Goal: Information Seeking & Learning: Learn about a topic

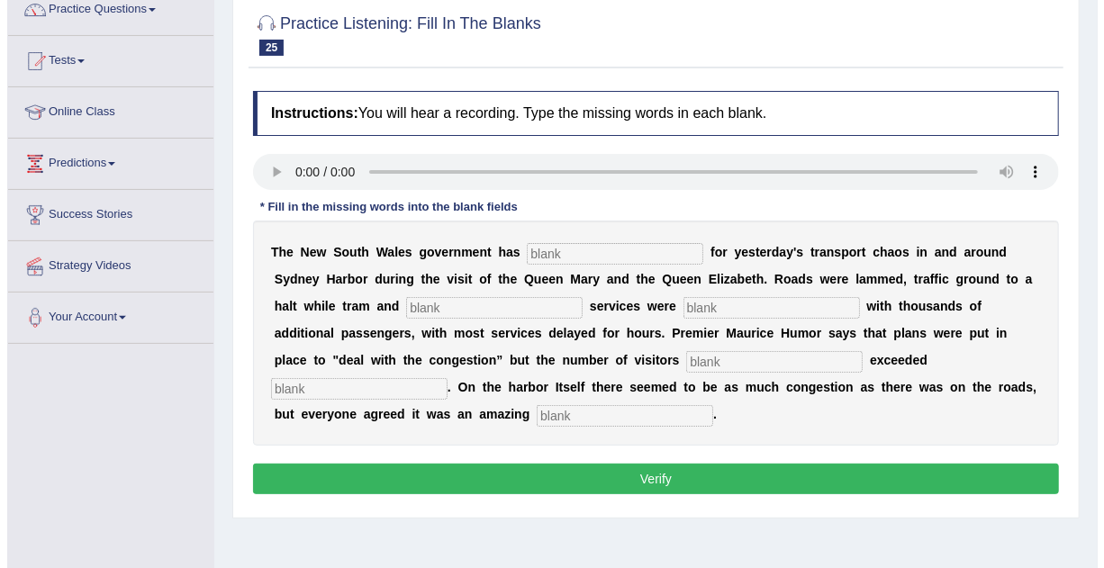
scroll to position [143, 0]
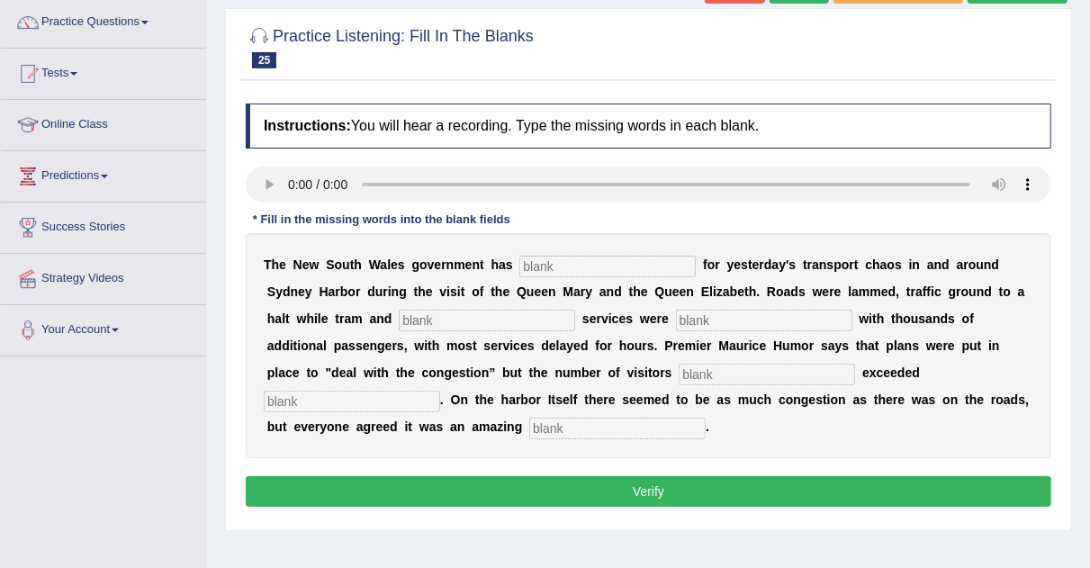
click at [542, 259] on input "text" at bounding box center [608, 267] width 176 height 22
click at [581, 267] on input "text" at bounding box center [608, 267] width 176 height 22
click at [553, 265] on input "text" at bounding box center [608, 267] width 176 height 22
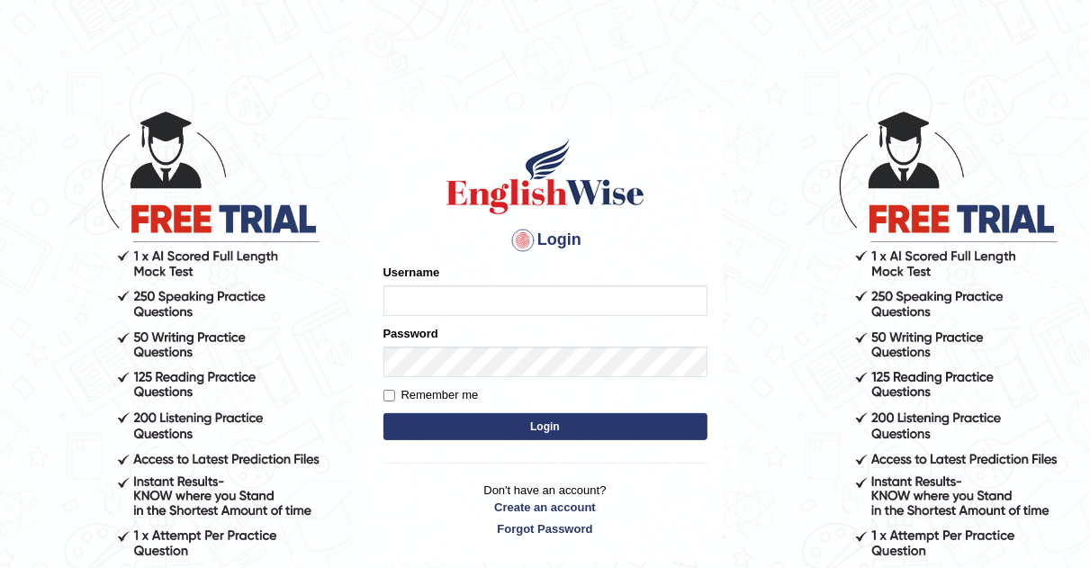
type input "AJAYBAHADUR"
click at [529, 429] on button "Login" at bounding box center [546, 426] width 324 height 27
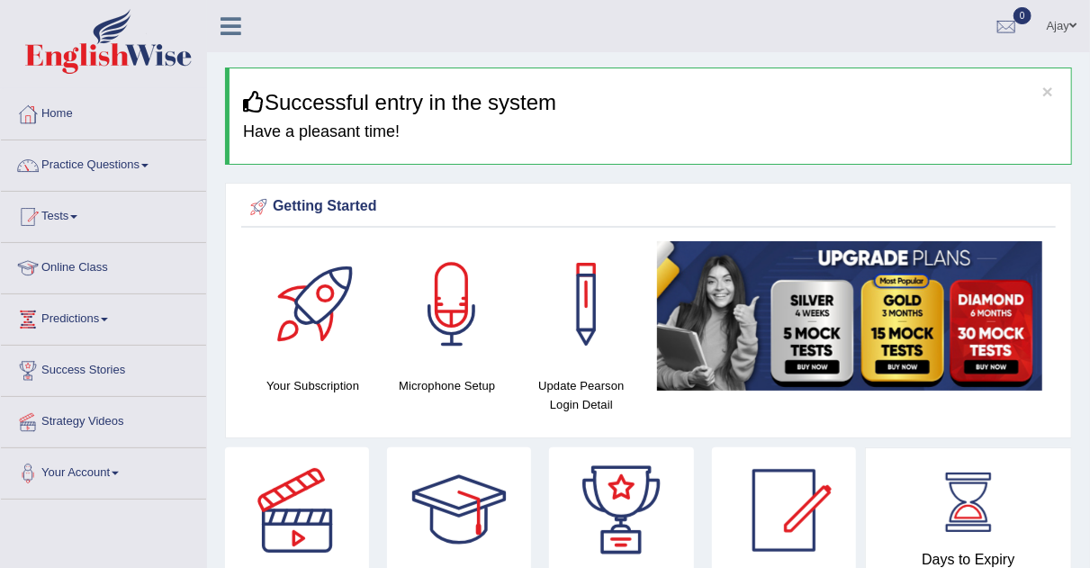
click at [149, 168] on link "Practice Questions" at bounding box center [103, 162] width 205 height 45
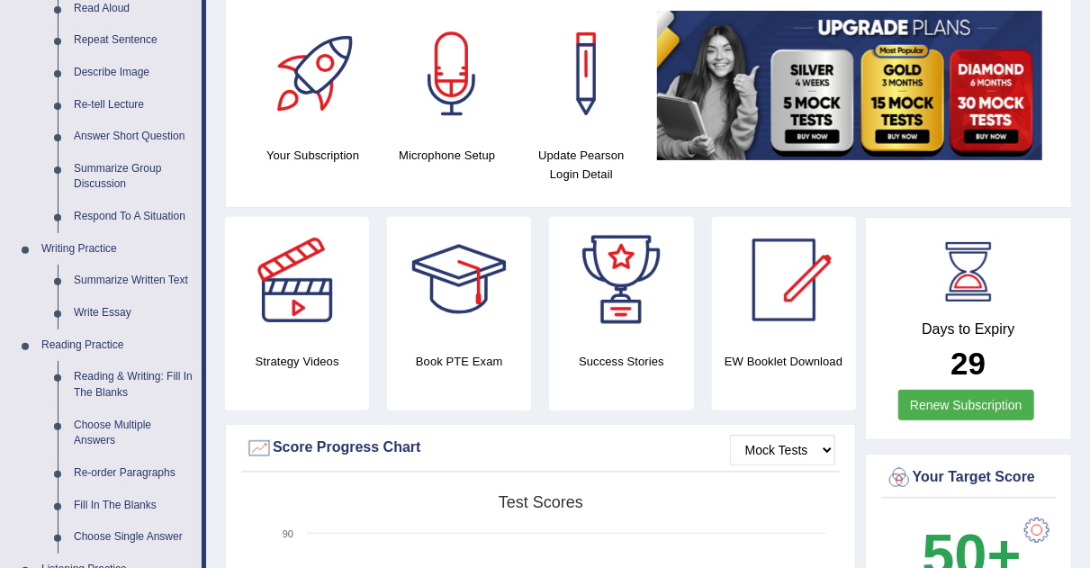
scroll to position [239, 0]
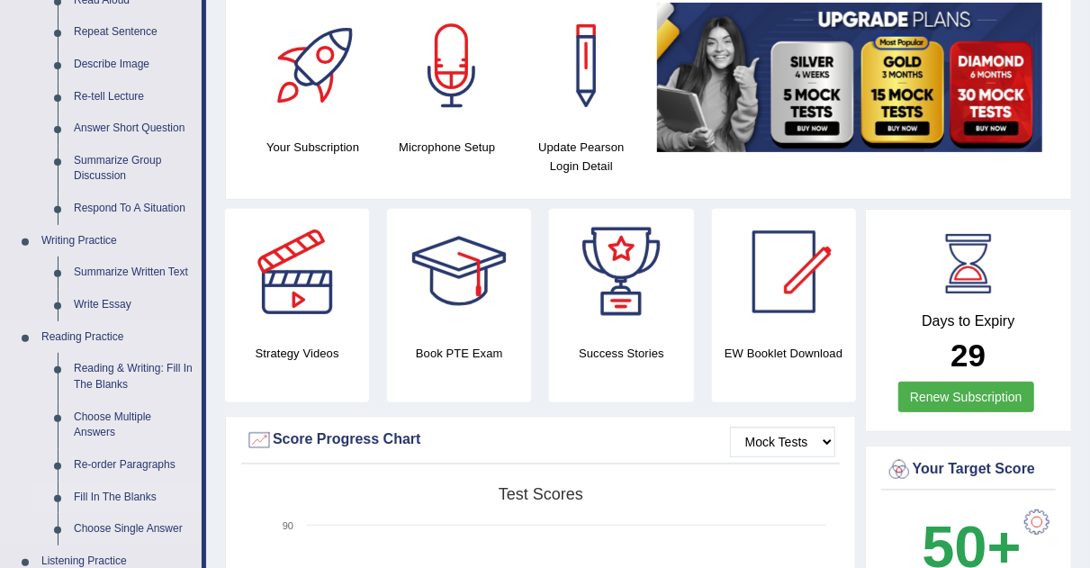
click at [97, 492] on link "Fill In The Blanks" at bounding box center [134, 498] width 136 height 32
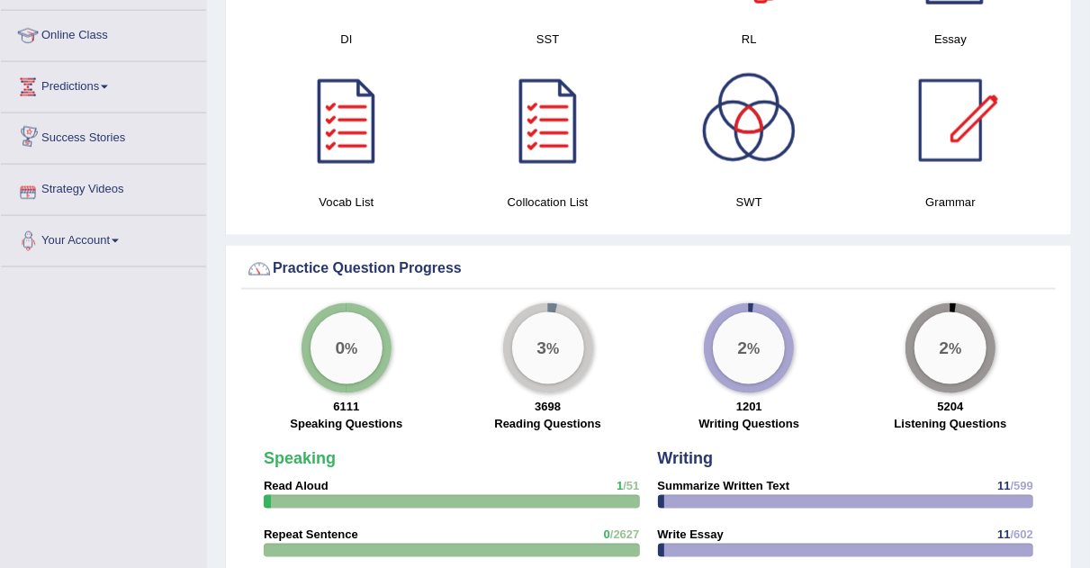
scroll to position [1199, 0]
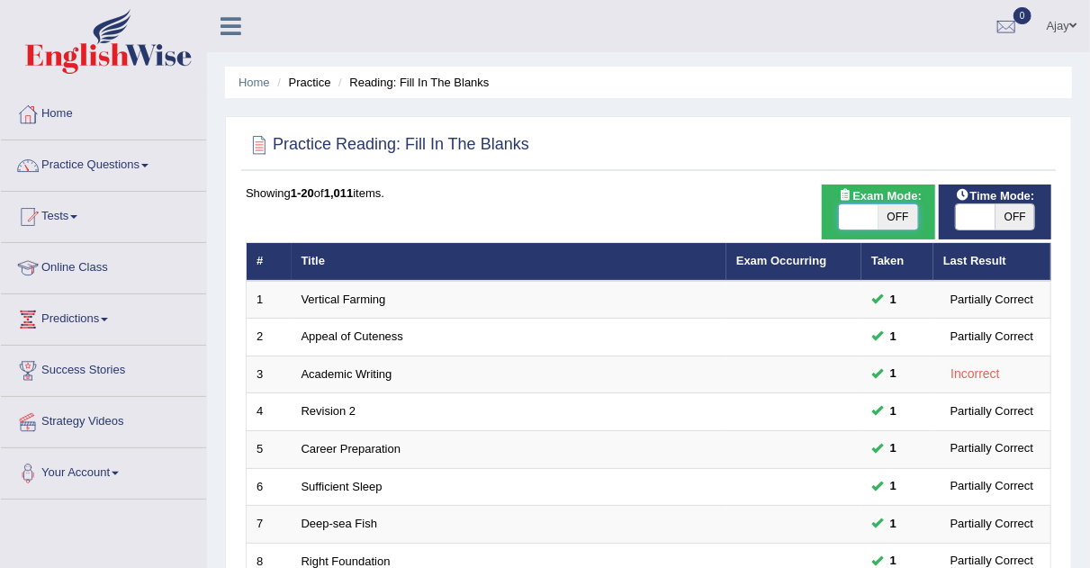
click at [869, 216] on span at bounding box center [859, 216] width 40 height 25
checkbox input "true"
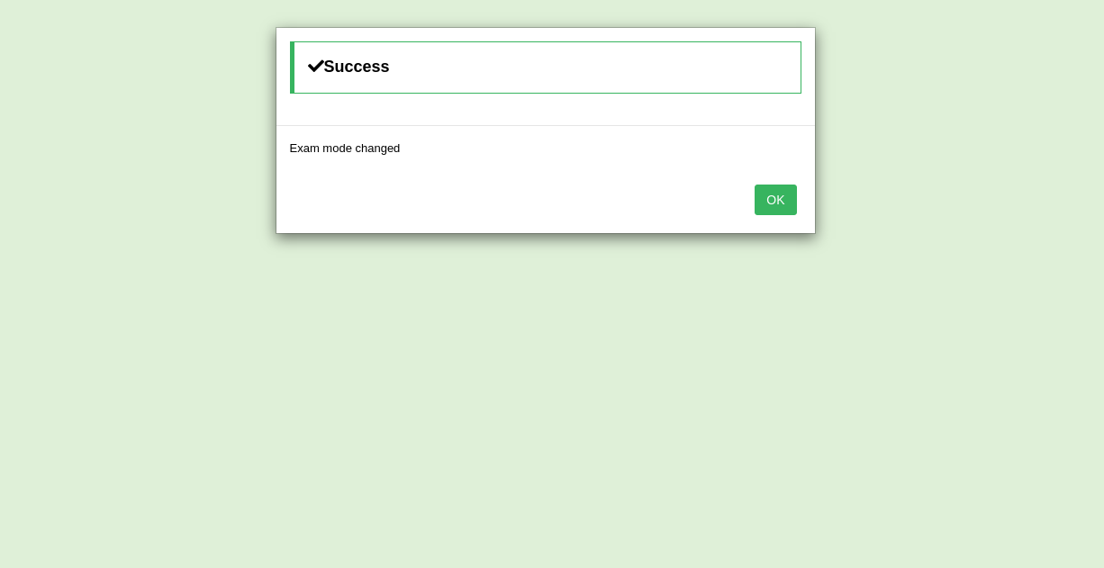
click at [779, 200] on button "OK" at bounding box center [774, 200] width 41 height 31
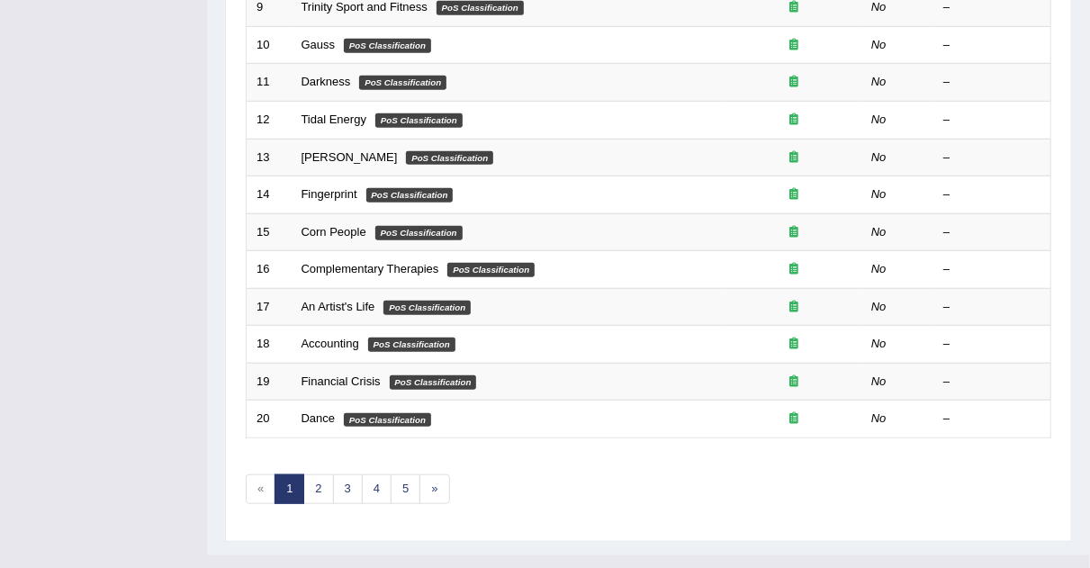
scroll to position [614, 0]
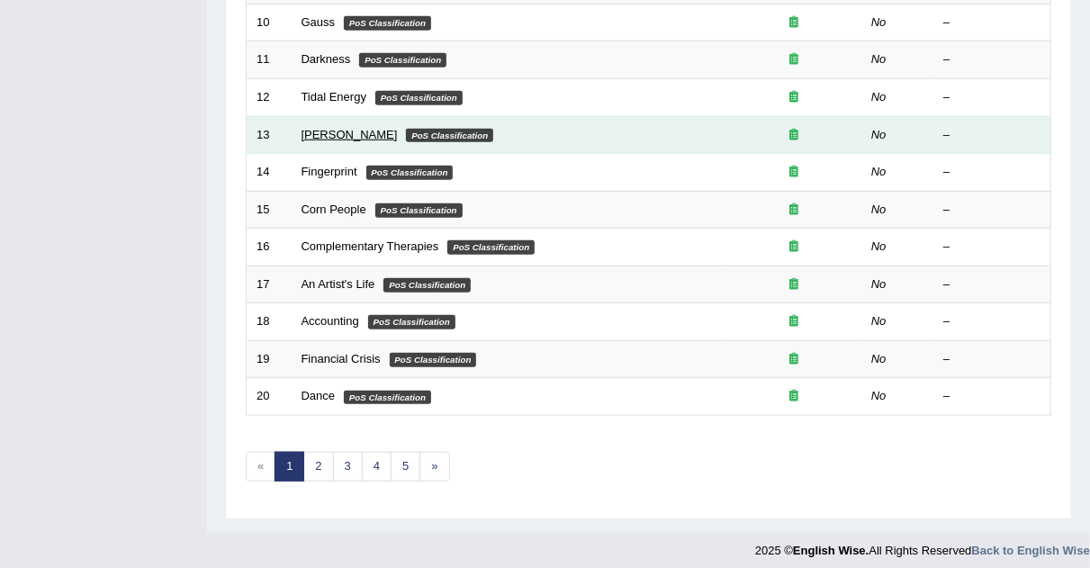
click at [345, 131] on link "[PERSON_NAME]" at bounding box center [350, 135] width 96 height 14
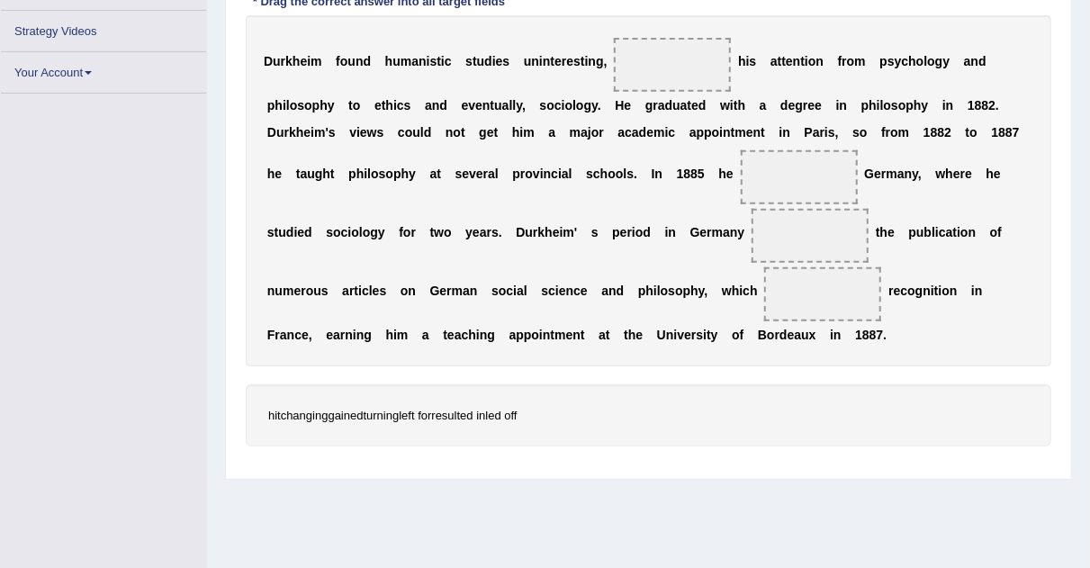
scroll to position [247, 0]
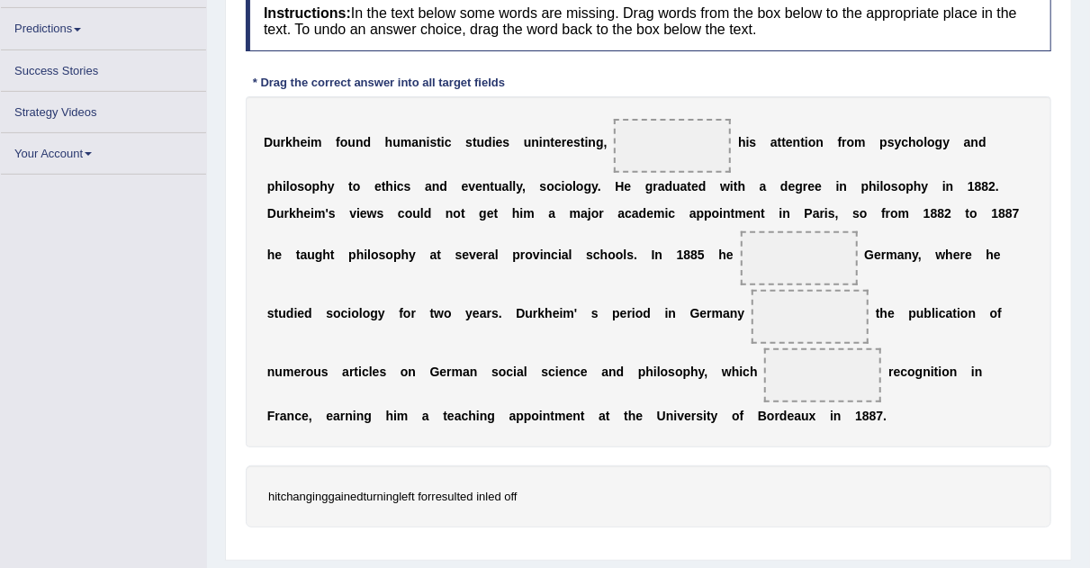
click at [627, 127] on span at bounding box center [672, 146] width 117 height 54
click at [647, 150] on span at bounding box center [672, 146] width 117 height 54
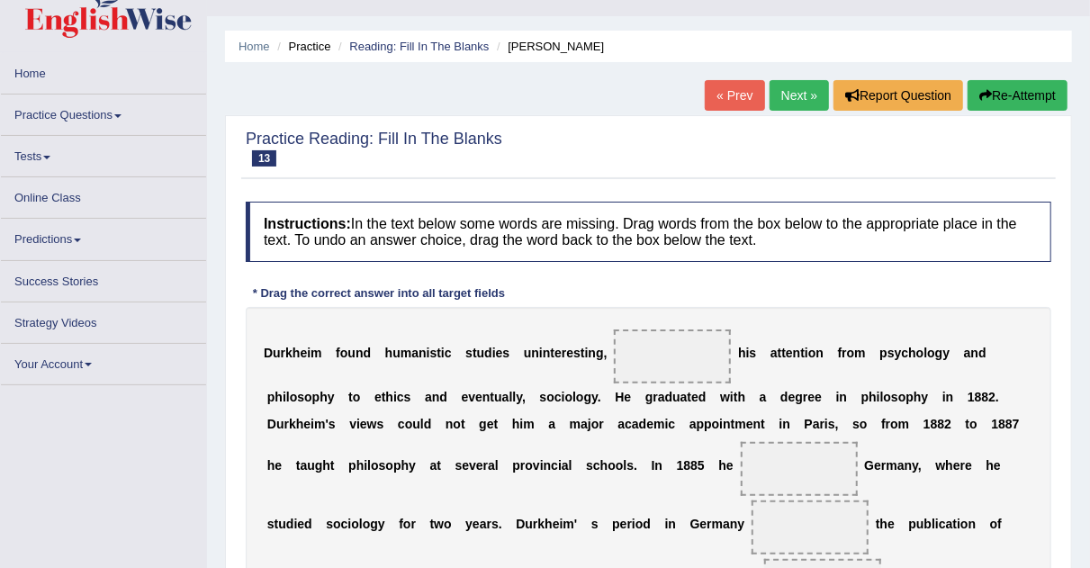
scroll to position [35, 0]
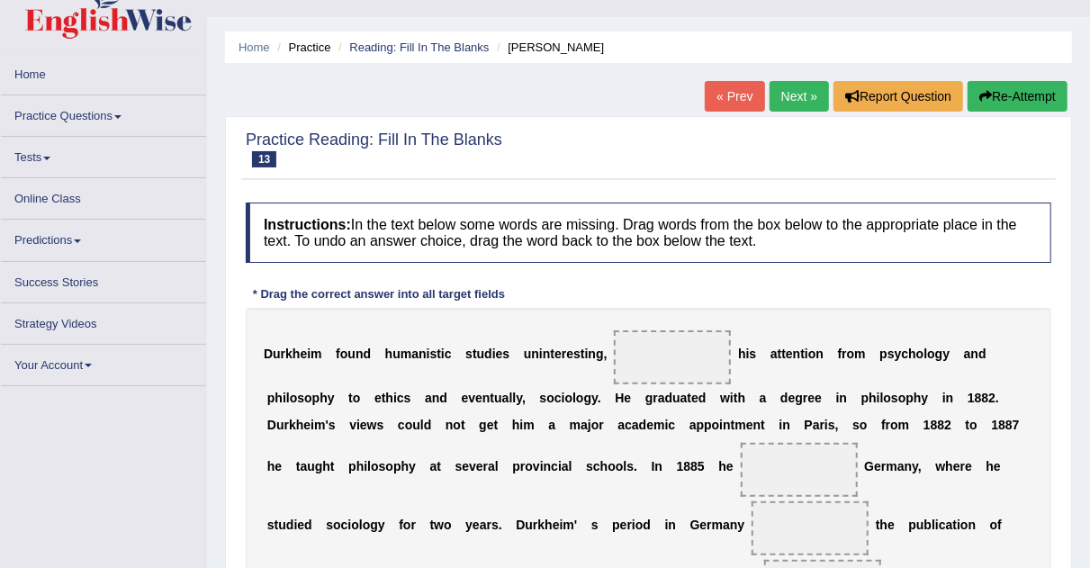
click at [788, 96] on link "Next »" at bounding box center [799, 96] width 59 height 31
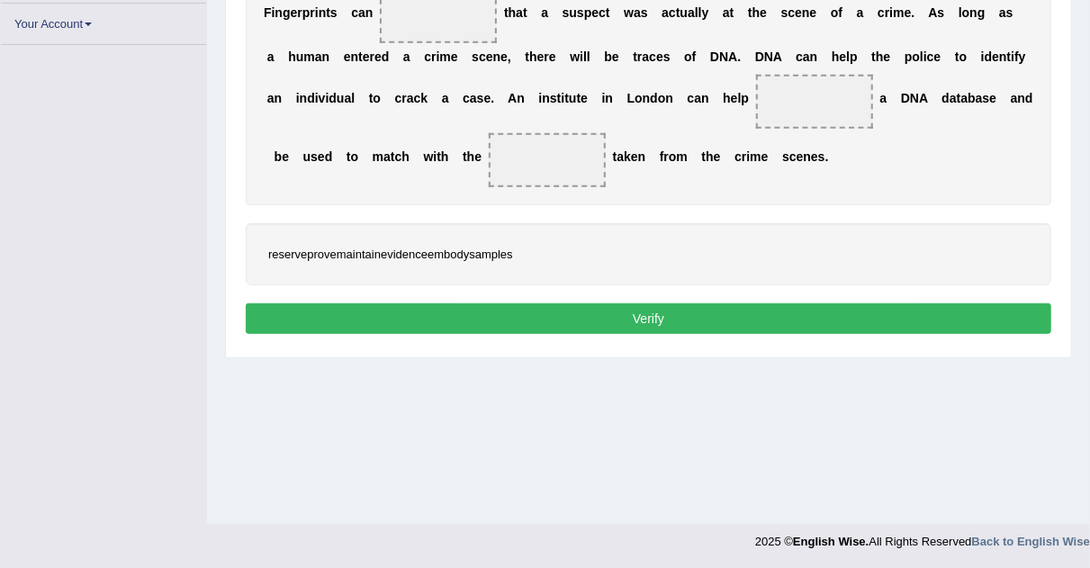
scroll to position [366, 0]
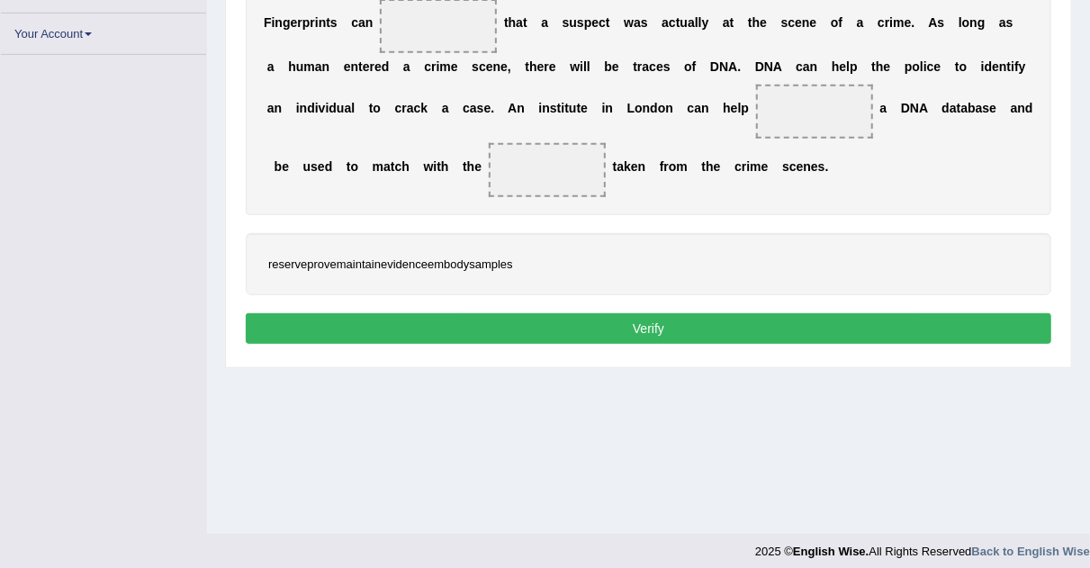
click at [720, 330] on button "Verify" at bounding box center [649, 328] width 806 height 31
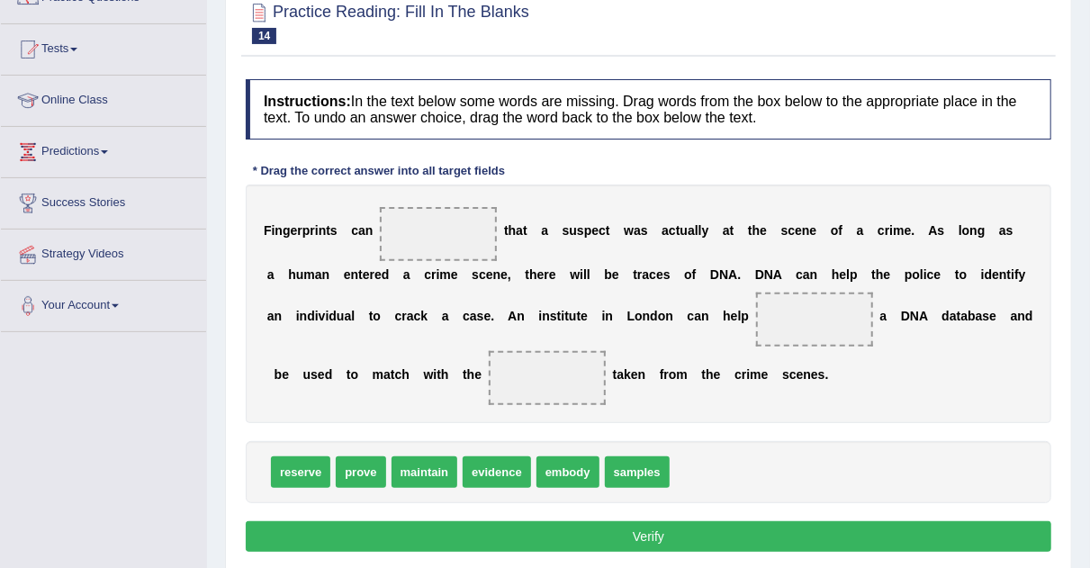
scroll to position [178, 0]
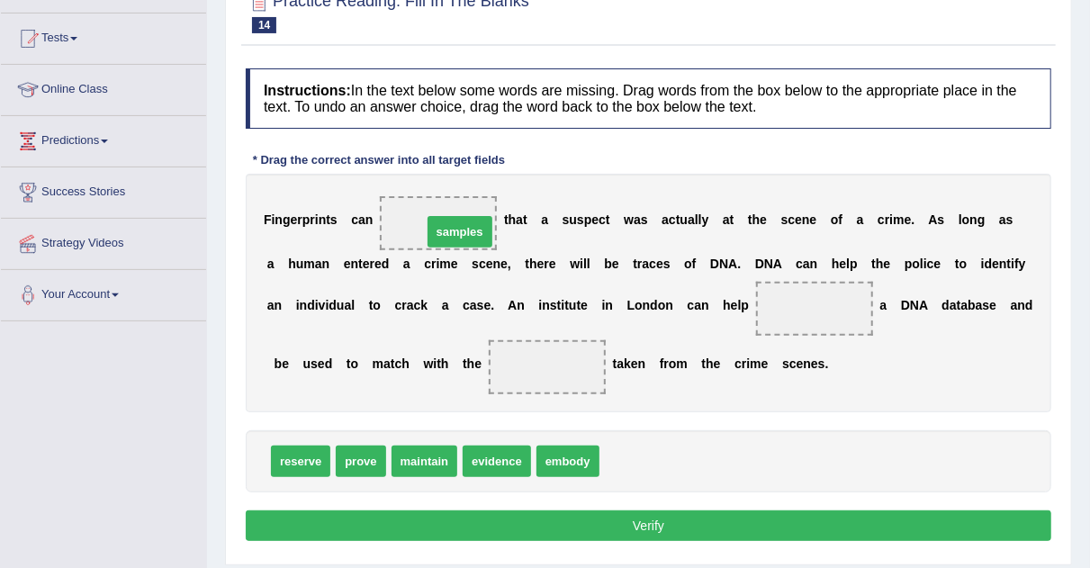
drag, startPoint x: 621, startPoint y: 460, endPoint x: 444, endPoint y: 229, distance: 291.5
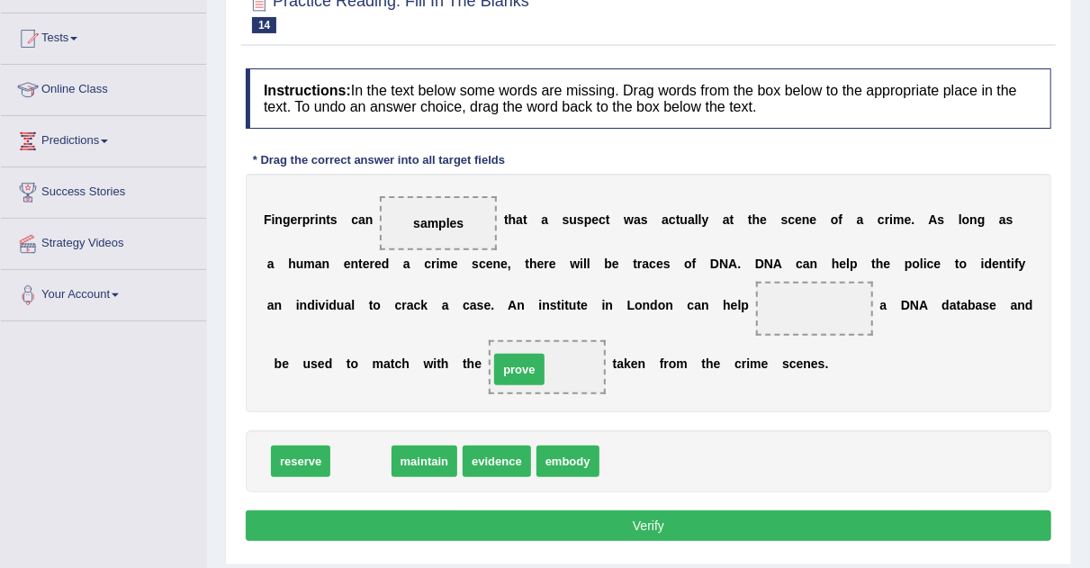
drag, startPoint x: 357, startPoint y: 451, endPoint x: 529, endPoint y: 355, distance: 196.3
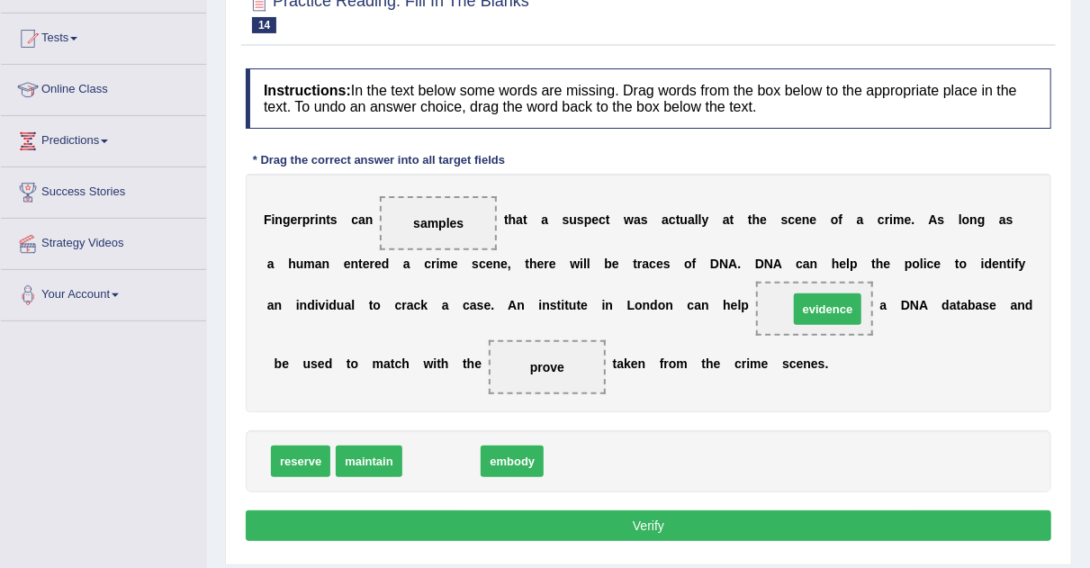
drag, startPoint x: 420, startPoint y: 453, endPoint x: 806, endPoint y: 301, distance: 415.1
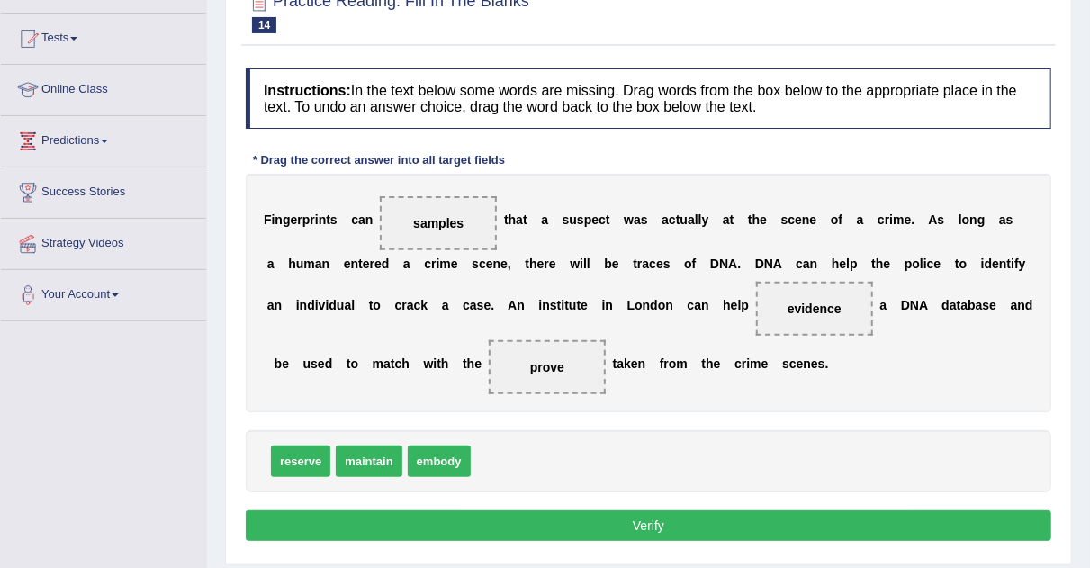
click at [654, 532] on button "Verify" at bounding box center [649, 525] width 806 height 31
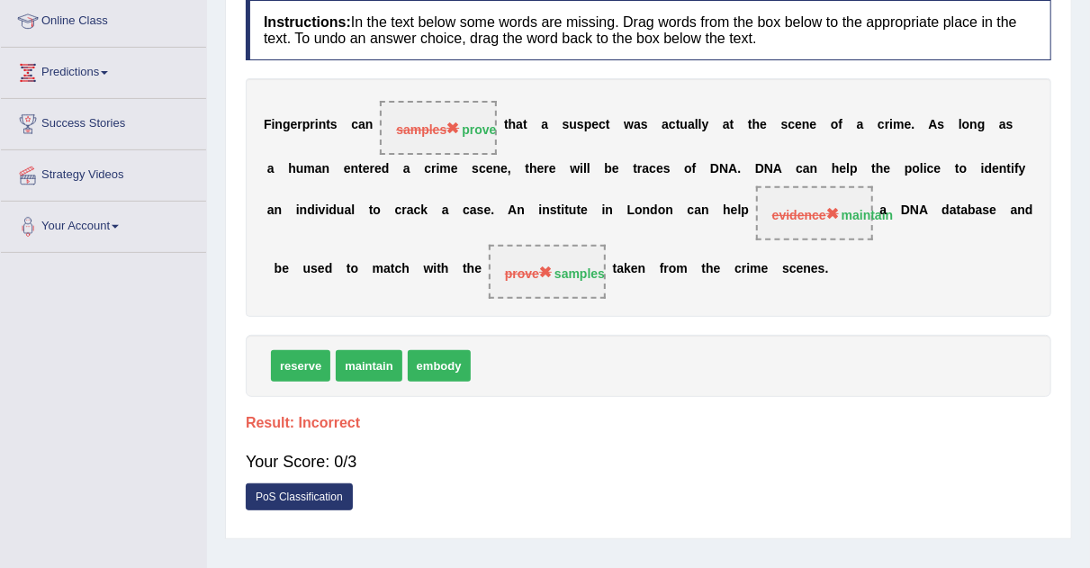
scroll to position [0, 0]
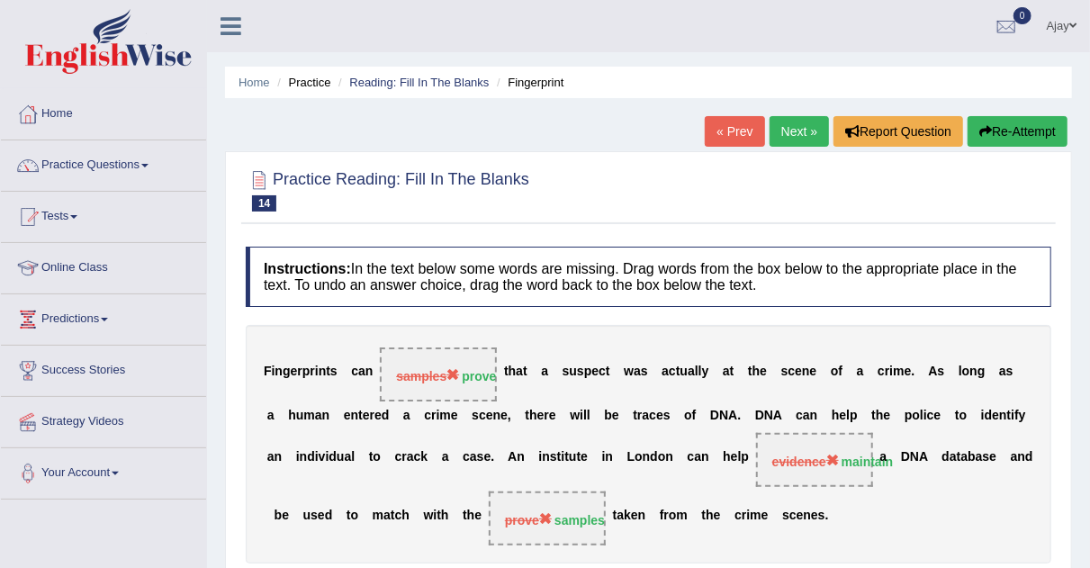
click at [795, 124] on link "Next »" at bounding box center [799, 131] width 59 height 31
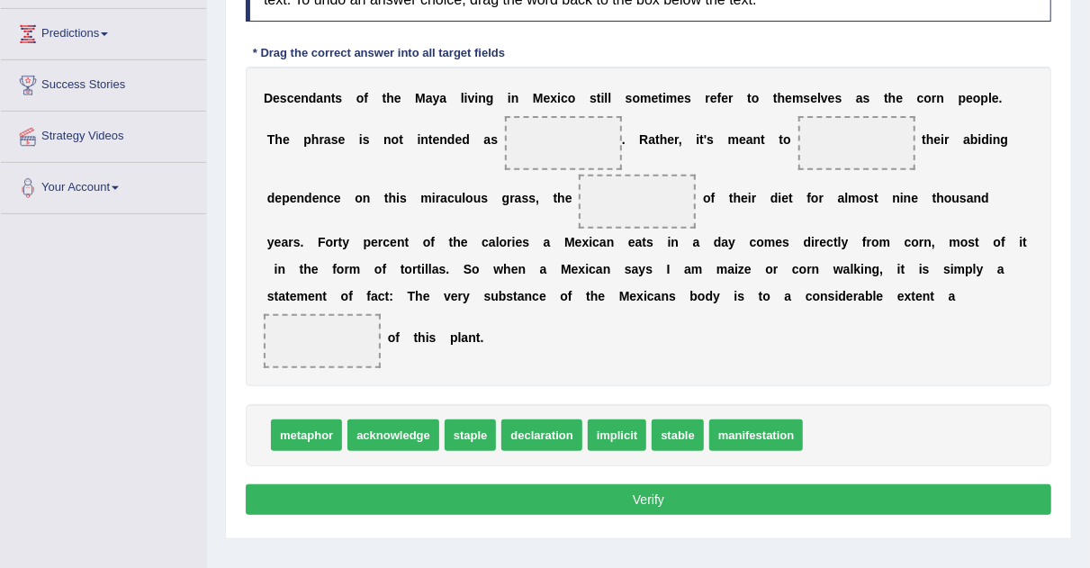
scroll to position [308, 0]
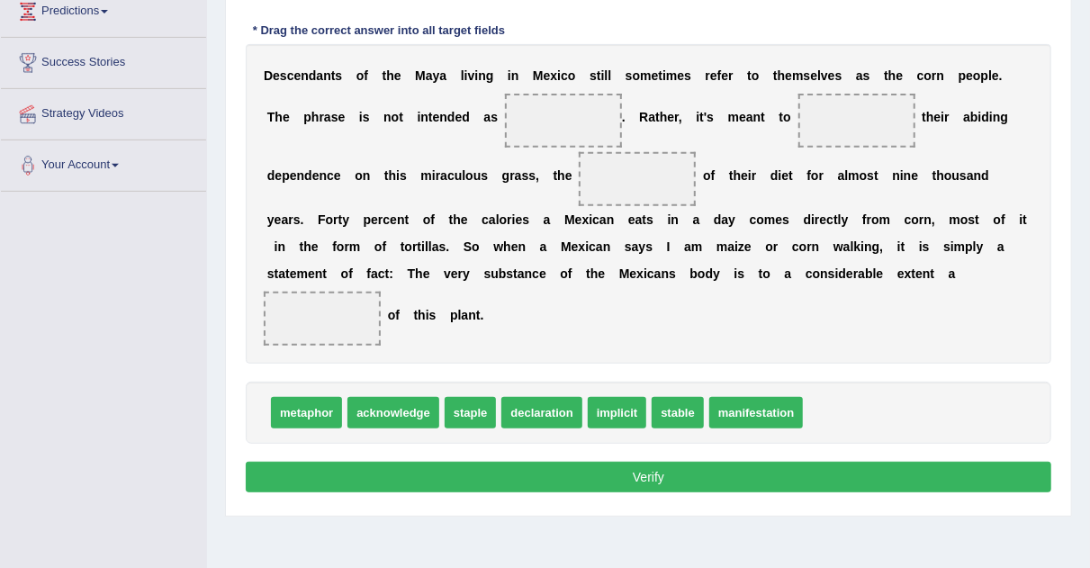
drag, startPoint x: 1103, startPoint y: 227, endPoint x: 1104, endPoint y: 333, distance: 106.2
drag, startPoint x: 667, startPoint y: 408, endPoint x: 604, endPoint y: 167, distance: 249.4
drag, startPoint x: 637, startPoint y: 183, endPoint x: 860, endPoint y: 127, distance: 230.2
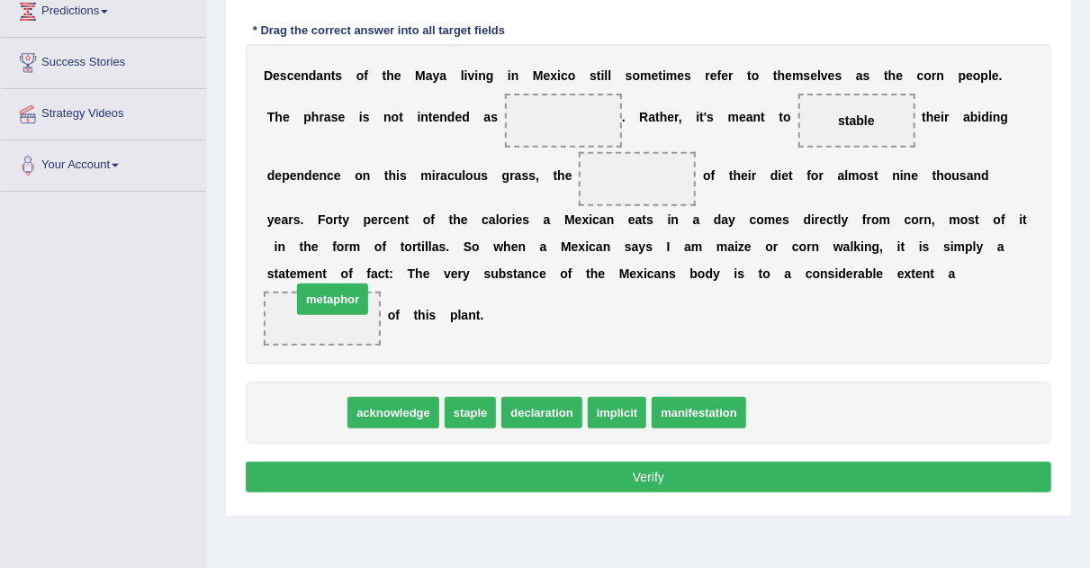
drag, startPoint x: 311, startPoint y: 402, endPoint x: 336, endPoint y: 321, distance: 85.7
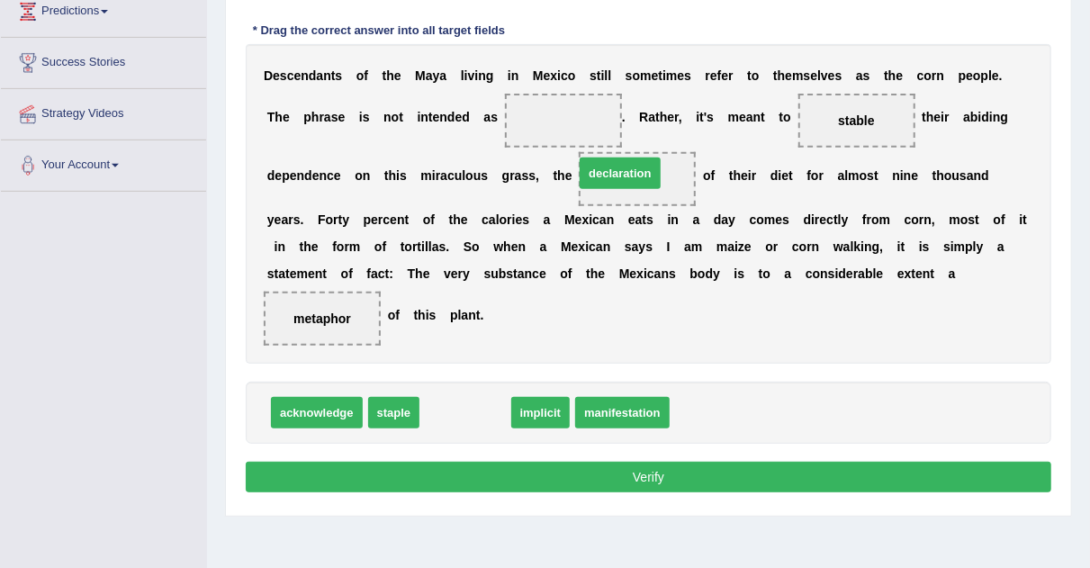
drag, startPoint x: 438, startPoint y: 402, endPoint x: 594, endPoint y: 162, distance: 286.4
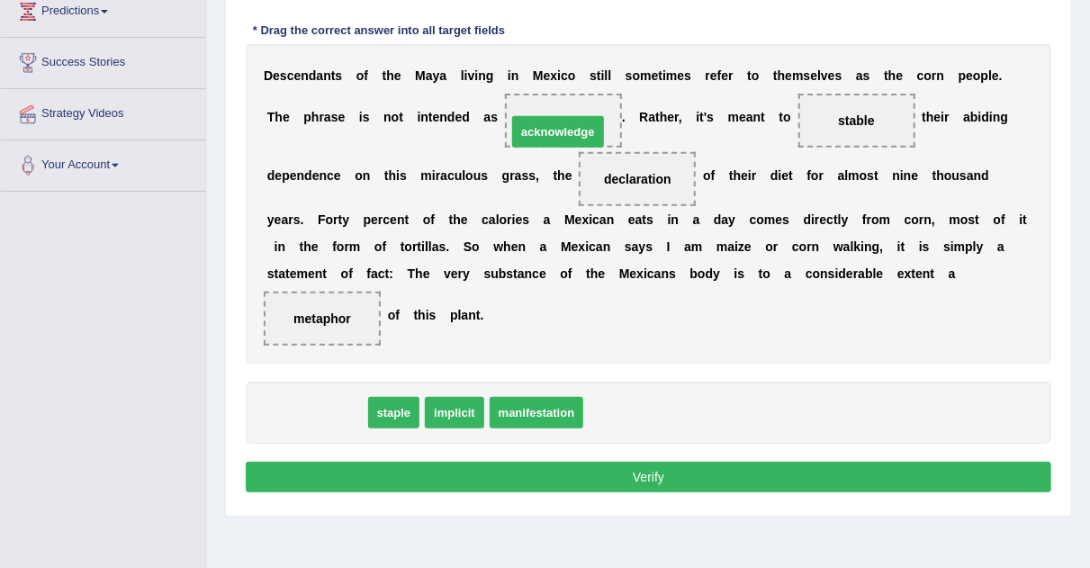
drag, startPoint x: 329, startPoint y: 417, endPoint x: 570, endPoint y: 132, distance: 373.1
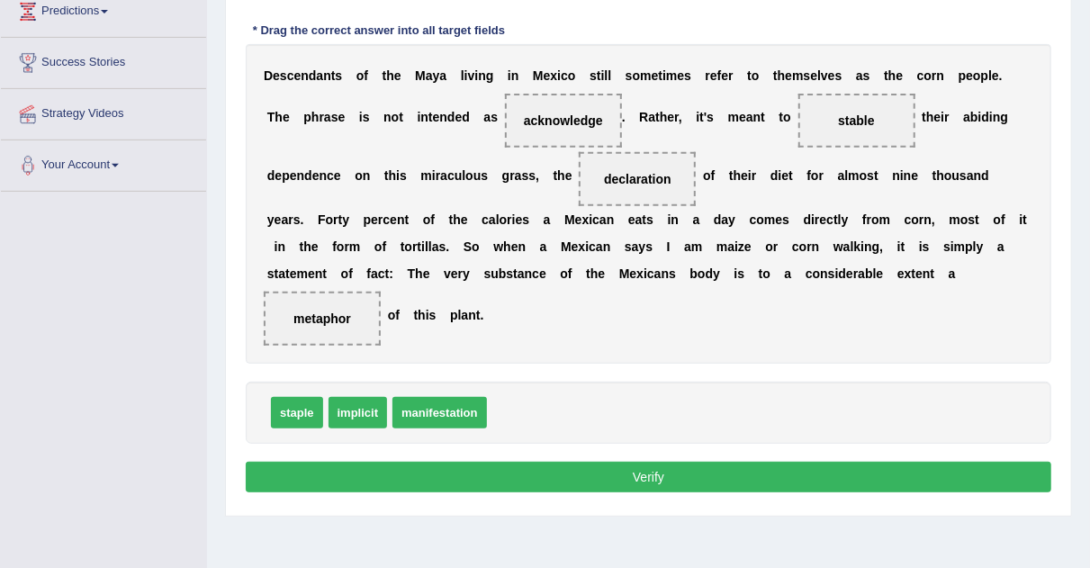
click at [605, 480] on button "Verify" at bounding box center [649, 477] width 806 height 31
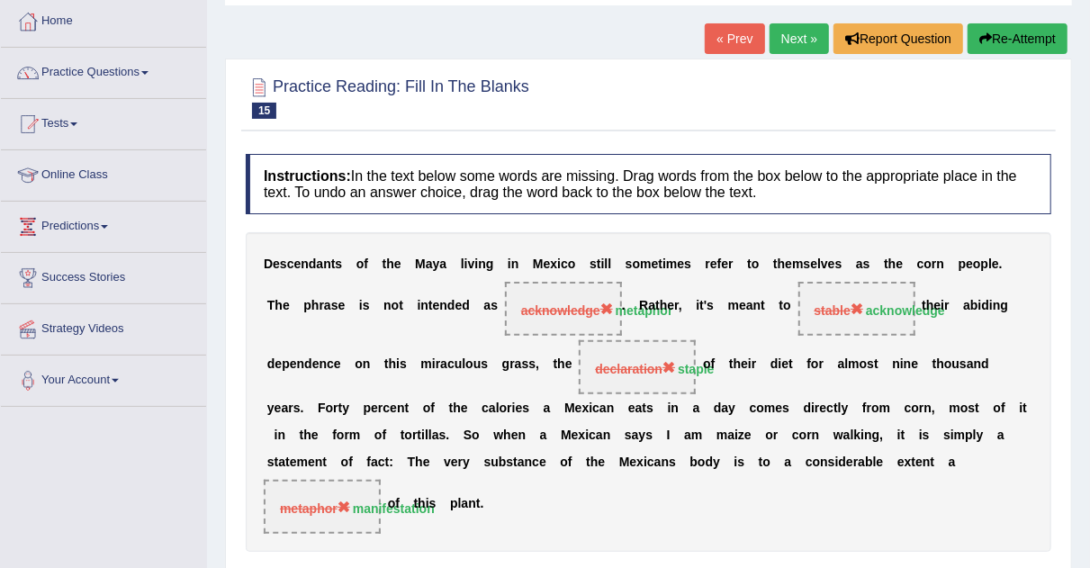
scroll to position [77, 0]
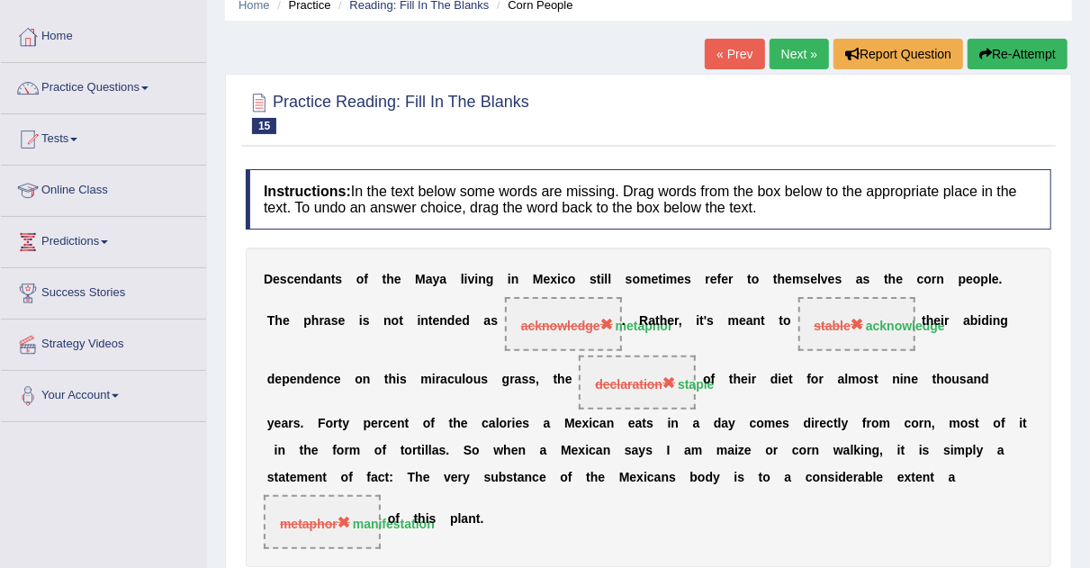
click at [791, 37] on div "Home Practice Reading: Fill In The Blanks Corn People « Prev Next » Report Ques…" at bounding box center [648, 373] width 883 height 900
click at [793, 51] on link "Next »" at bounding box center [799, 54] width 59 height 31
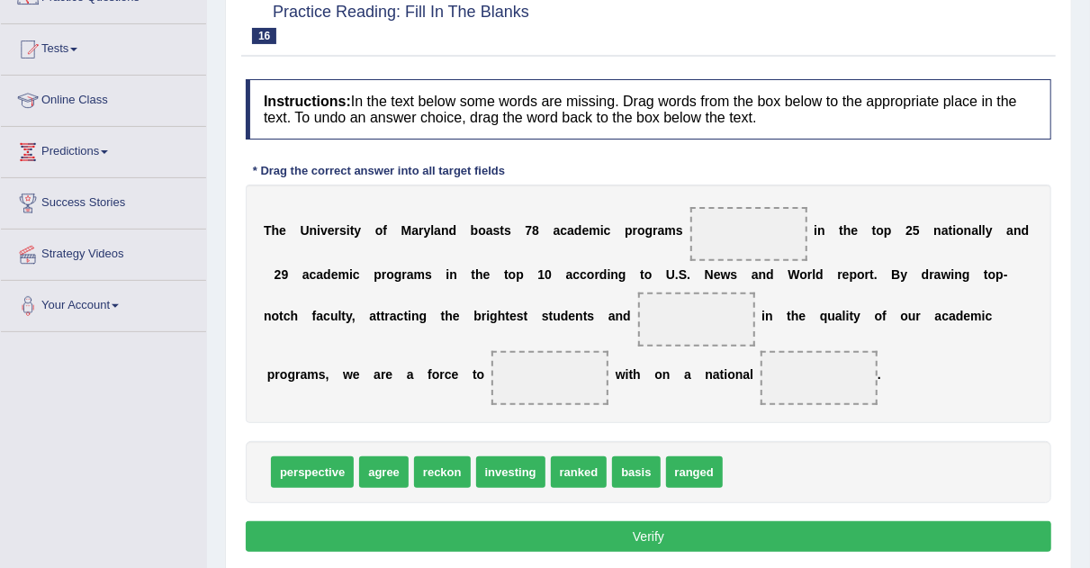
scroll to position [176, 0]
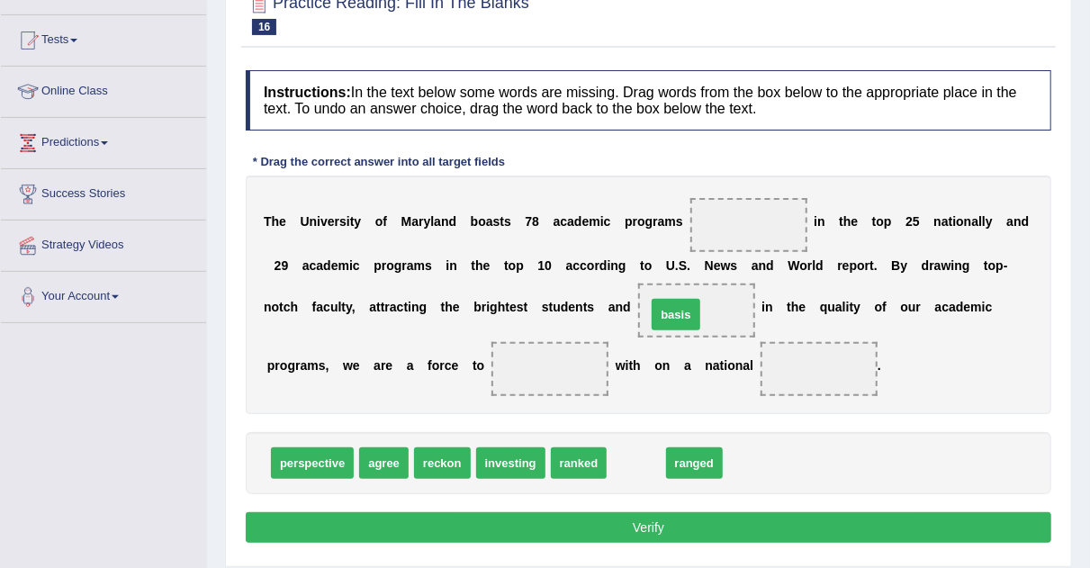
drag, startPoint x: 639, startPoint y: 456, endPoint x: 674, endPoint y: 302, distance: 157.9
drag, startPoint x: 646, startPoint y: 457, endPoint x: 543, endPoint y: 372, distance: 133.6
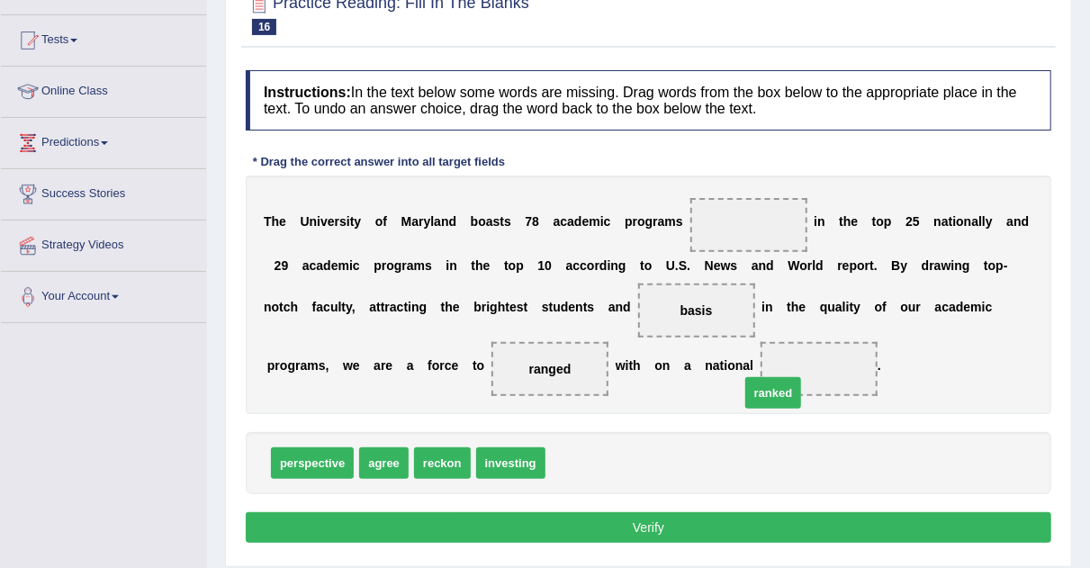
drag, startPoint x: 574, startPoint y: 452, endPoint x: 782, endPoint y: 363, distance: 227.1
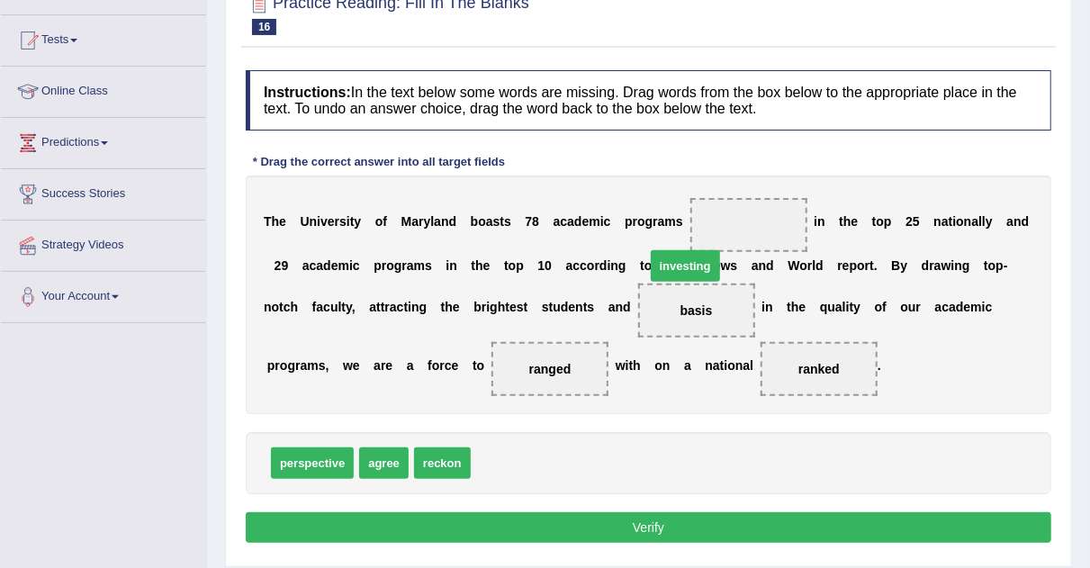
drag, startPoint x: 514, startPoint y: 456, endPoint x: 751, endPoint y: 211, distance: 340.7
click at [663, 525] on button "Verify" at bounding box center [649, 527] width 806 height 31
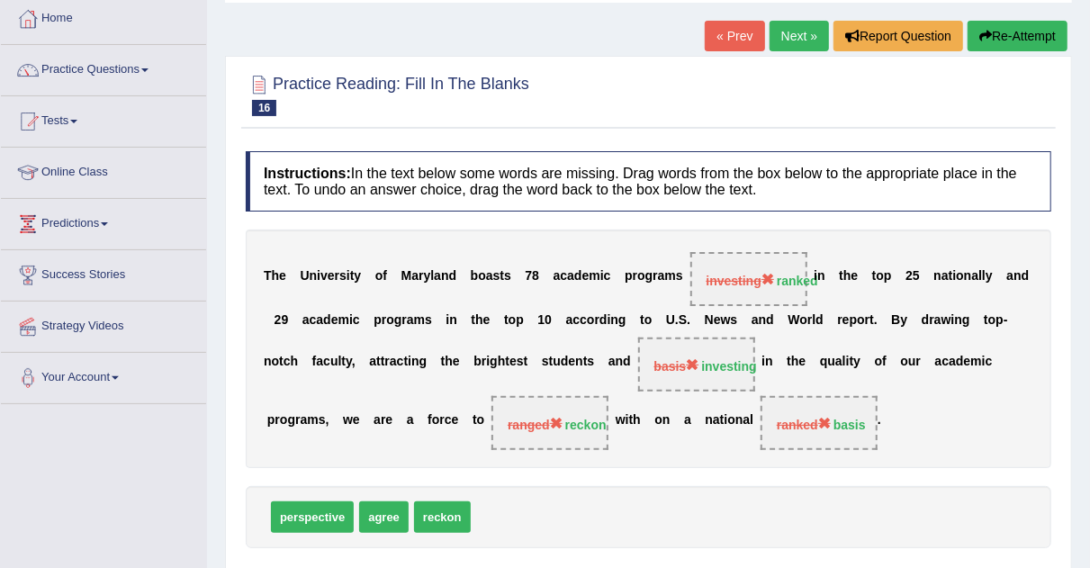
scroll to position [92, 0]
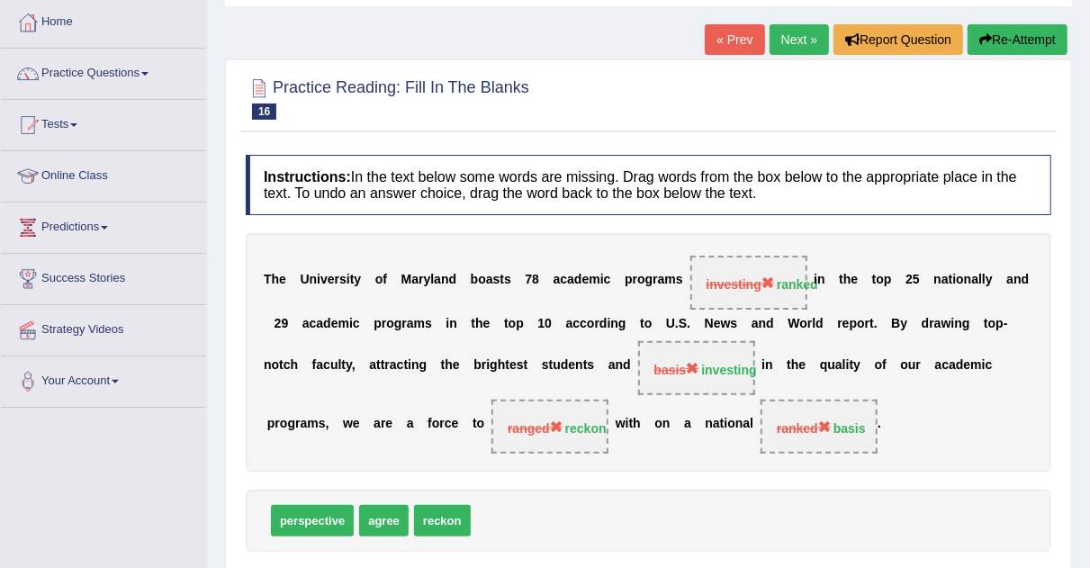
click at [799, 29] on link "Next »" at bounding box center [799, 39] width 59 height 31
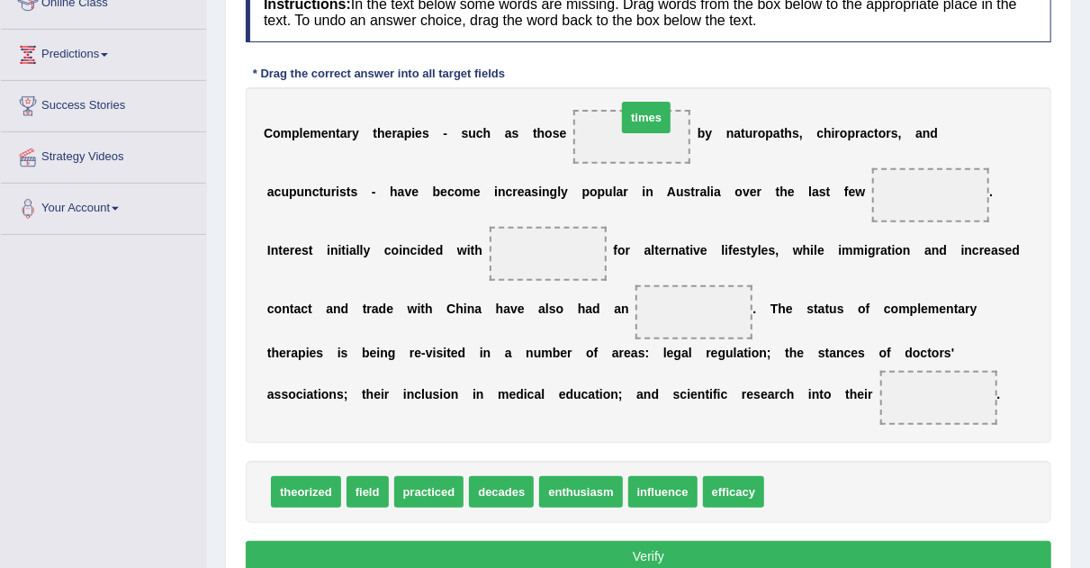
drag, startPoint x: 806, startPoint y: 476, endPoint x: 658, endPoint y: 102, distance: 402.6
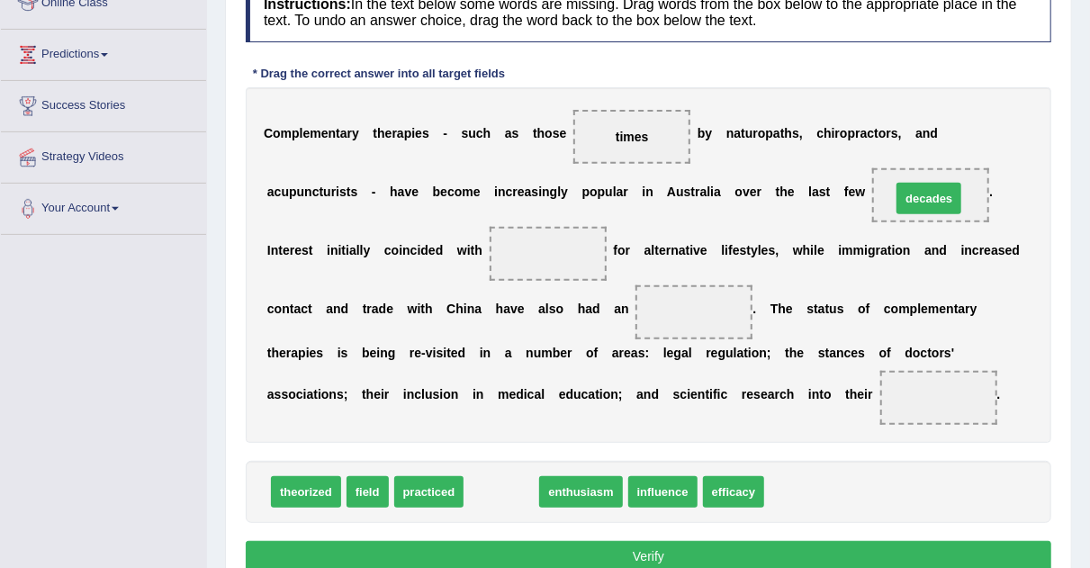
drag, startPoint x: 487, startPoint y: 497, endPoint x: 903, endPoint y: 183, distance: 521.3
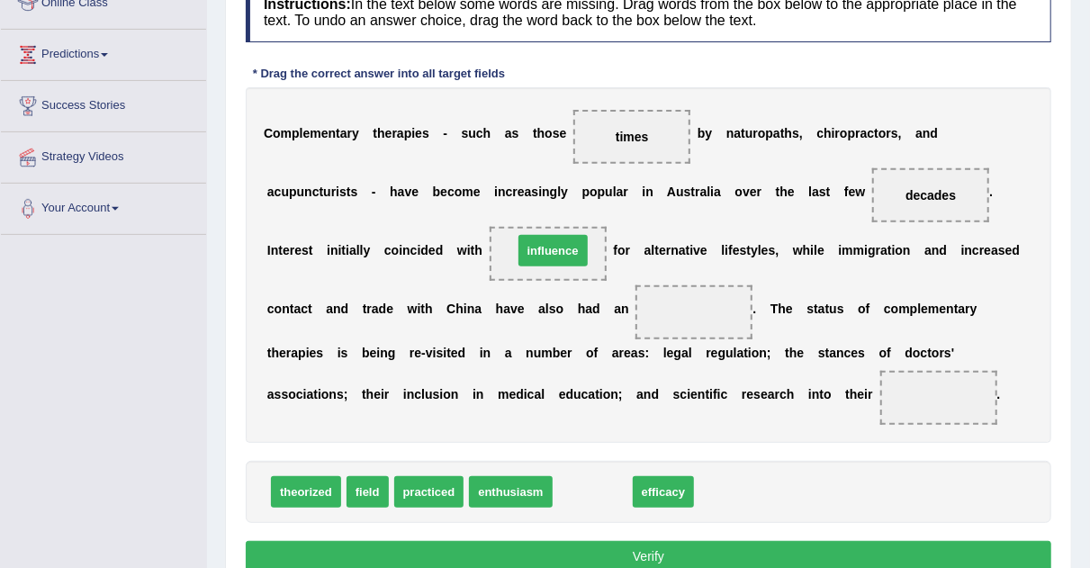
drag, startPoint x: 590, startPoint y: 488, endPoint x: 548, endPoint y: 248, distance: 243.9
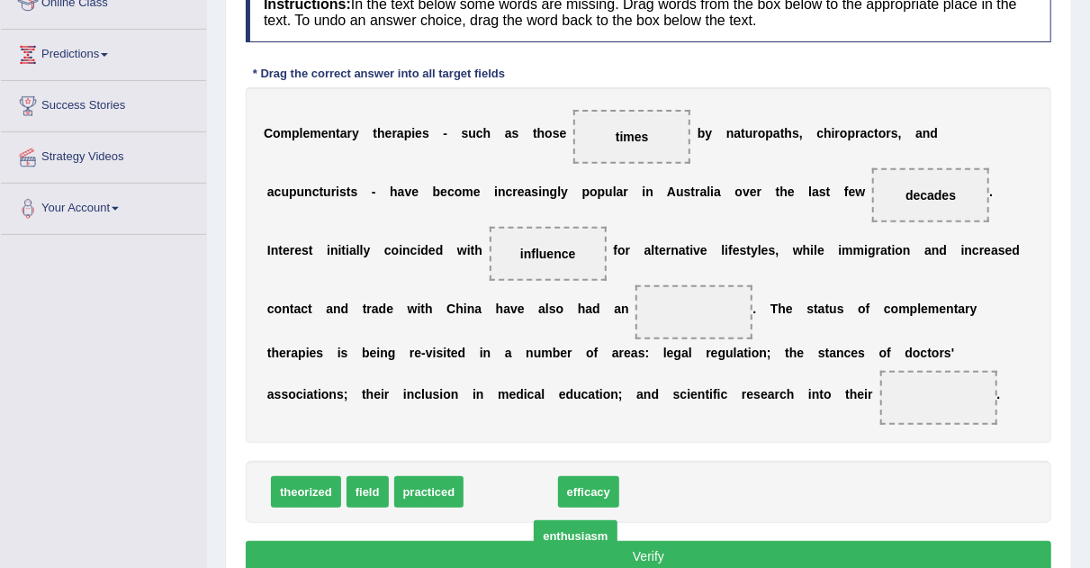
drag, startPoint x: 512, startPoint y: 492, endPoint x: 577, endPoint y: 537, distance: 78.9
drag, startPoint x: 512, startPoint y: 492, endPoint x: 708, endPoint y: 291, distance: 280.1
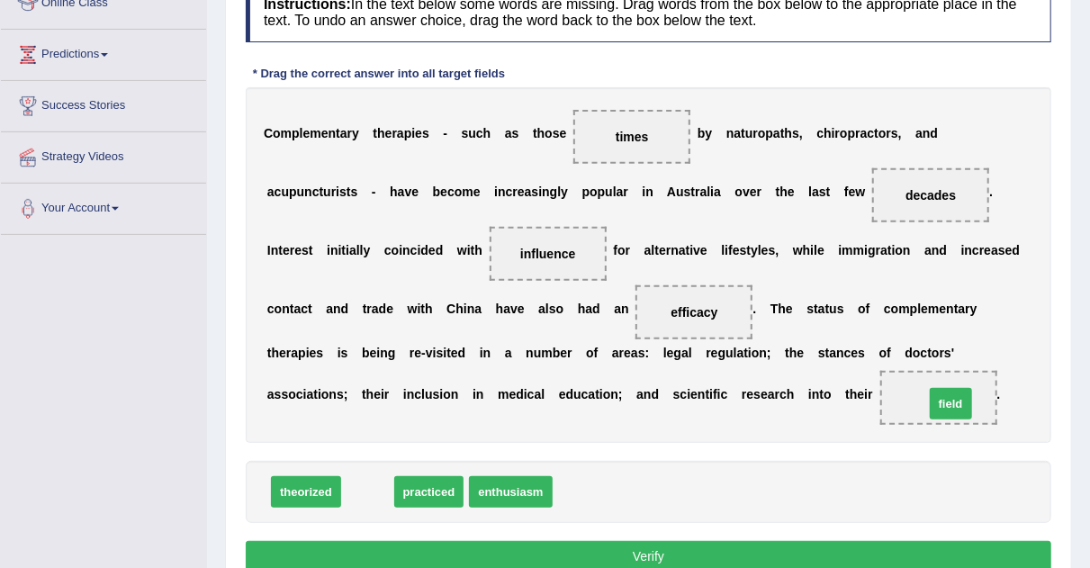
drag, startPoint x: 364, startPoint y: 489, endPoint x: 946, endPoint y: 401, distance: 589.2
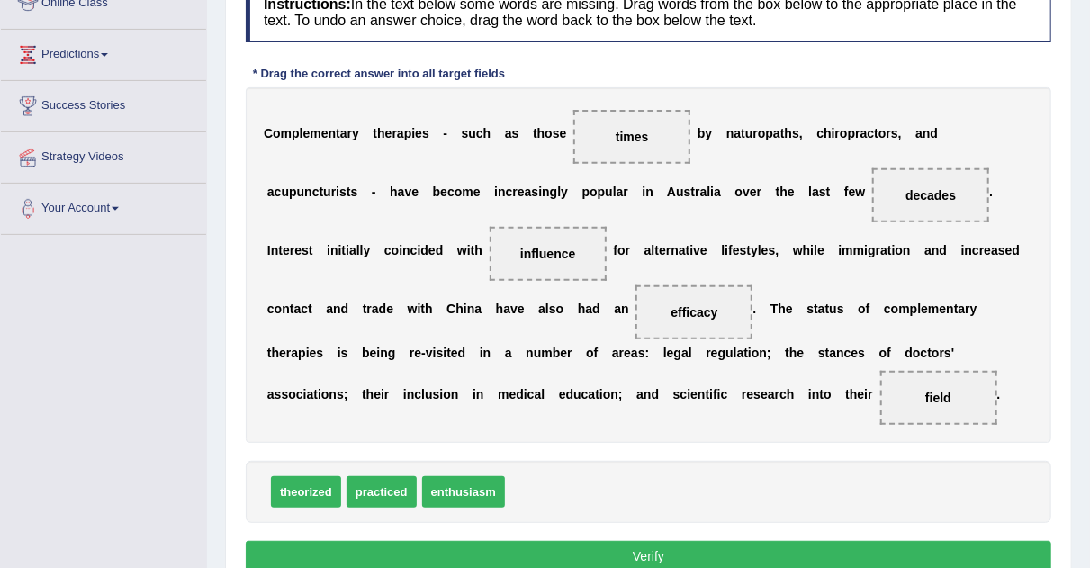
click at [889, 544] on button "Verify" at bounding box center [649, 556] width 806 height 31
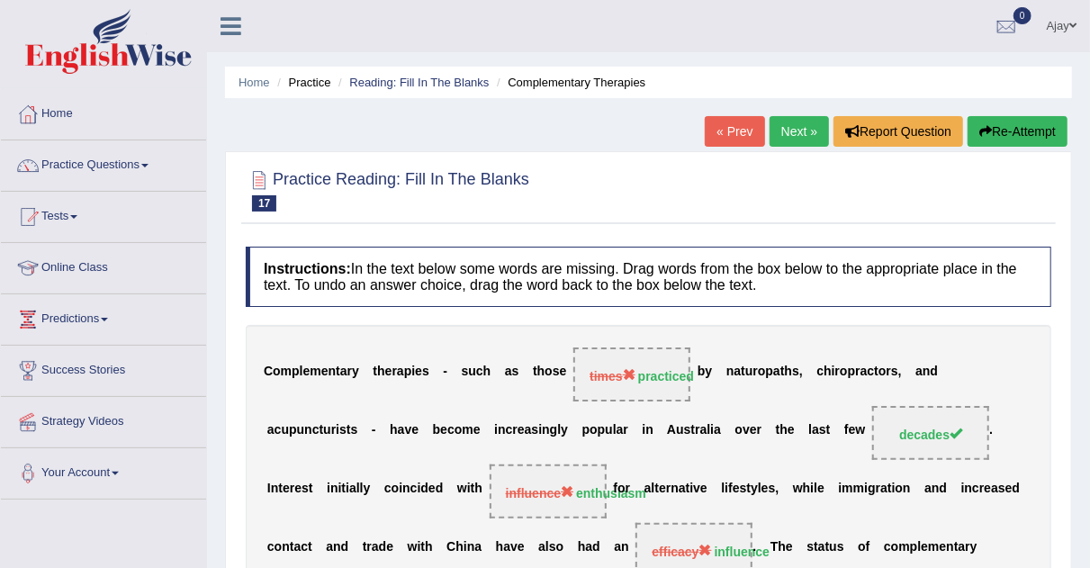
click at [795, 131] on link "Next »" at bounding box center [799, 131] width 59 height 31
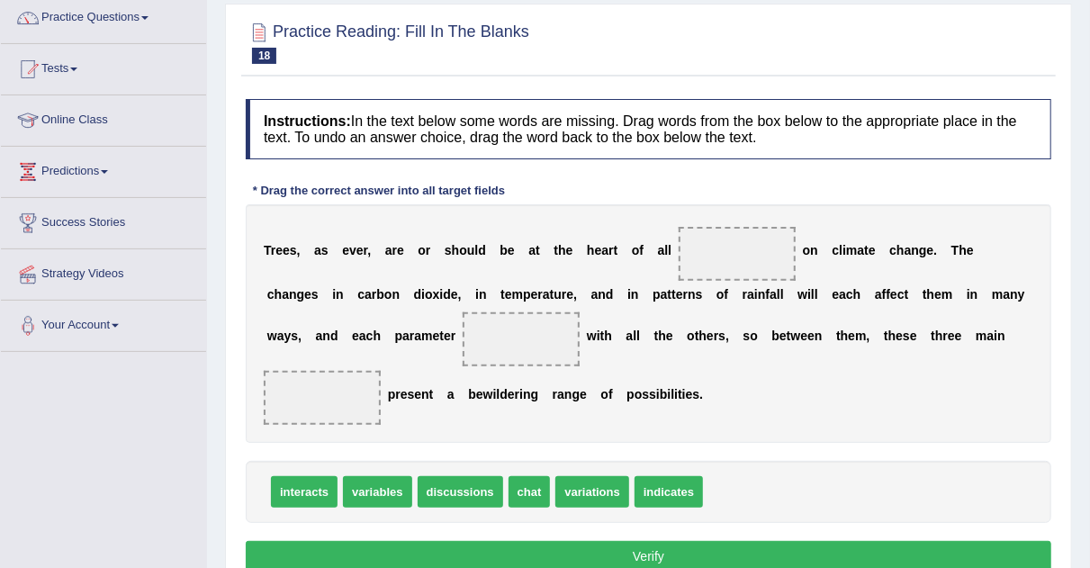
scroll to position [153, 0]
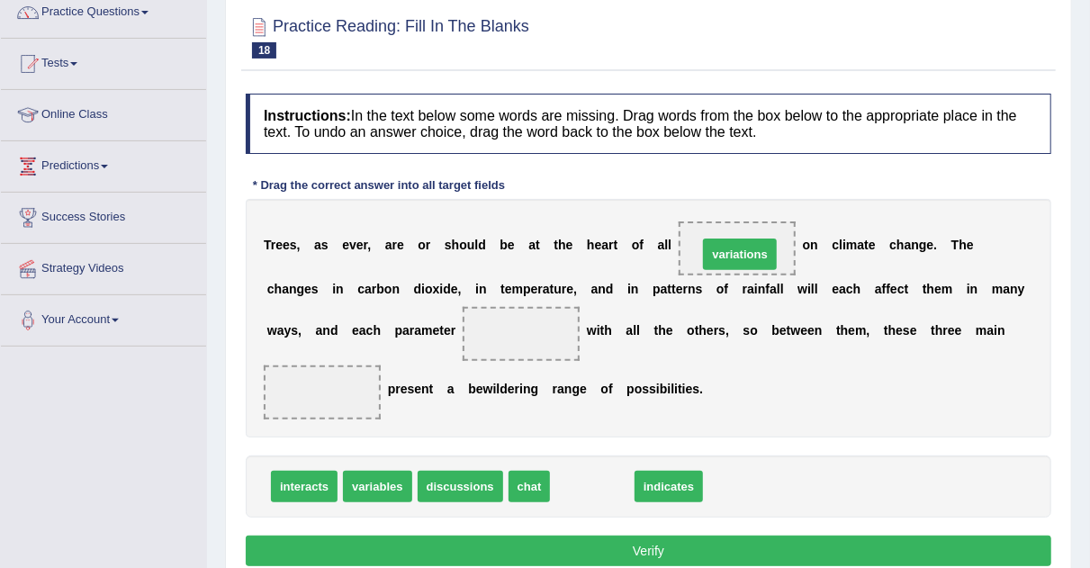
drag, startPoint x: 610, startPoint y: 495, endPoint x: 757, endPoint y: 263, distance: 275.2
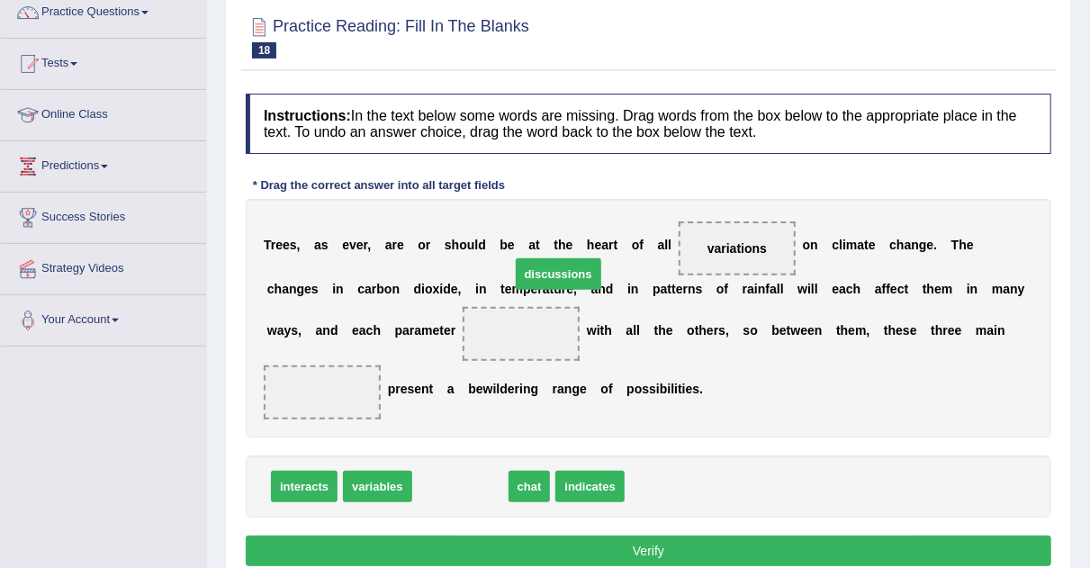
drag, startPoint x: 472, startPoint y: 484, endPoint x: 570, endPoint y: 271, distance: 234.9
click at [570, 271] on span "discussions" at bounding box center [559, 274] width 86 height 32
drag, startPoint x: 457, startPoint y: 483, endPoint x: 548, endPoint y: 329, distance: 179.6
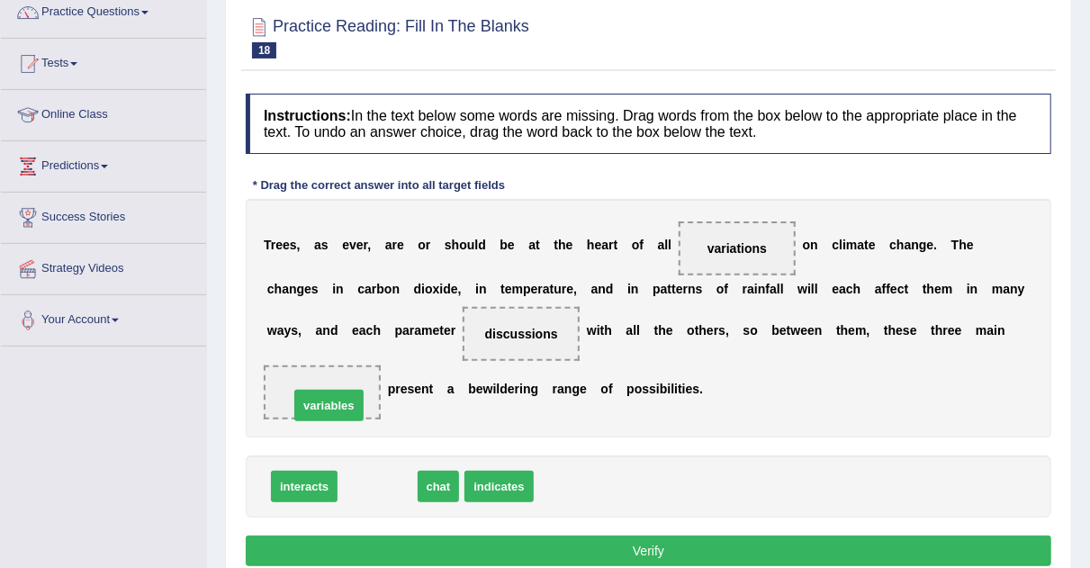
drag, startPoint x: 393, startPoint y: 480, endPoint x: 345, endPoint y: 400, distance: 93.7
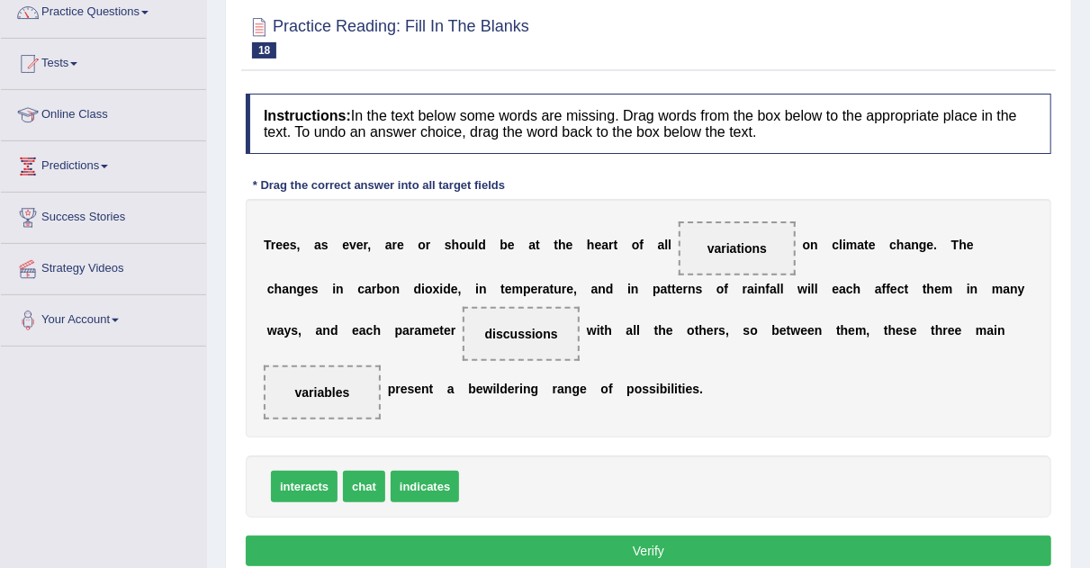
click at [444, 549] on button "Verify" at bounding box center [649, 551] width 806 height 31
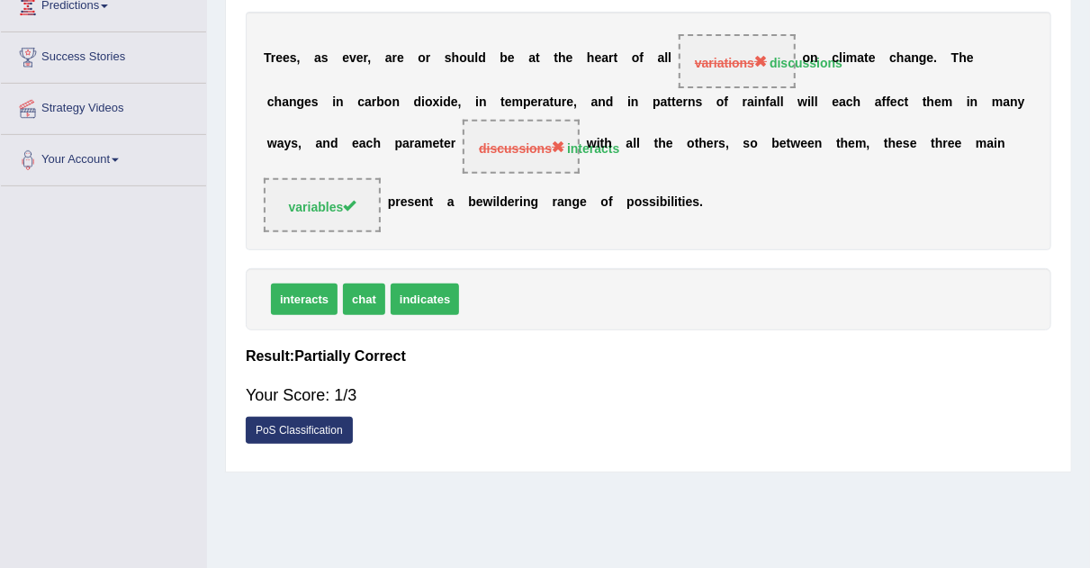
scroll to position [0, 0]
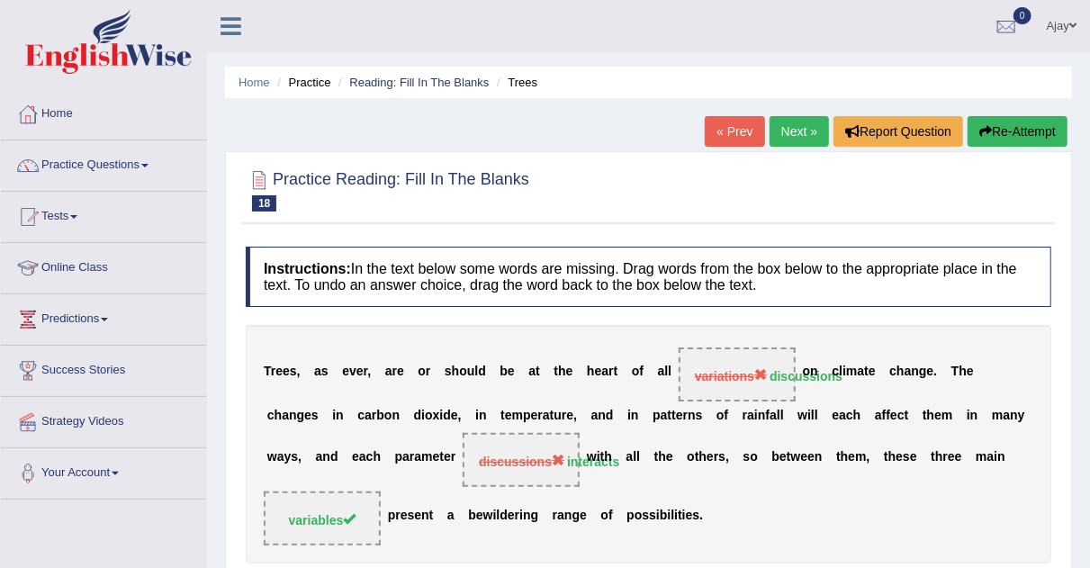
click at [804, 128] on link "Next »" at bounding box center [799, 131] width 59 height 31
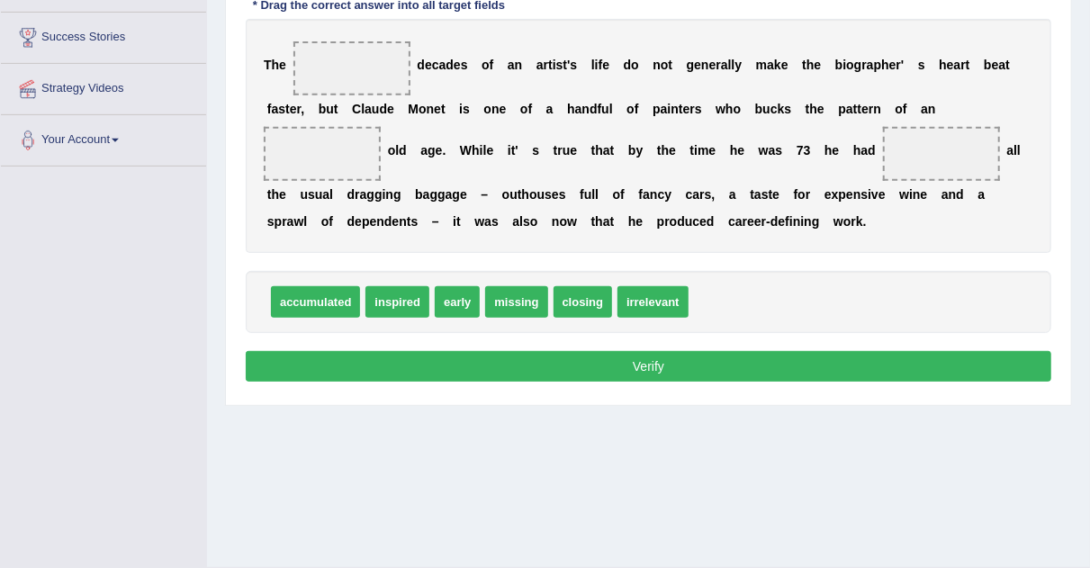
scroll to position [331, 0]
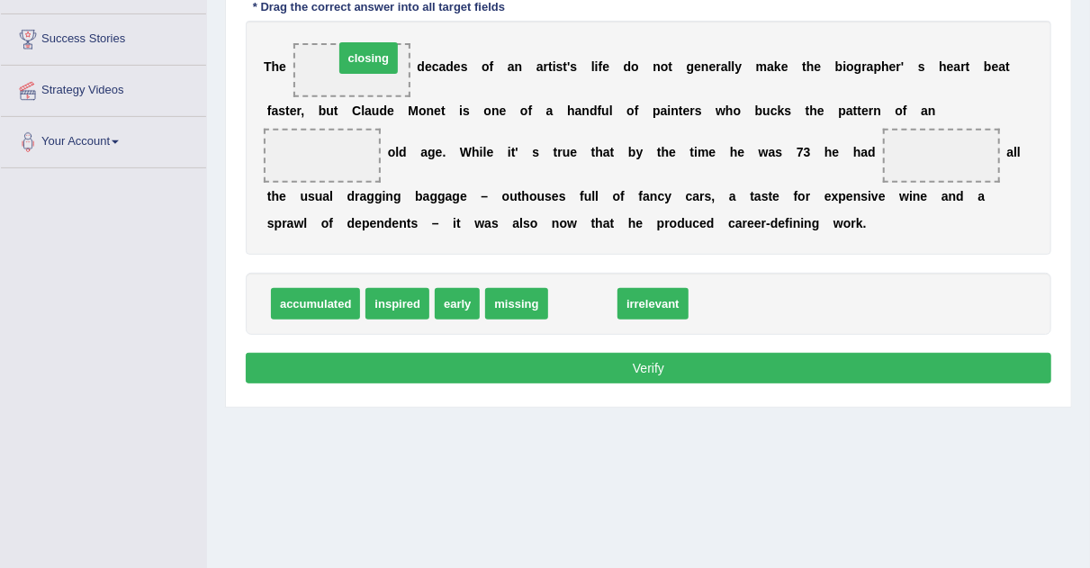
drag, startPoint x: 586, startPoint y: 297, endPoint x: 366, endPoint y: 57, distance: 325.7
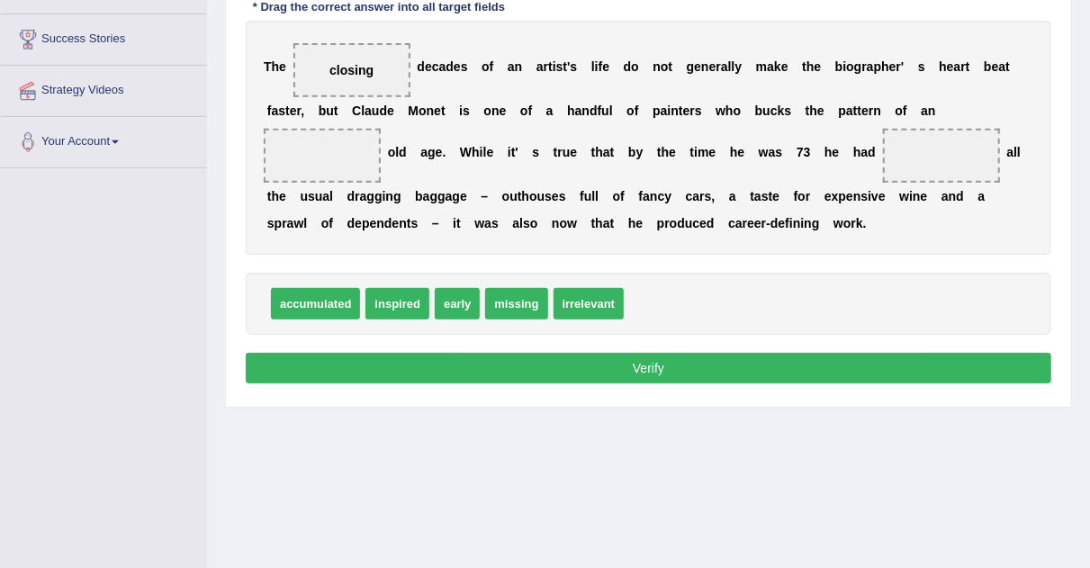
drag, startPoint x: 375, startPoint y: 55, endPoint x: 339, endPoint y: 74, distance: 40.7
click at [339, 74] on span "closing" at bounding box center [352, 70] width 117 height 54
drag, startPoint x: 339, startPoint y: 74, endPoint x: 334, endPoint y: 144, distance: 70.4
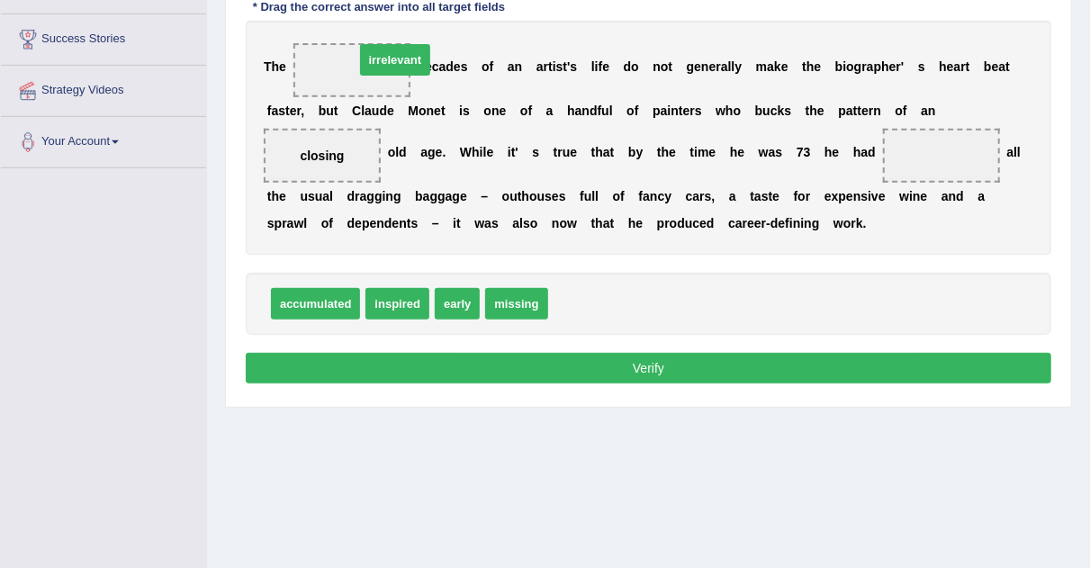
drag, startPoint x: 567, startPoint y: 303, endPoint x: 363, endPoint y: 61, distance: 316.2
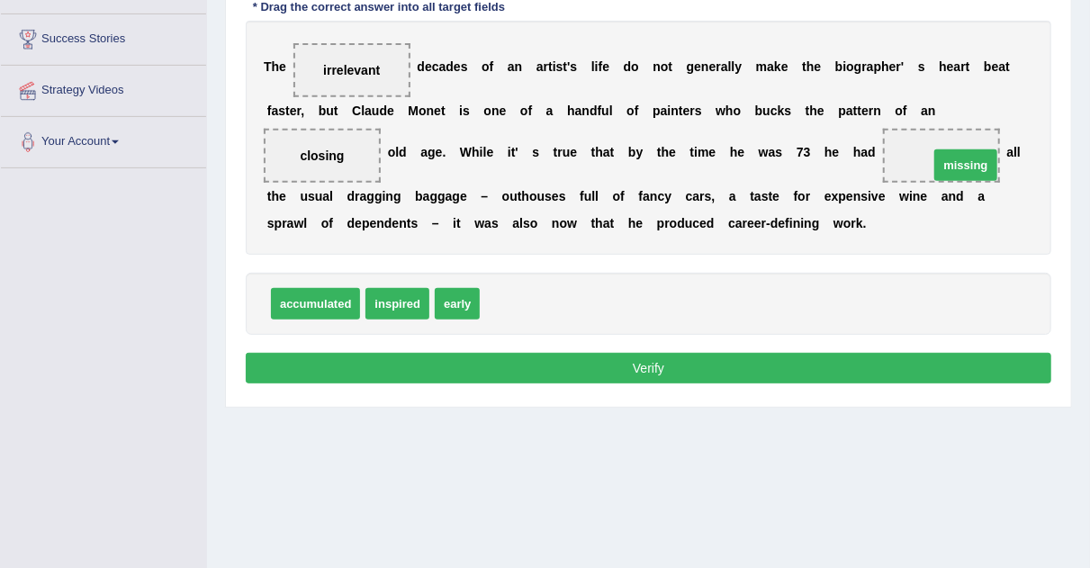
drag, startPoint x: 524, startPoint y: 302, endPoint x: 970, endPoint y: 164, distance: 466.5
click at [793, 353] on button "Verify" at bounding box center [649, 368] width 806 height 31
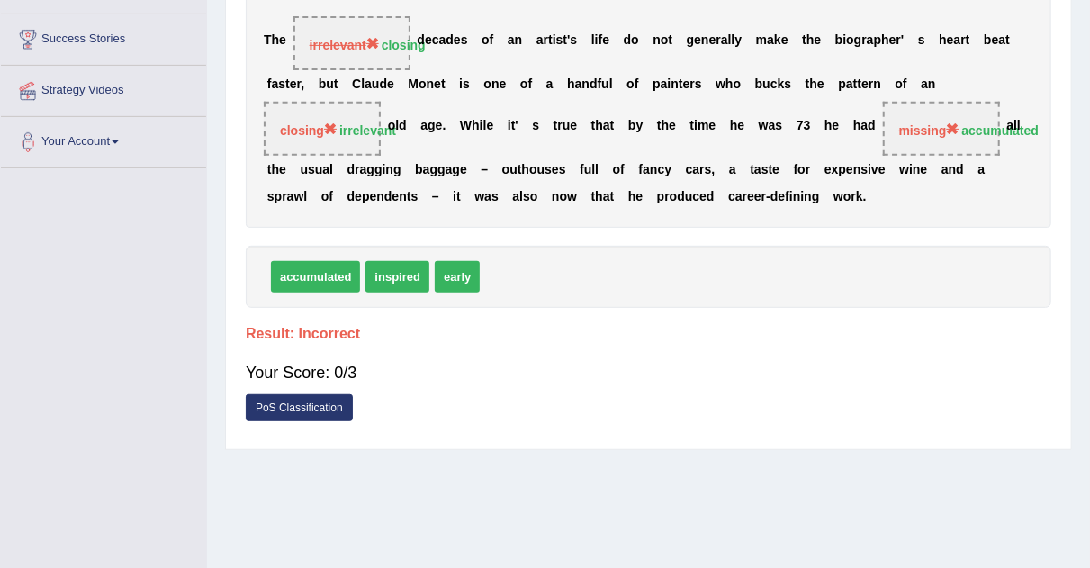
drag, startPoint x: 1074, startPoint y: 247, endPoint x: 1103, endPoint y: 341, distance: 98.8
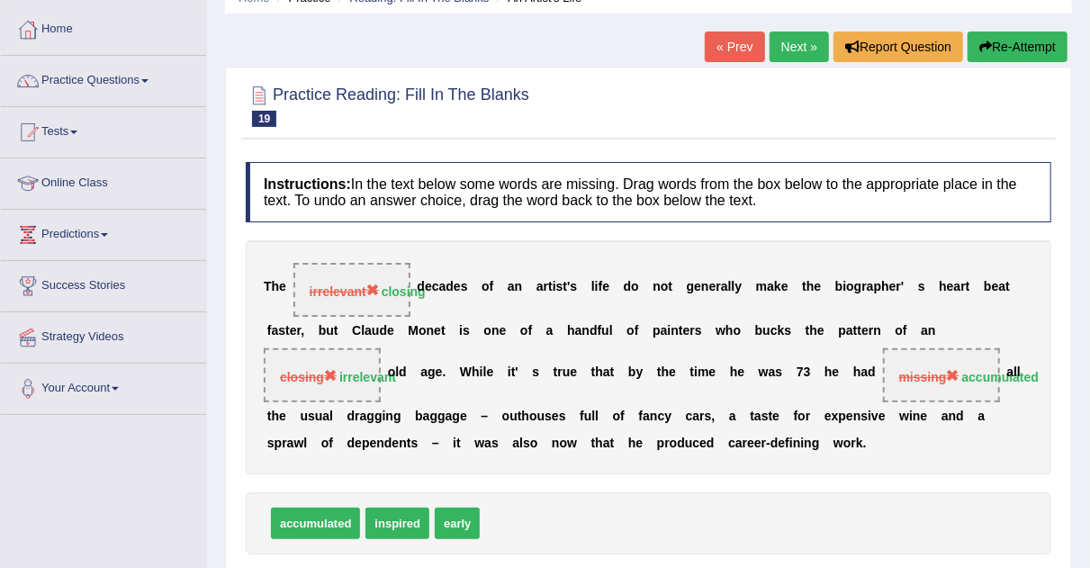
scroll to position [63, 0]
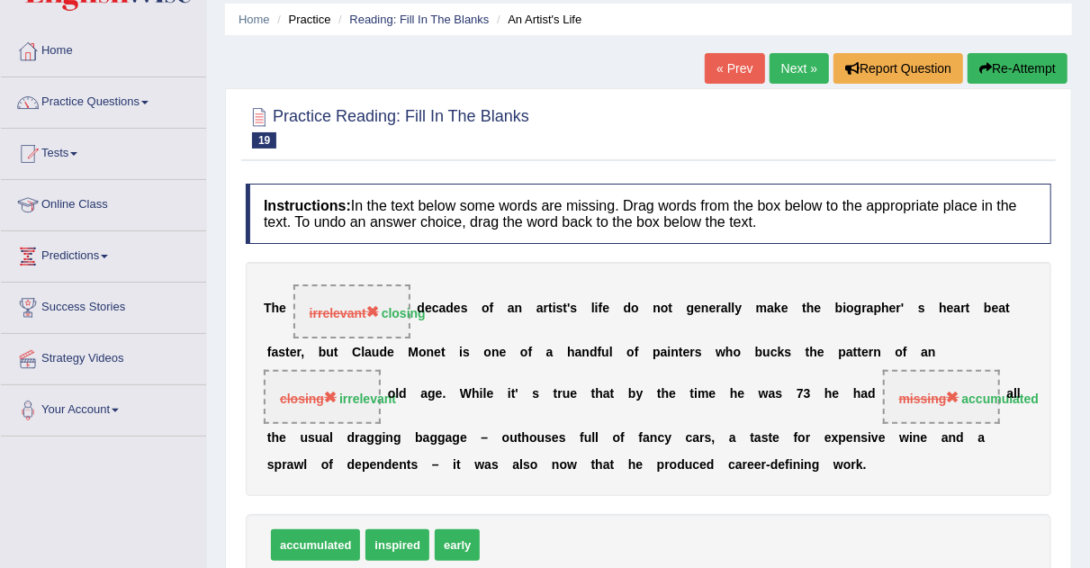
click at [814, 67] on link "Next »" at bounding box center [799, 68] width 59 height 31
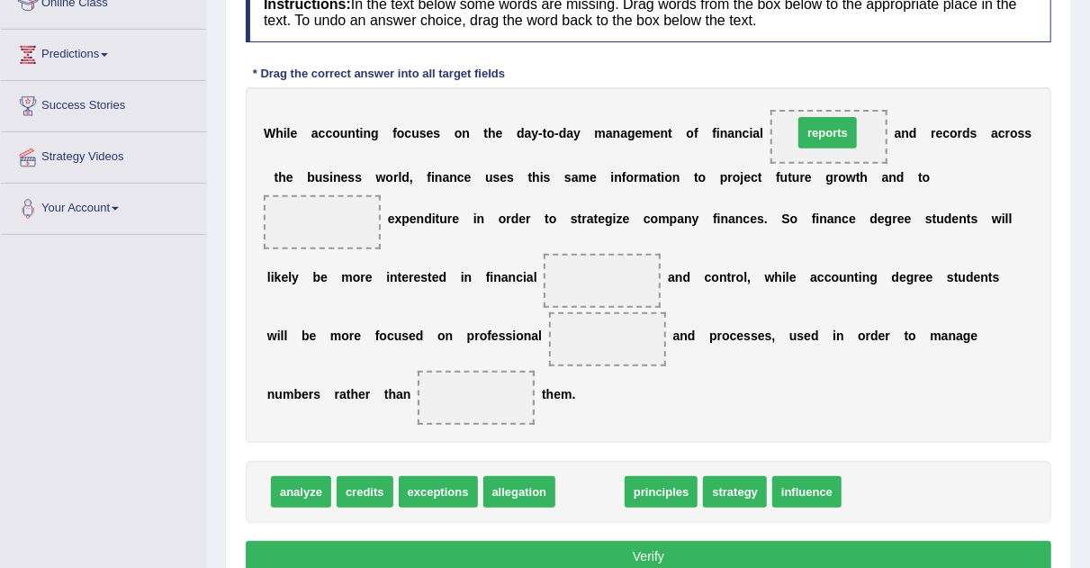
drag, startPoint x: 595, startPoint y: 484, endPoint x: 833, endPoint y: 124, distance: 431.5
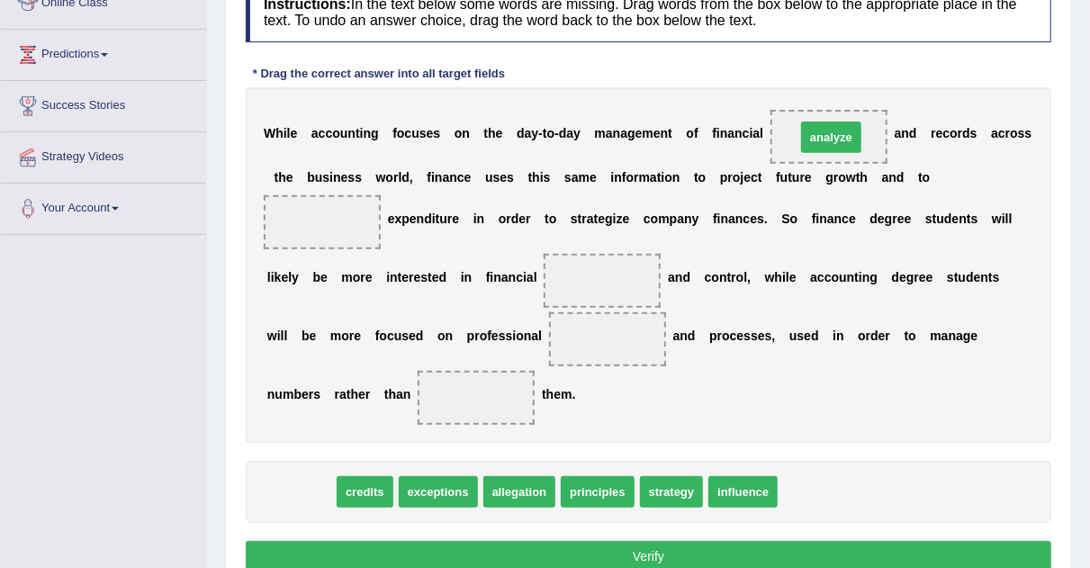
drag, startPoint x: 318, startPoint y: 488, endPoint x: 849, endPoint y: 136, distance: 637.3
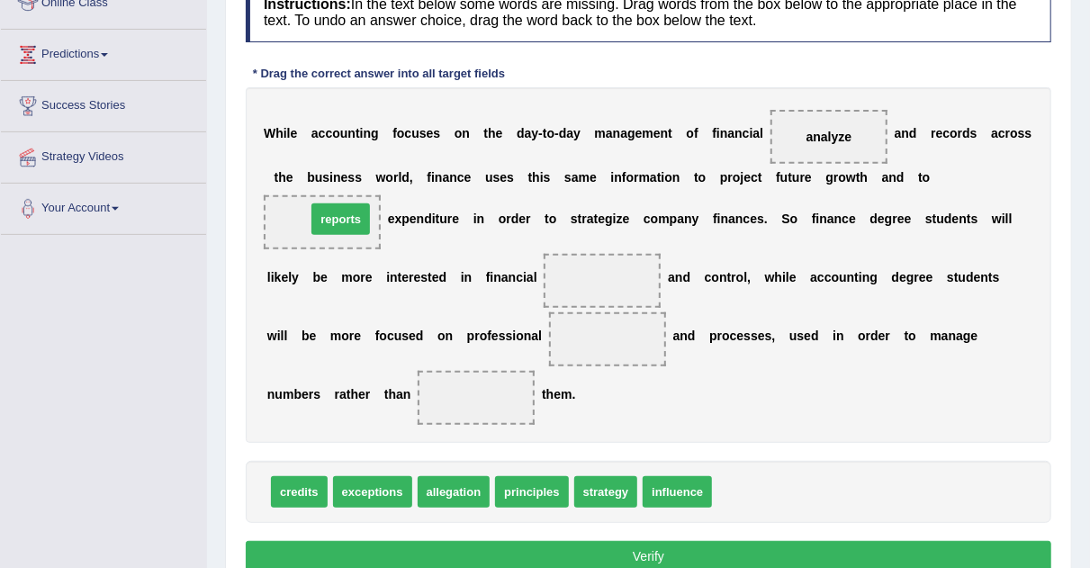
drag, startPoint x: 755, startPoint y: 486, endPoint x: 349, endPoint y: 213, distance: 489.2
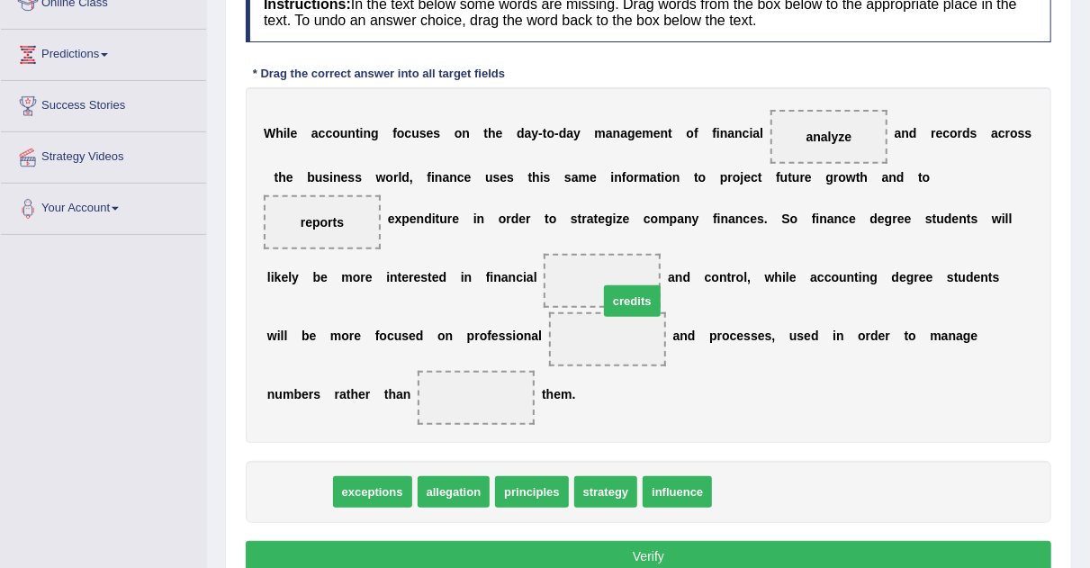
drag, startPoint x: 296, startPoint y: 492, endPoint x: 625, endPoint y: 302, distance: 380.0
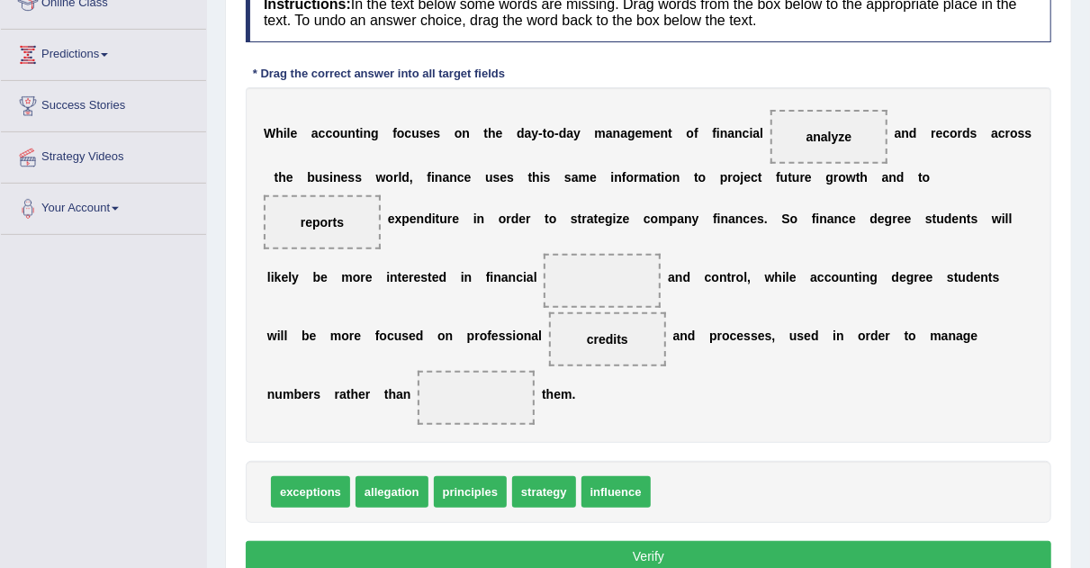
drag, startPoint x: 579, startPoint y: 346, endPoint x: 604, endPoint y: 285, distance: 66.2
click at [604, 285] on div "W h i l e a c c o u n t i n g f o c u s e s o n t h e d a y - t o - d a y m a n…" at bounding box center [649, 265] width 806 height 356
drag, startPoint x: 575, startPoint y: 335, endPoint x: 601, endPoint y: 272, distance: 68.2
drag, startPoint x: 548, startPoint y: 488, endPoint x: 615, endPoint y: 280, distance: 218.4
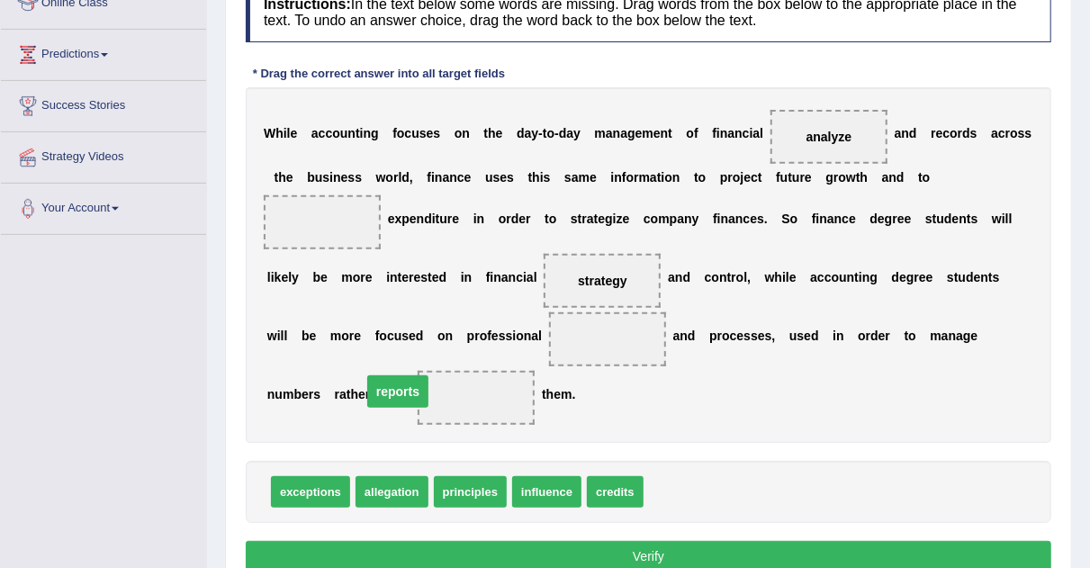
drag, startPoint x: 327, startPoint y: 224, endPoint x: 403, endPoint y: 397, distance: 189.0
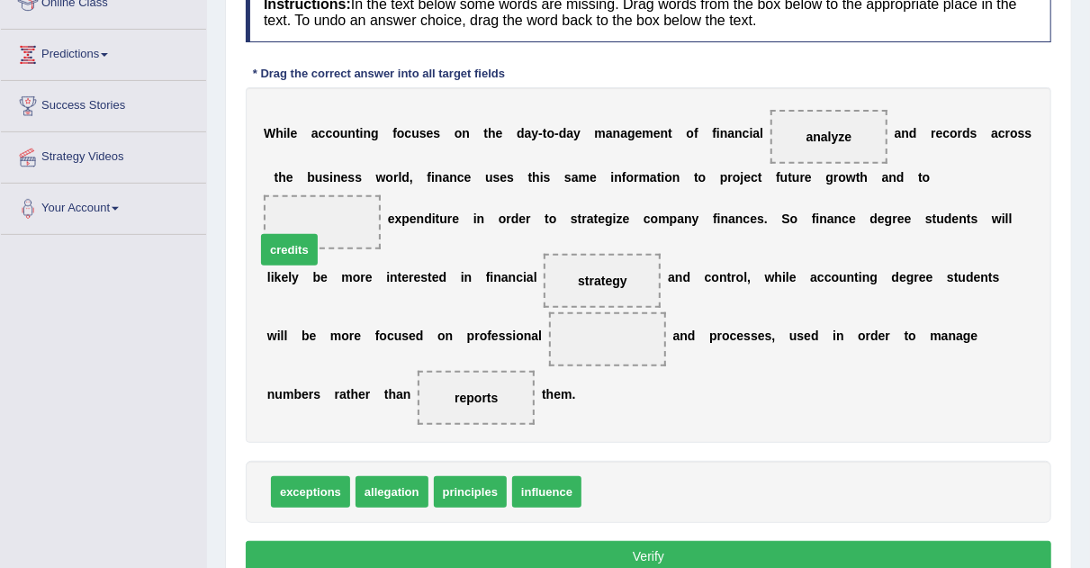
drag, startPoint x: 609, startPoint y: 489, endPoint x: 278, endPoint y: 245, distance: 410.8
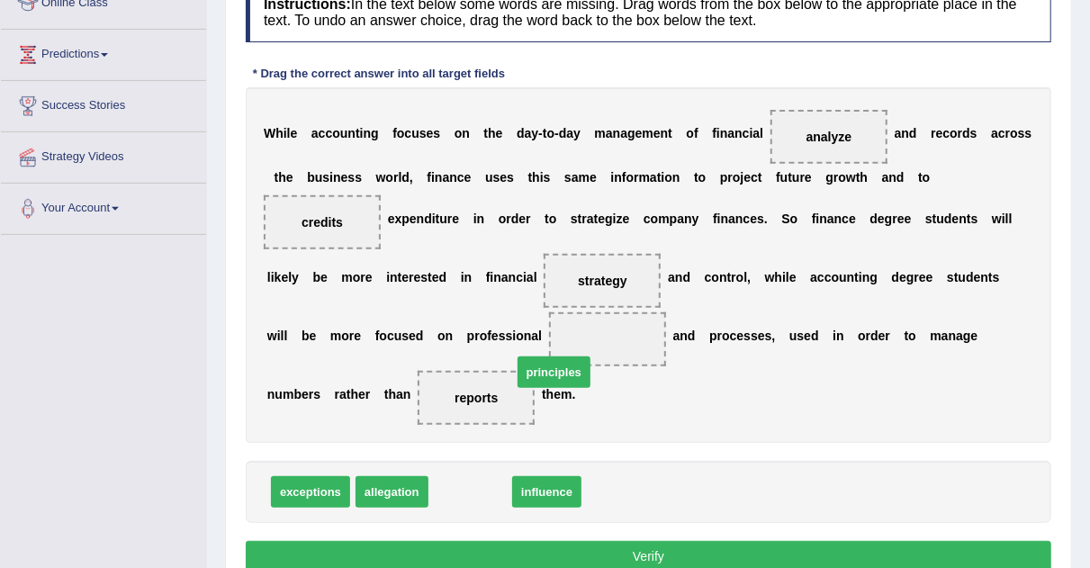
drag, startPoint x: 472, startPoint y: 484, endPoint x: 573, endPoint y: 357, distance: 162.1
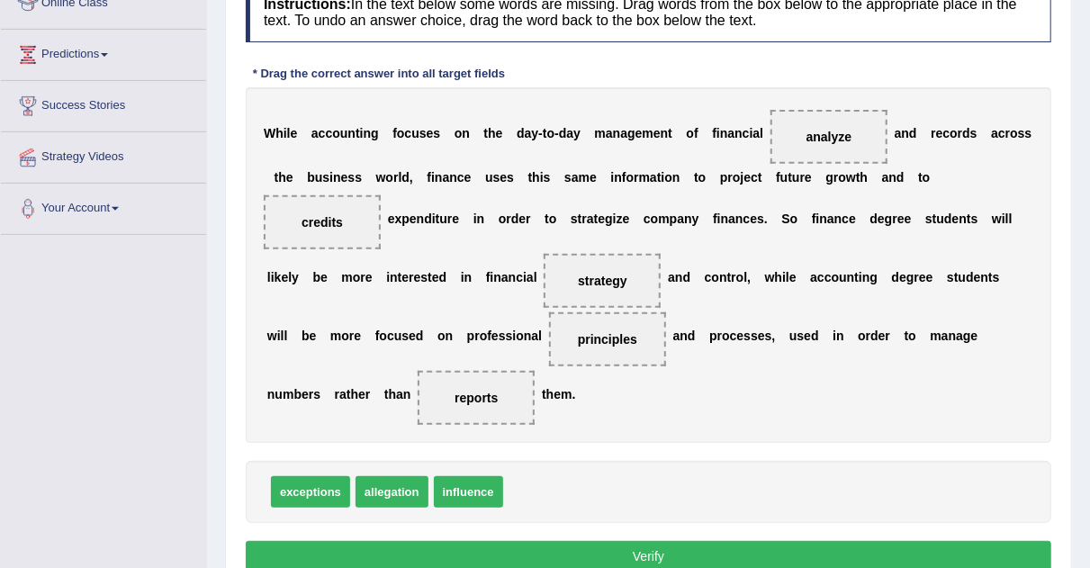
click at [631, 556] on button "Verify" at bounding box center [649, 556] width 806 height 31
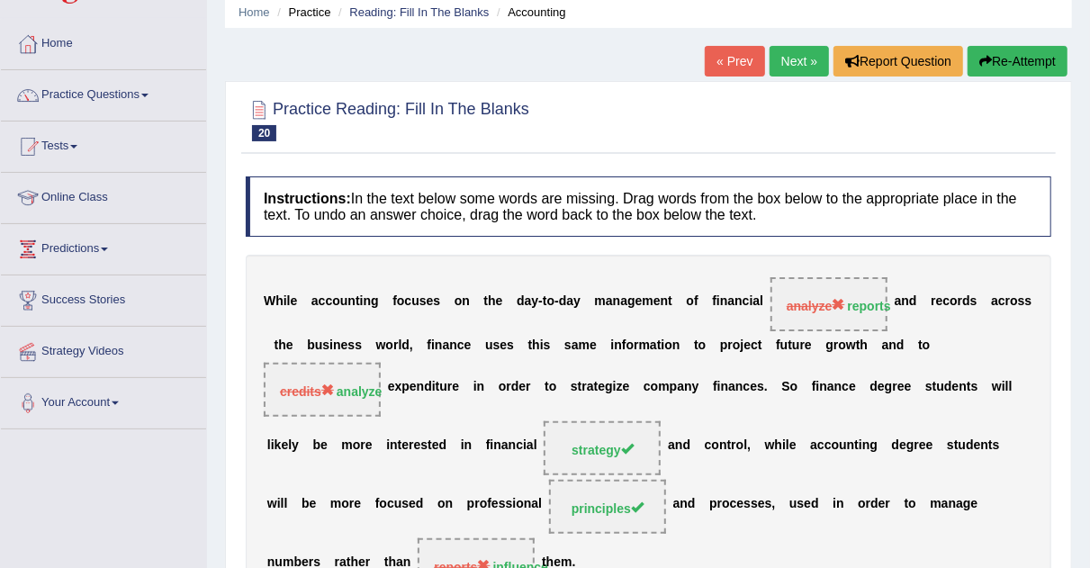
scroll to position [54, 0]
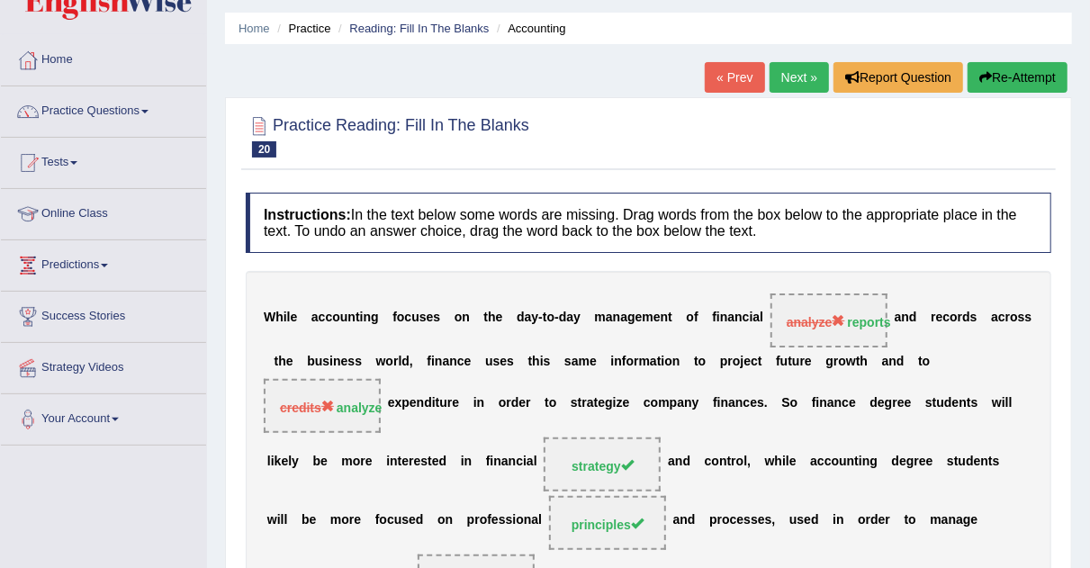
click at [799, 77] on link "Next »" at bounding box center [799, 77] width 59 height 31
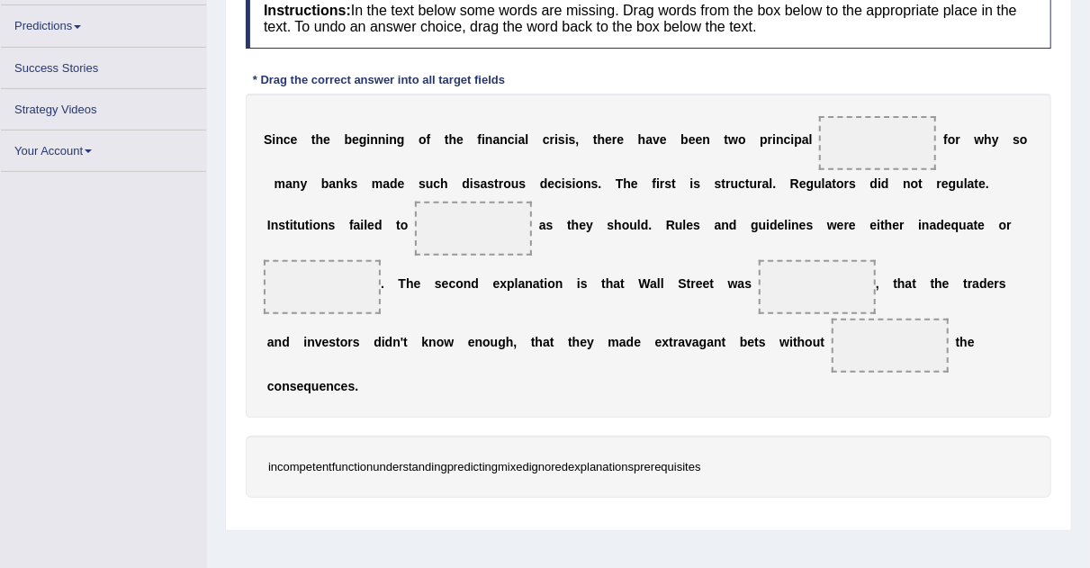
scroll to position [279, 0]
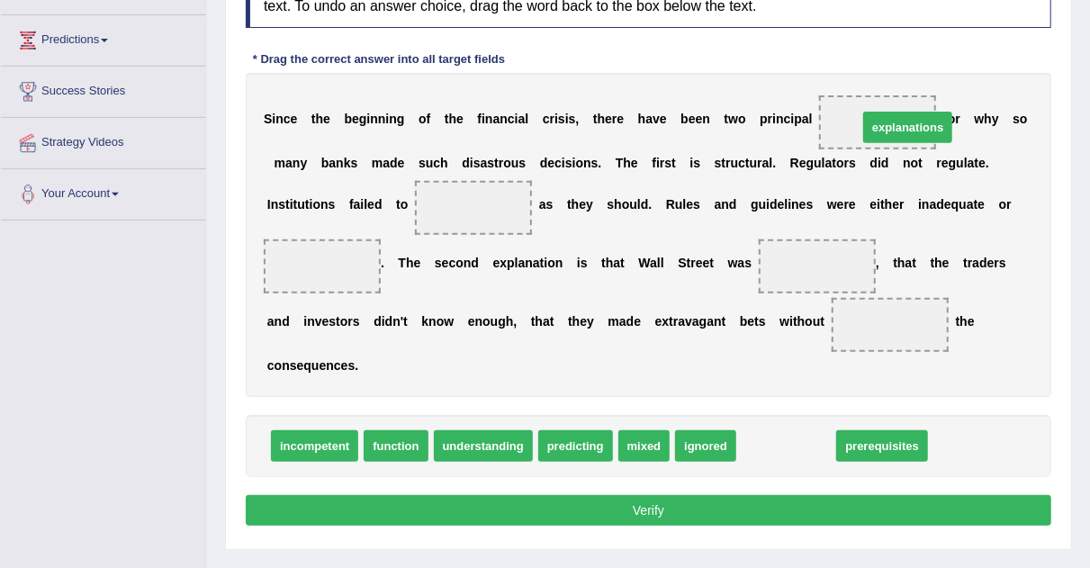
drag, startPoint x: 784, startPoint y: 441, endPoint x: 885, endPoint y: 137, distance: 320.6
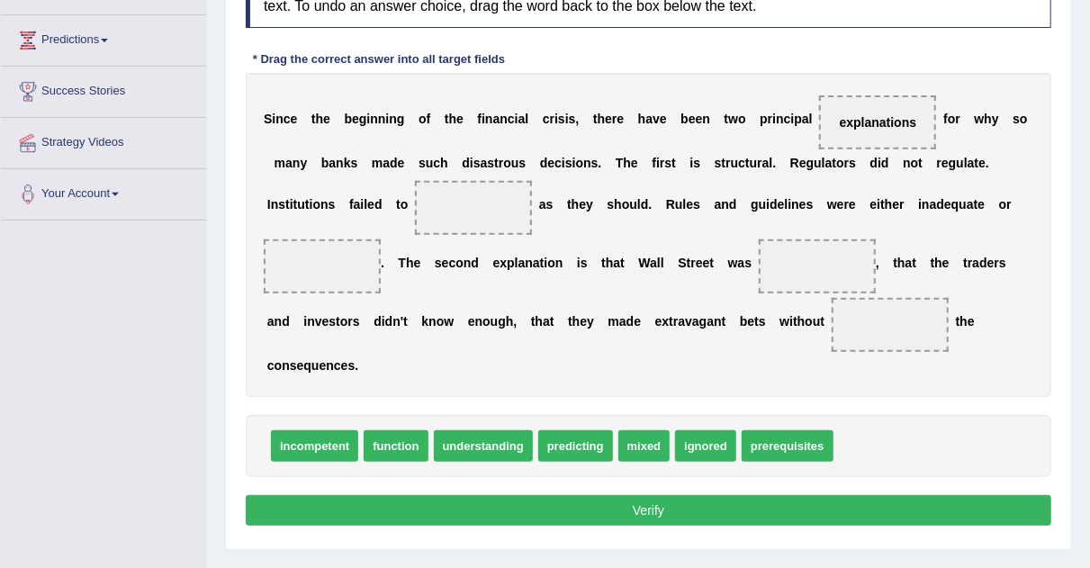
click at [778, 440] on span "prerequisites" at bounding box center [788, 446] width 92 height 32
drag, startPoint x: 703, startPoint y: 447, endPoint x: 705, endPoint y: 473, distance: 26.2
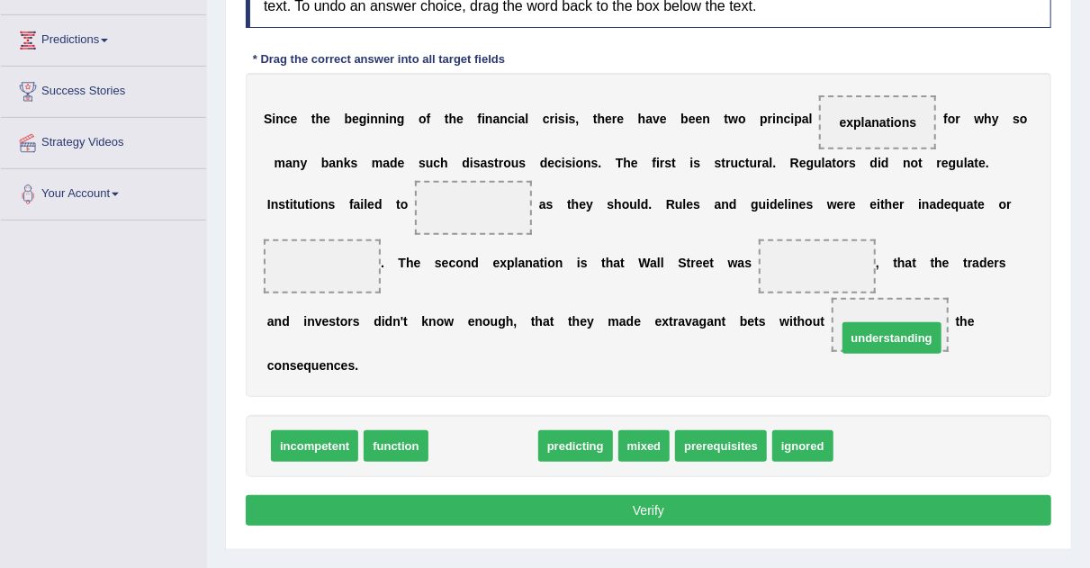
drag, startPoint x: 498, startPoint y: 443, endPoint x: 906, endPoint y: 337, distance: 421.5
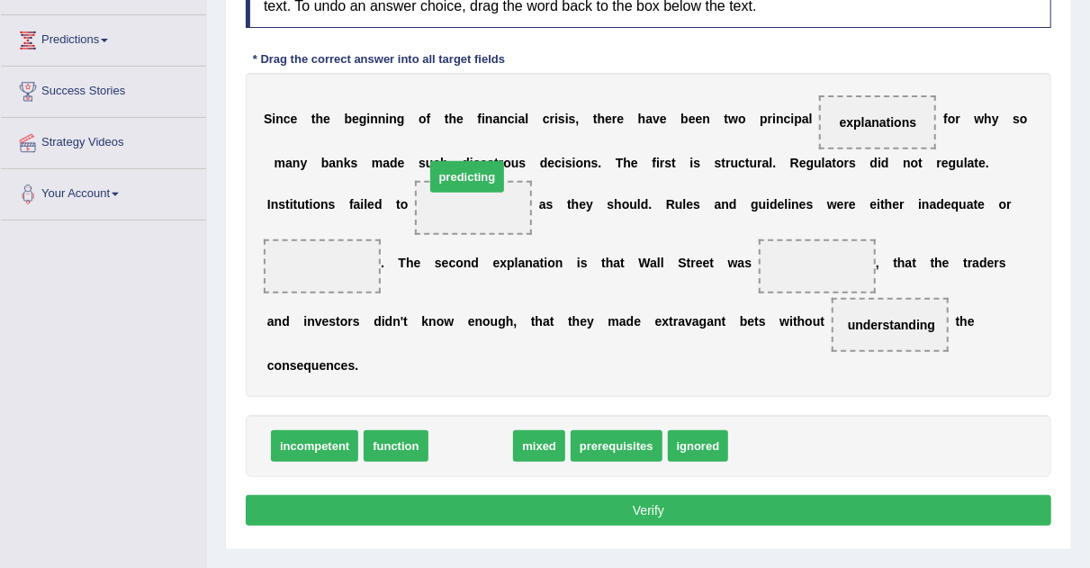
drag, startPoint x: 476, startPoint y: 441, endPoint x: 469, endPoint y: 198, distance: 243.2
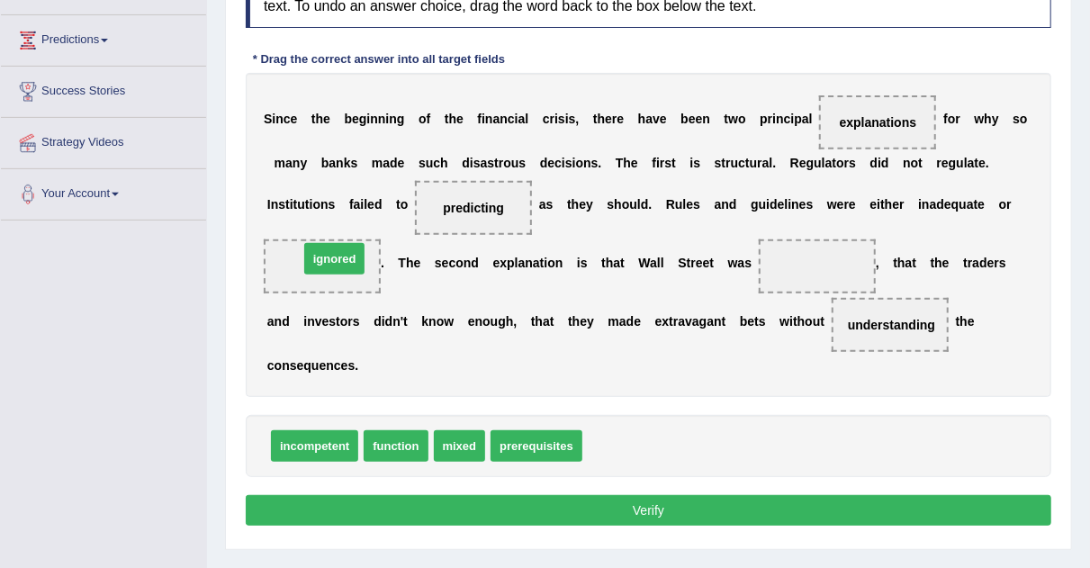
drag, startPoint x: 627, startPoint y: 454, endPoint x: 343, endPoint y: 267, distance: 339.9
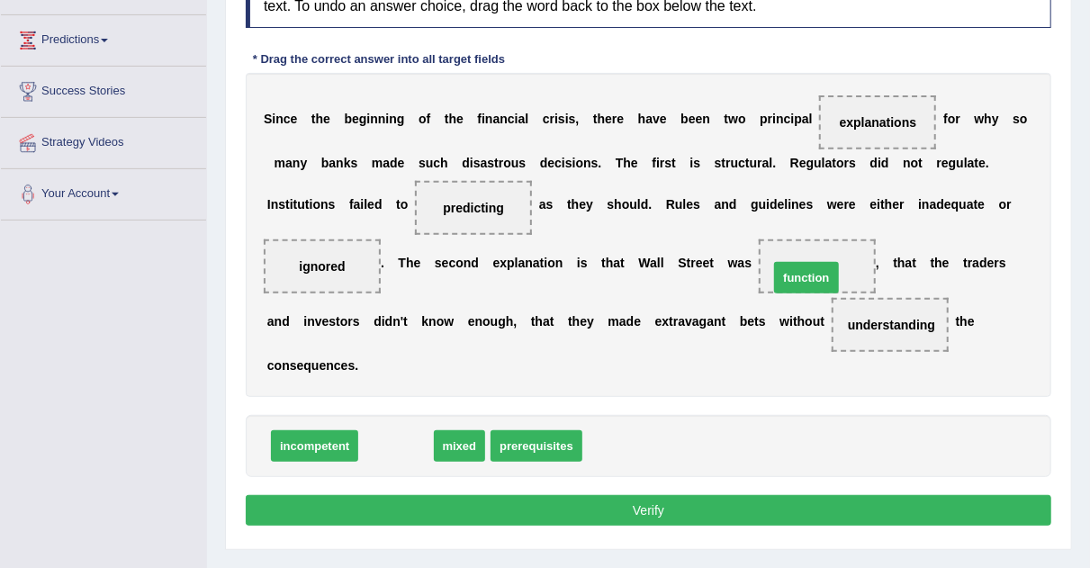
drag, startPoint x: 401, startPoint y: 439, endPoint x: 812, endPoint y: 272, distance: 444.2
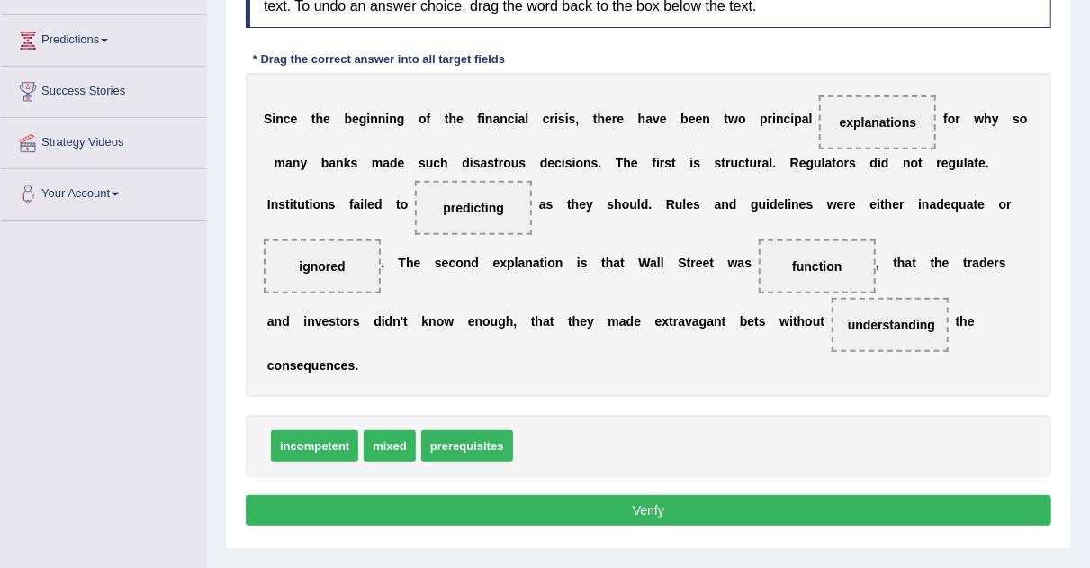
click at [673, 507] on button "Verify" at bounding box center [649, 510] width 806 height 31
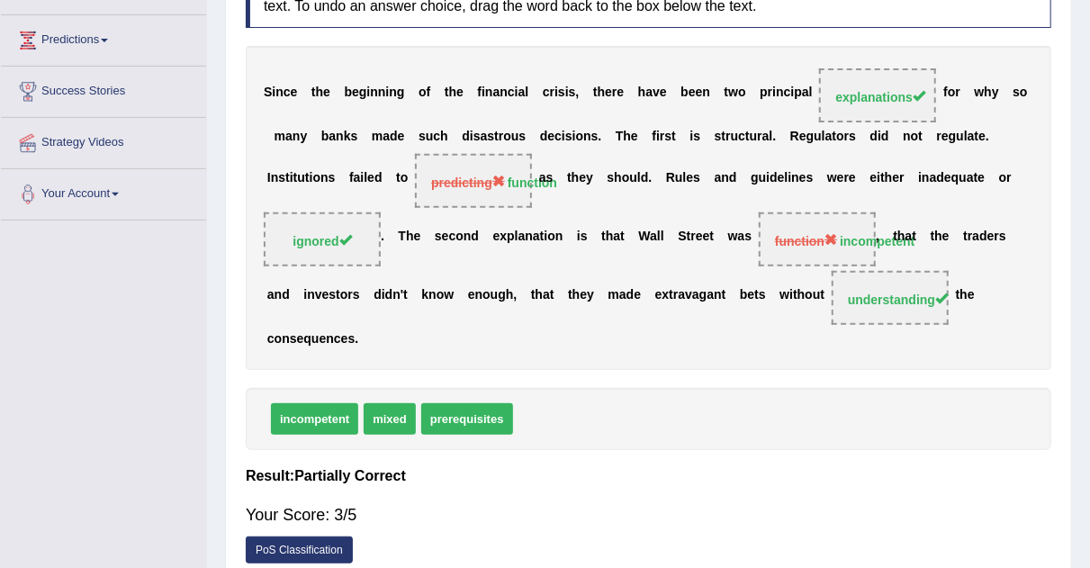
scroll to position [0, 0]
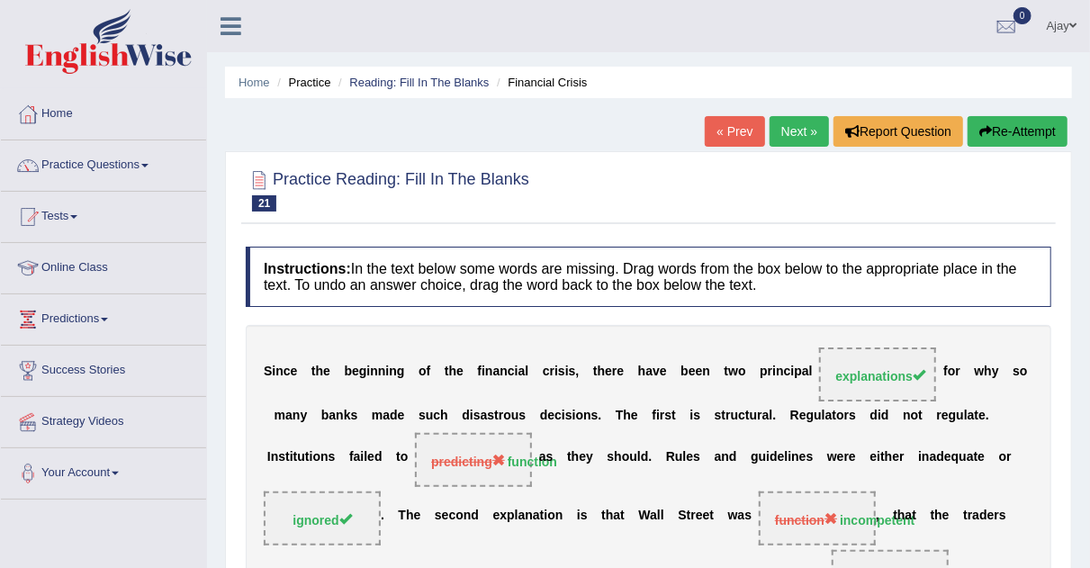
click at [809, 128] on link "Next »" at bounding box center [799, 131] width 59 height 31
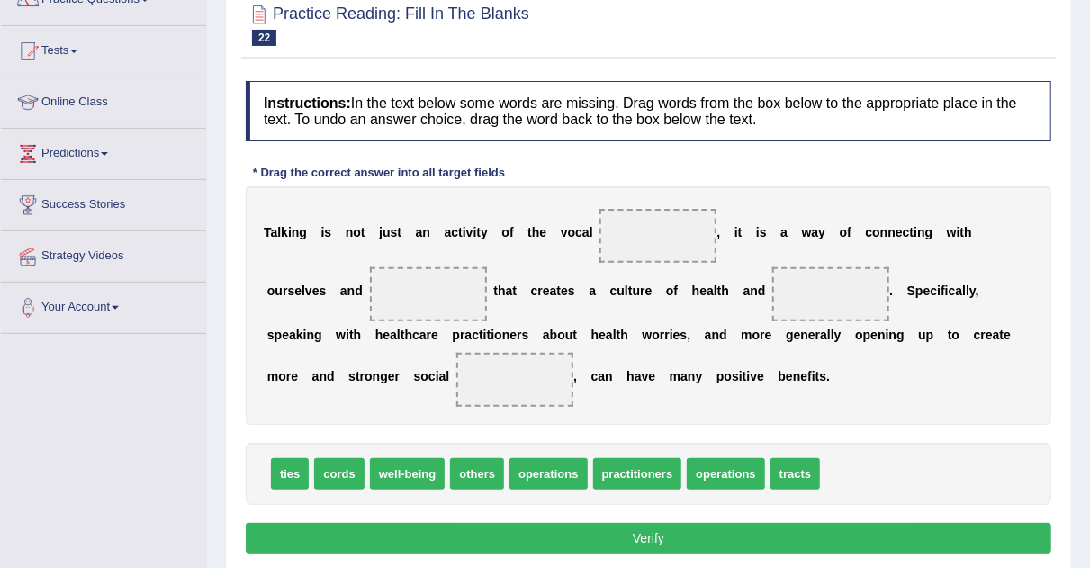
scroll to position [251, 0]
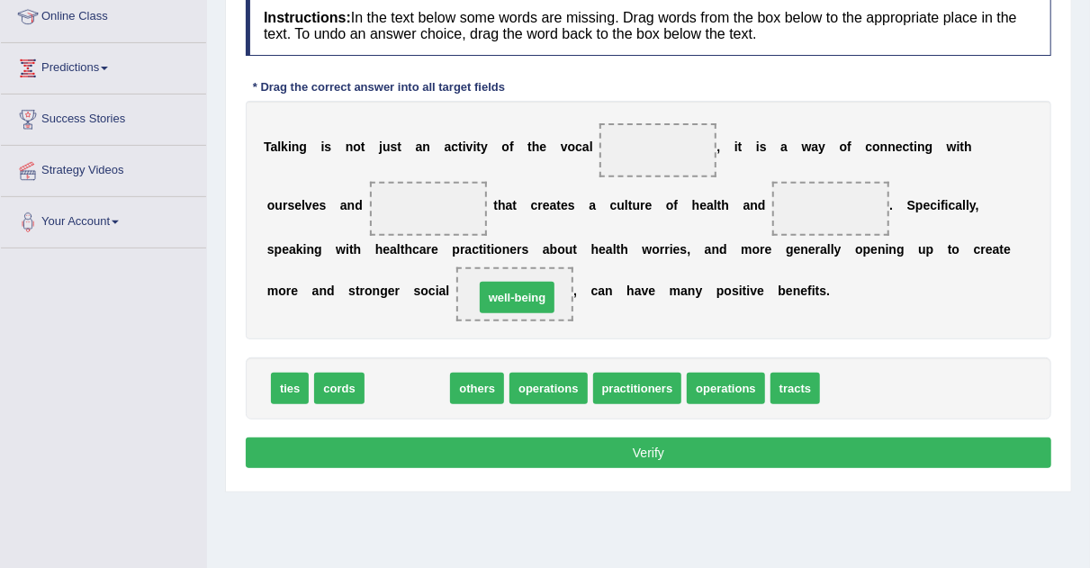
drag, startPoint x: 401, startPoint y: 388, endPoint x: 529, endPoint y: 288, distance: 163.0
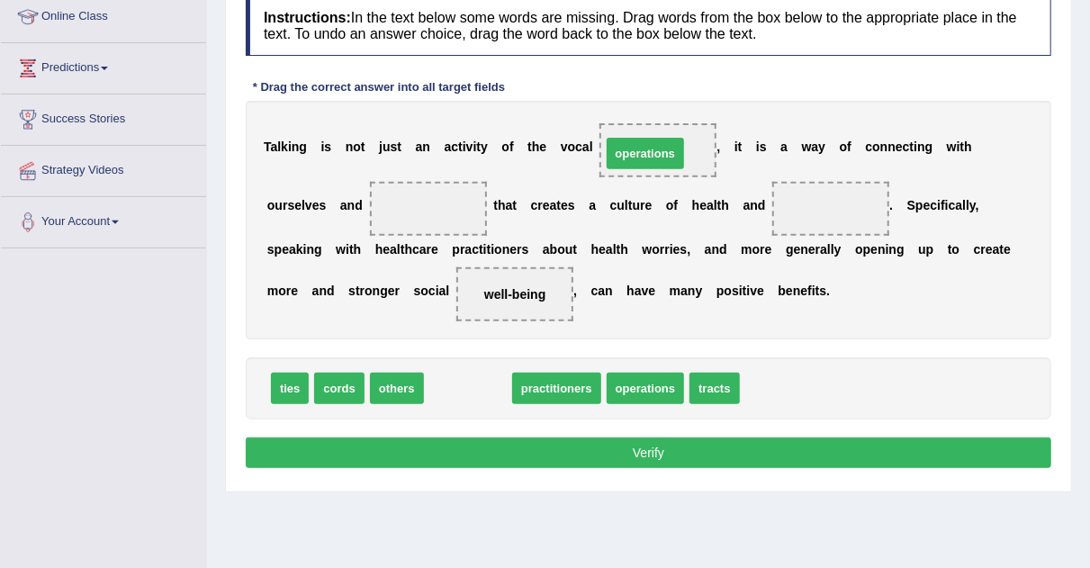
drag, startPoint x: 464, startPoint y: 383, endPoint x: 641, endPoint y: 148, distance: 294.4
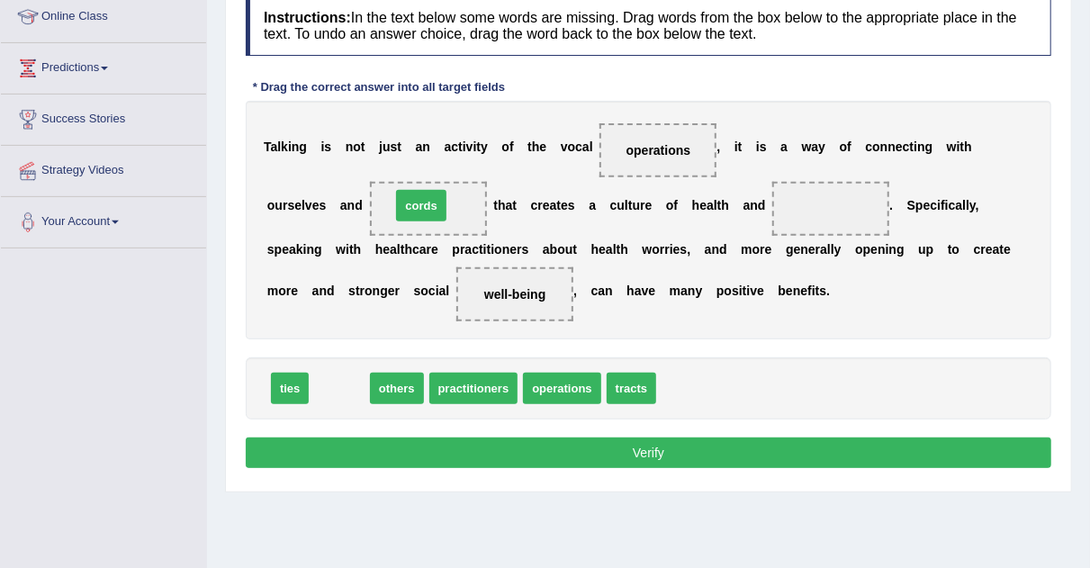
drag, startPoint x: 333, startPoint y: 376, endPoint x: 415, endPoint y: 194, distance: 200.3
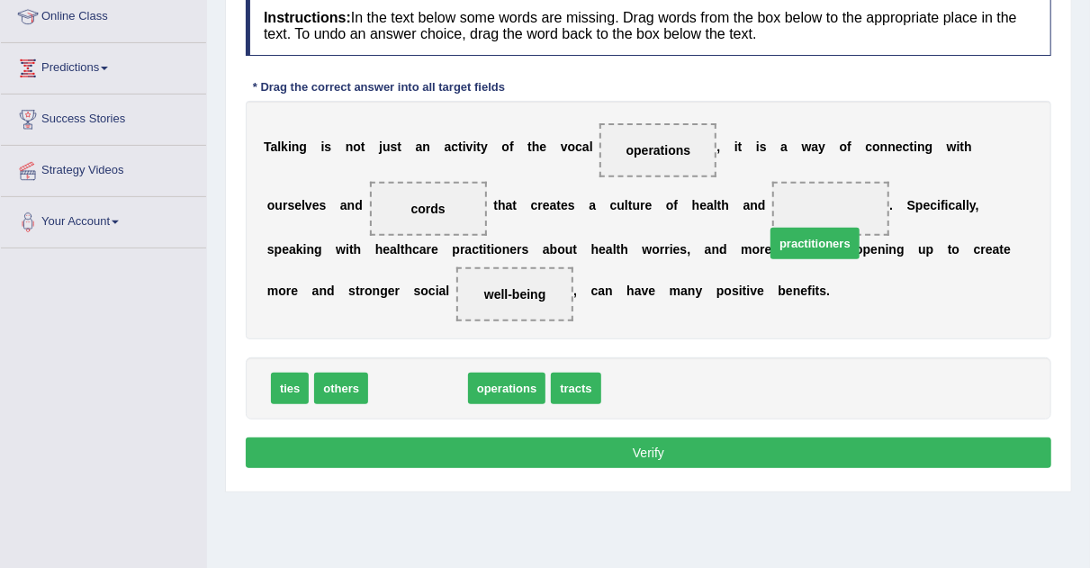
drag, startPoint x: 433, startPoint y: 389, endPoint x: 833, endPoint y: 230, distance: 430.0
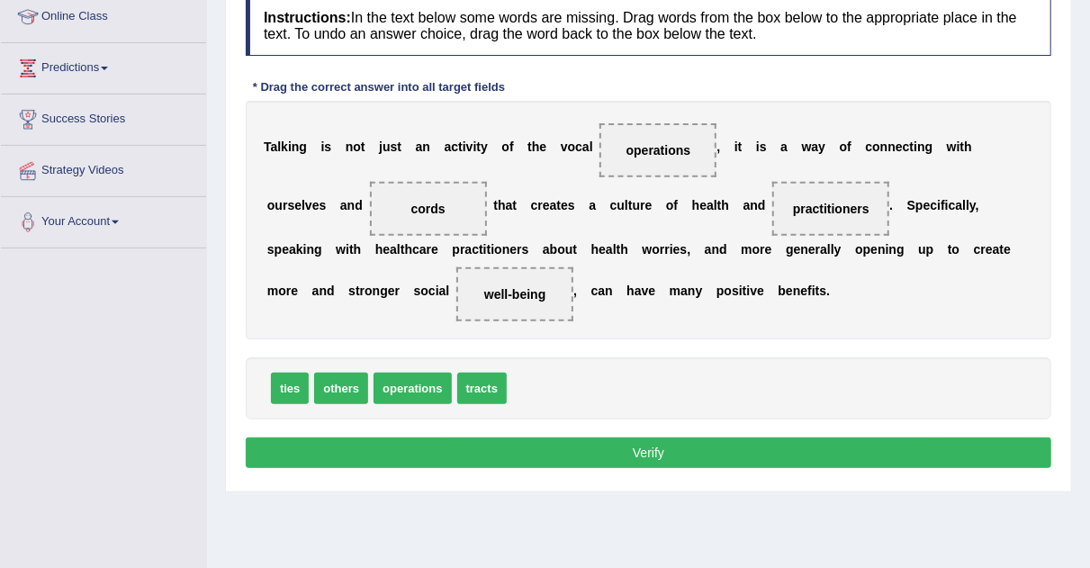
click at [707, 454] on button "Verify" at bounding box center [649, 453] width 806 height 31
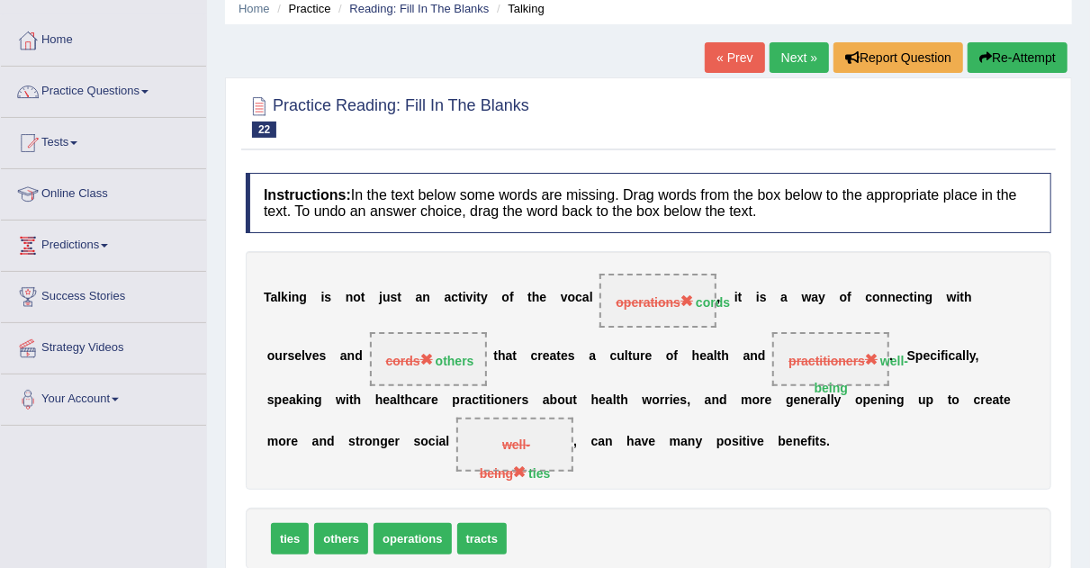
scroll to position [0, 0]
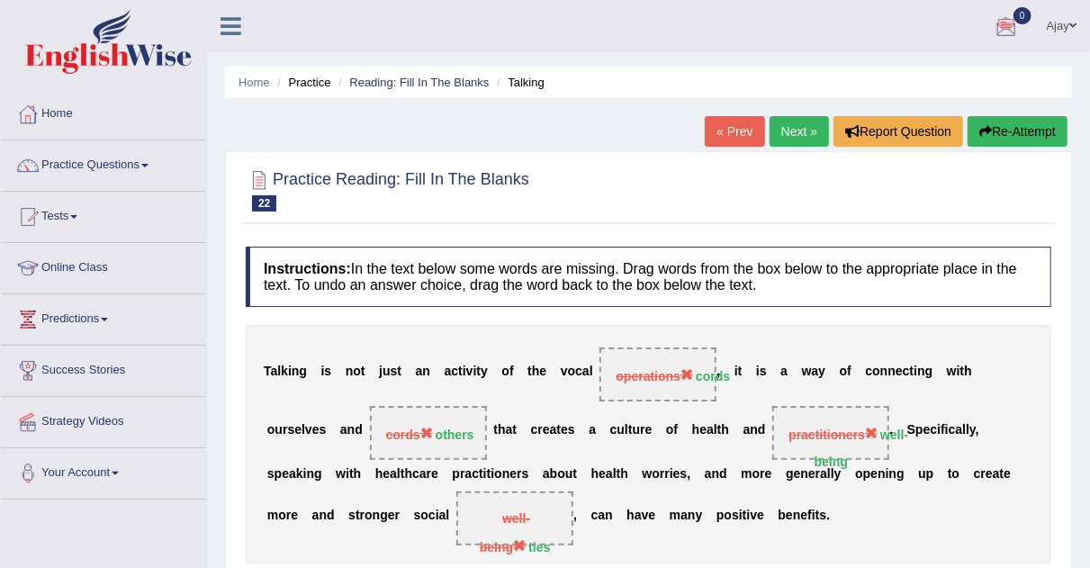
click at [798, 127] on link "Next »" at bounding box center [799, 131] width 59 height 31
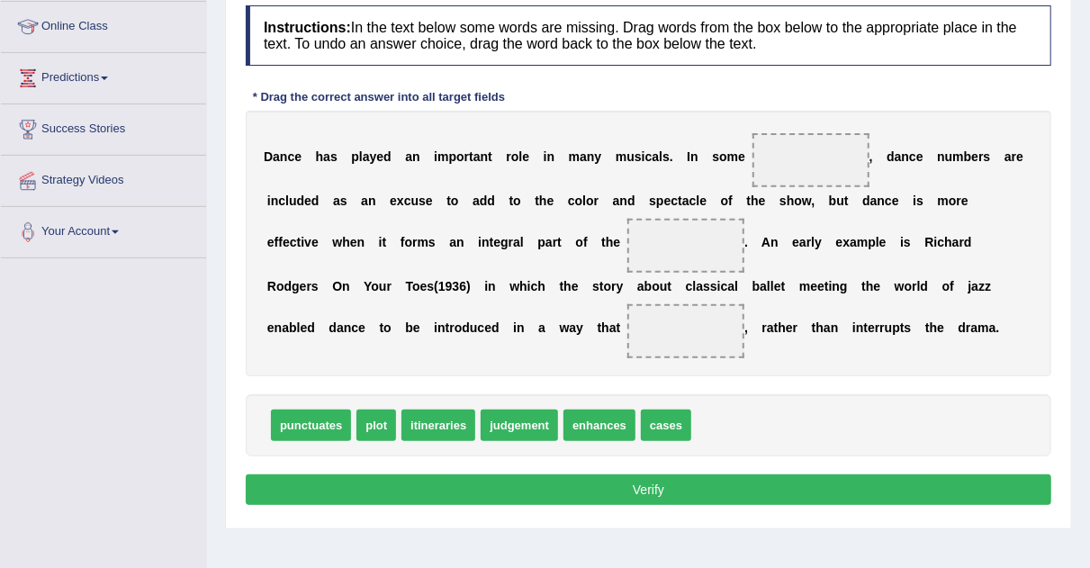
scroll to position [260, 0]
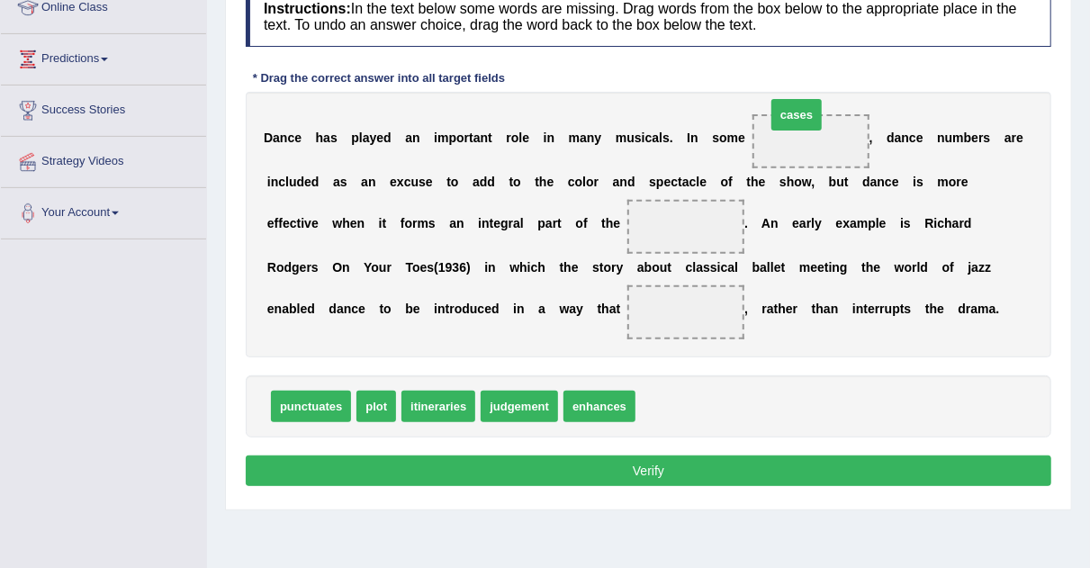
drag, startPoint x: 659, startPoint y: 405, endPoint x: 788, endPoint y: 122, distance: 310.6
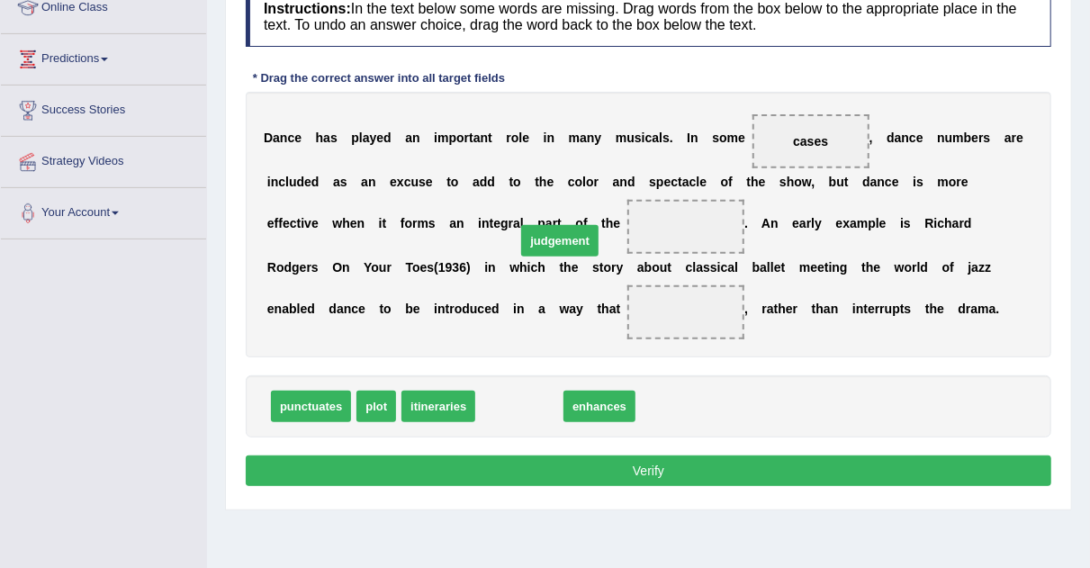
drag, startPoint x: 513, startPoint y: 398, endPoint x: 575, endPoint y: 214, distance: 193.9
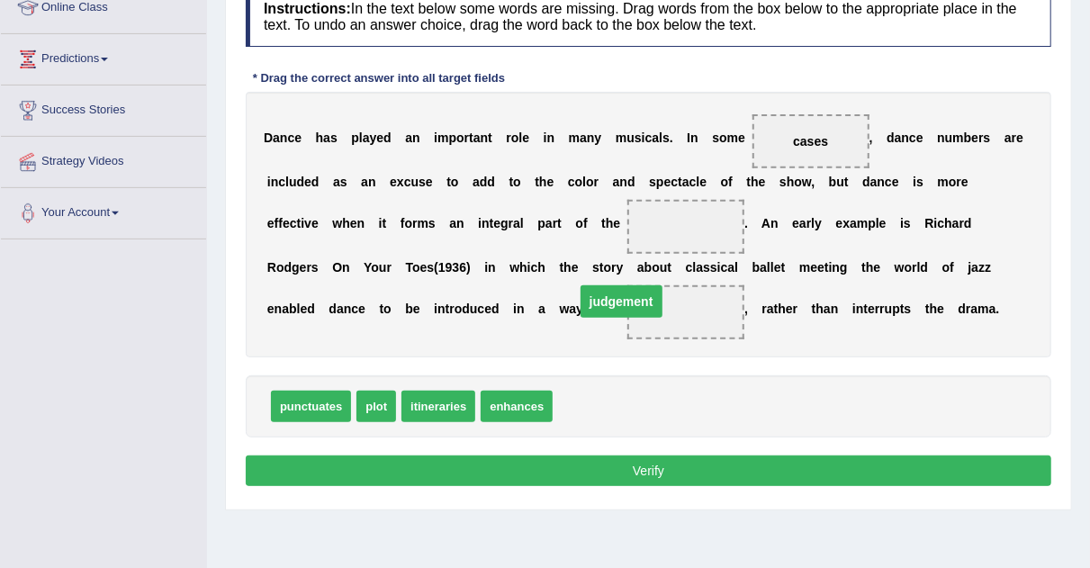
drag, startPoint x: 633, startPoint y: 227, endPoint x: 566, endPoint y: 306, distance: 103.5
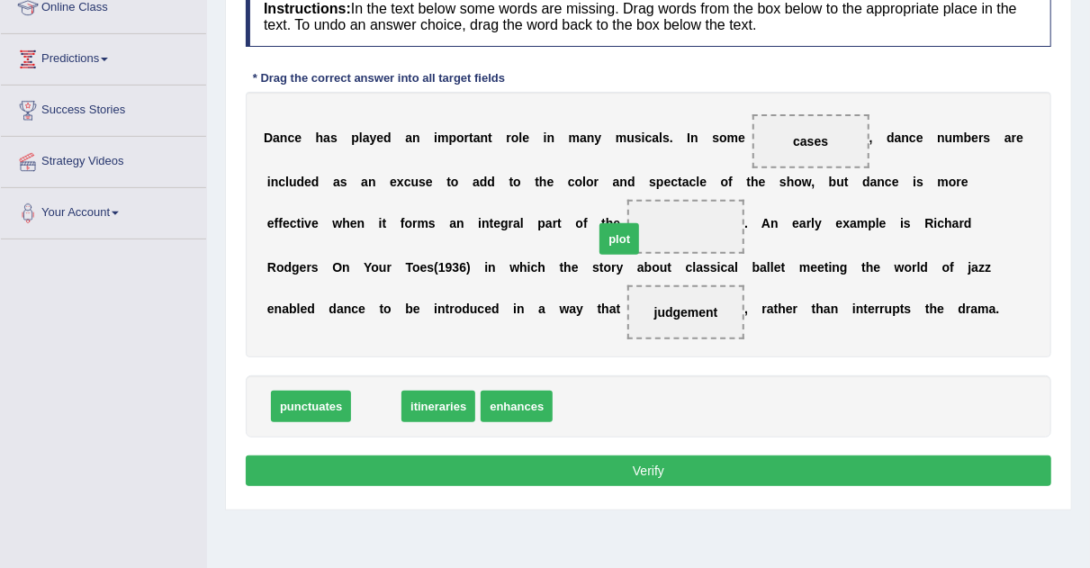
drag, startPoint x: 366, startPoint y: 406, endPoint x: 610, endPoint y: 239, distance: 295.2
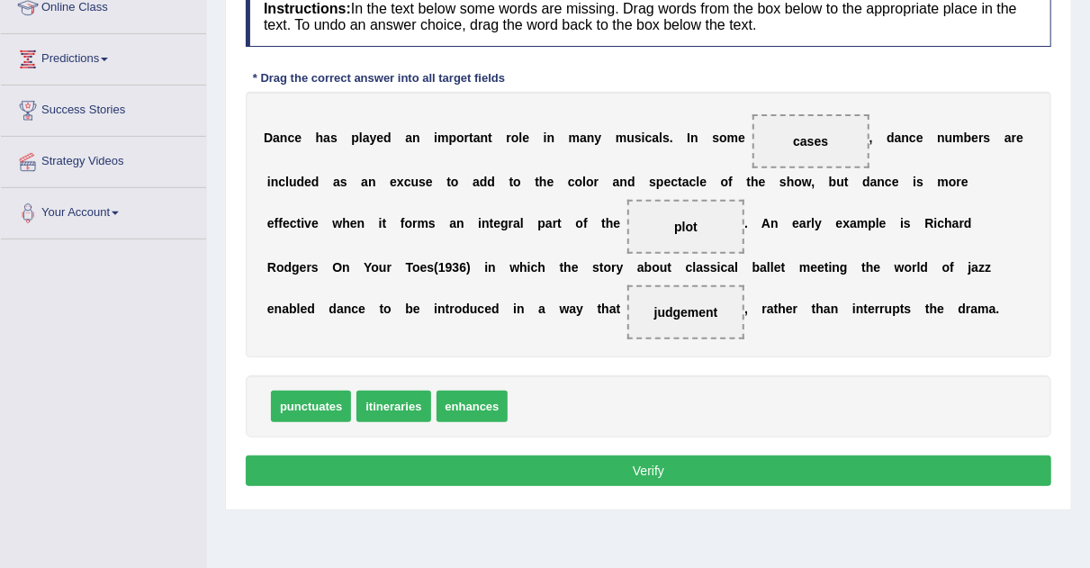
click at [563, 470] on button "Verify" at bounding box center [649, 471] width 806 height 31
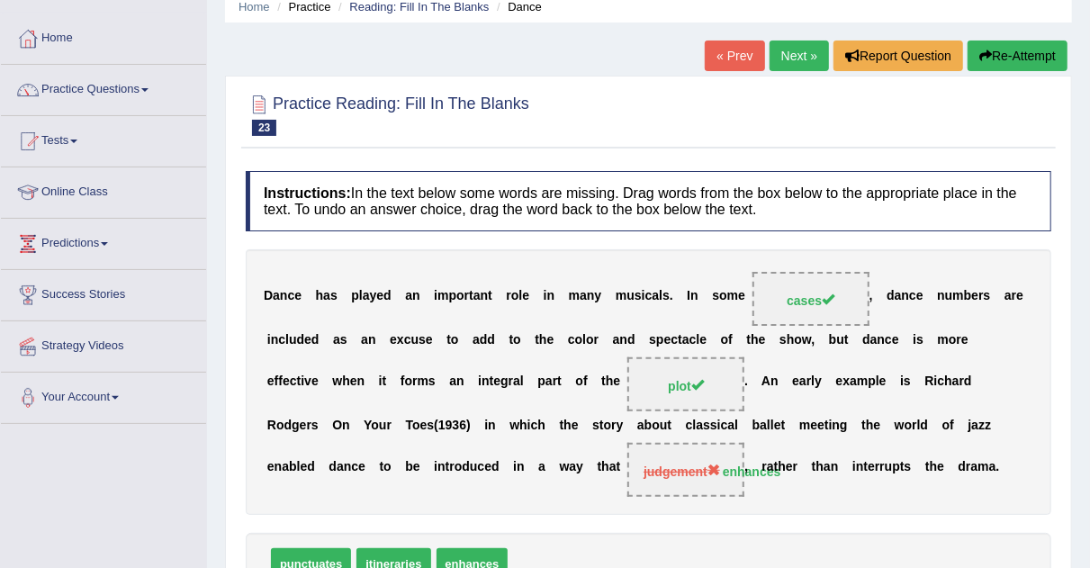
scroll to position [0, 0]
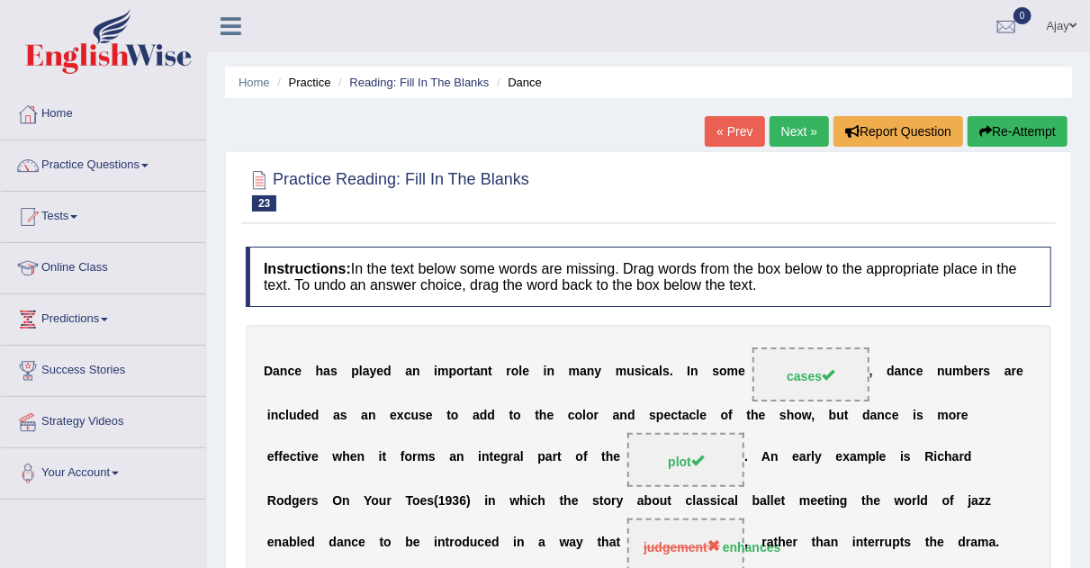
click at [796, 120] on link "Next »" at bounding box center [799, 131] width 59 height 31
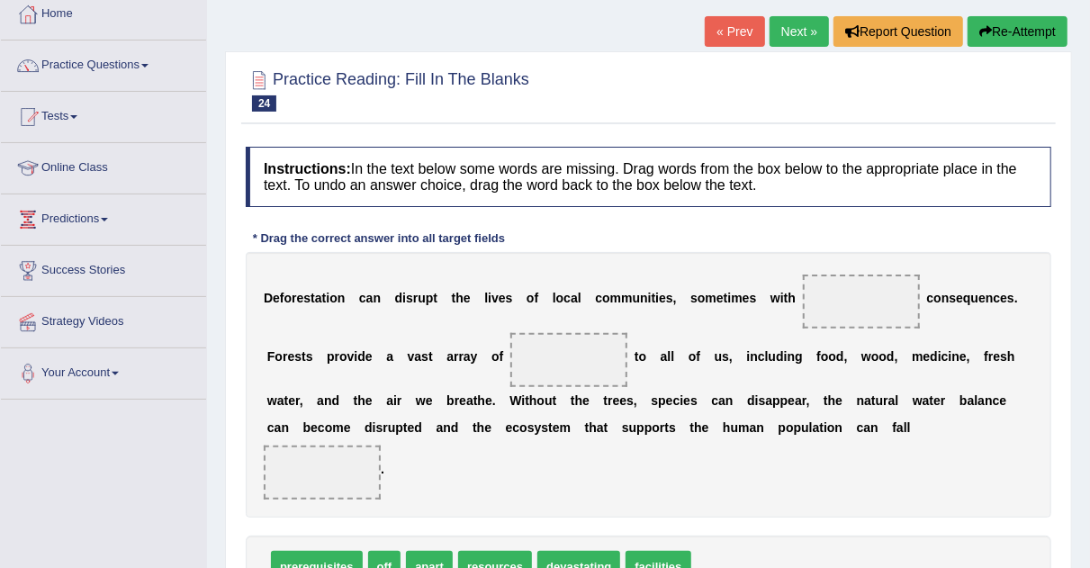
scroll to position [146, 0]
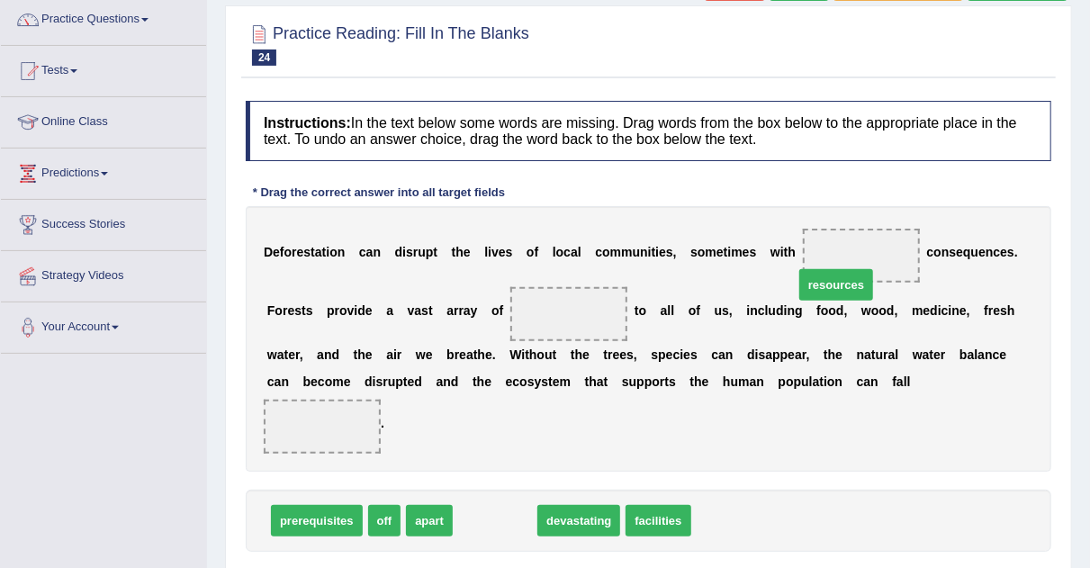
drag, startPoint x: 515, startPoint y: 521, endPoint x: 858, endPoint y: 278, distance: 420.4
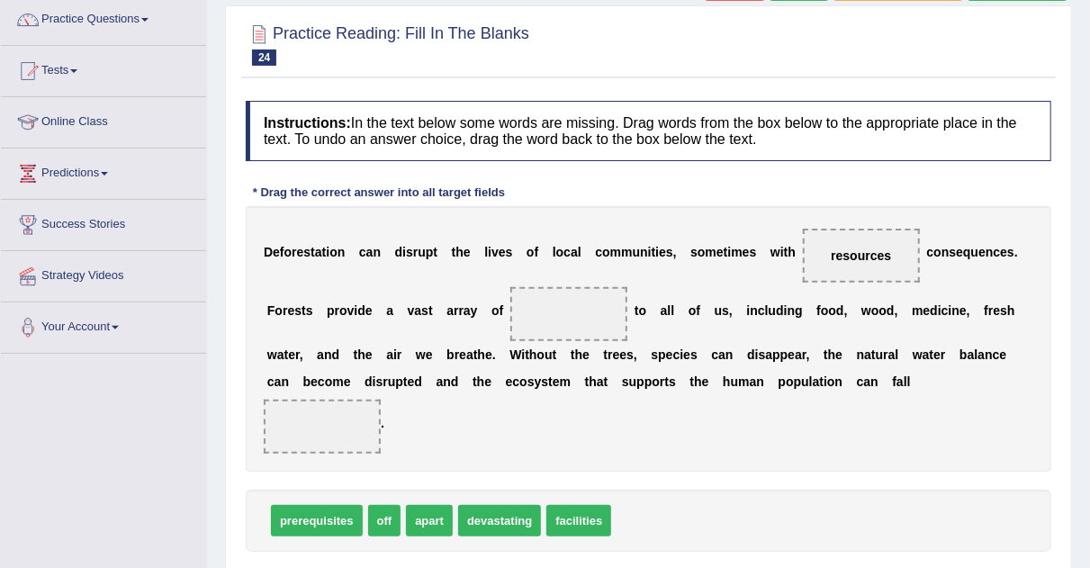
drag, startPoint x: 577, startPoint y: 491, endPoint x: 567, endPoint y: 508, distance: 19.8
click at [567, 508] on div "prerequisites off apart devastating facilities" at bounding box center [649, 521] width 806 height 62
drag, startPoint x: 567, startPoint y: 508, endPoint x: 551, endPoint y: 290, distance: 218.5
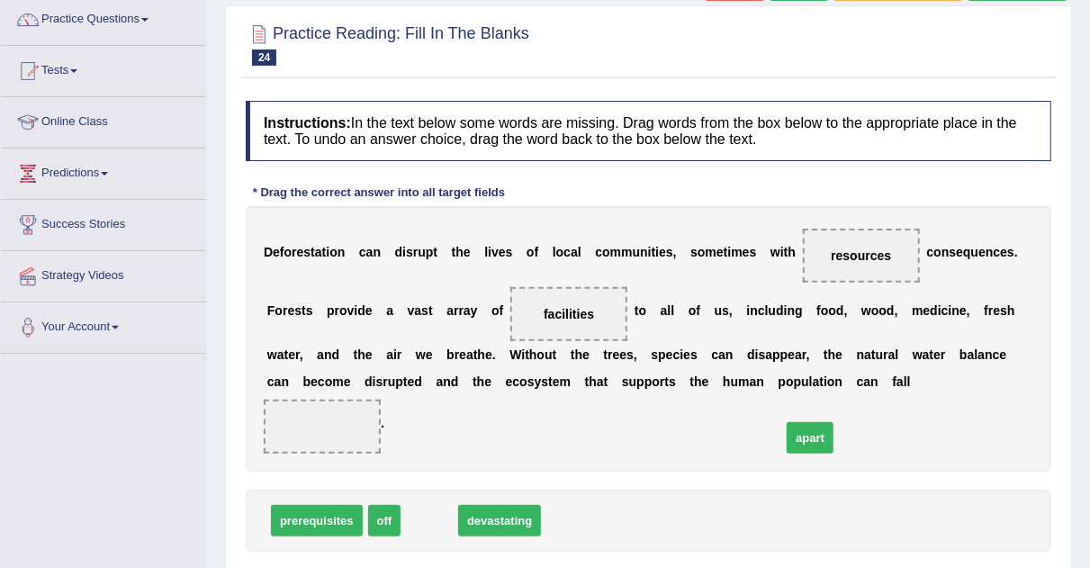
drag, startPoint x: 419, startPoint y: 521, endPoint x: 834, endPoint y: 441, distance: 422.7
click at [834, 441] on span "apart" at bounding box center [810, 438] width 47 height 32
drag, startPoint x: 437, startPoint y: 521, endPoint x: 961, endPoint y: 414, distance: 534.8
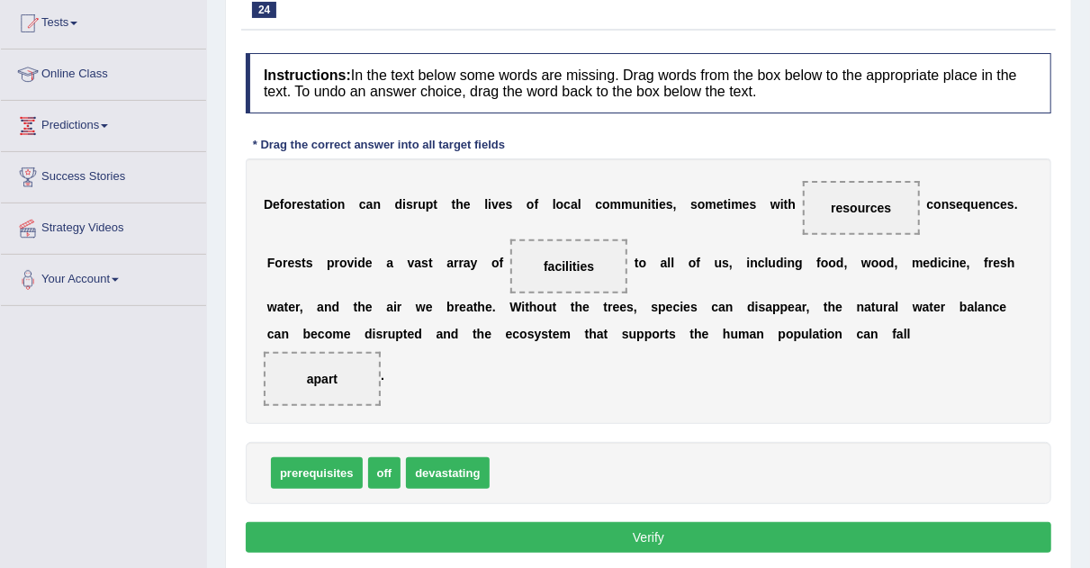
scroll to position [247, 0]
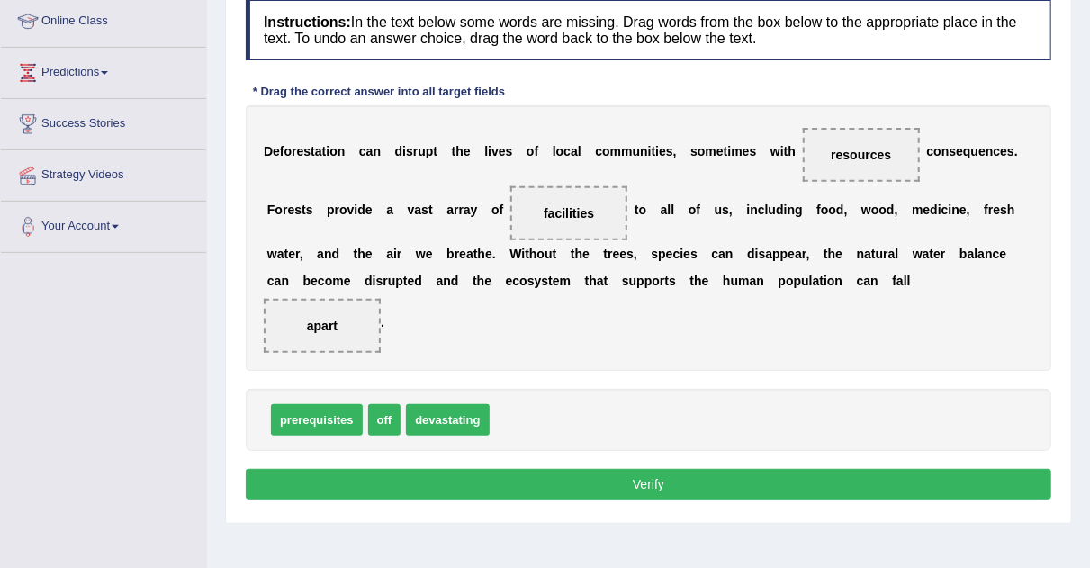
click at [657, 485] on button "Verify" at bounding box center [649, 484] width 806 height 31
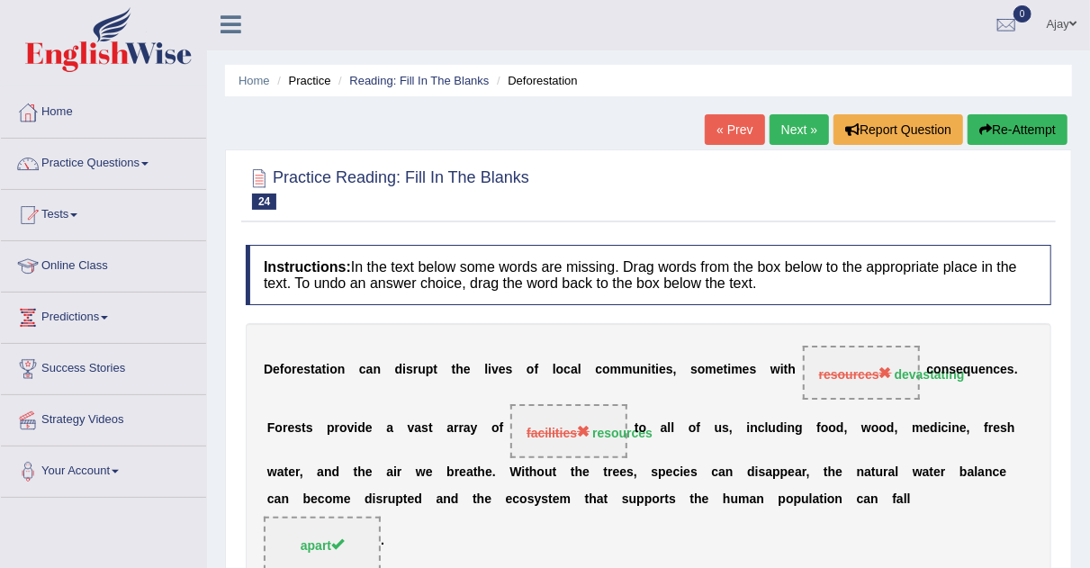
scroll to position [0, 0]
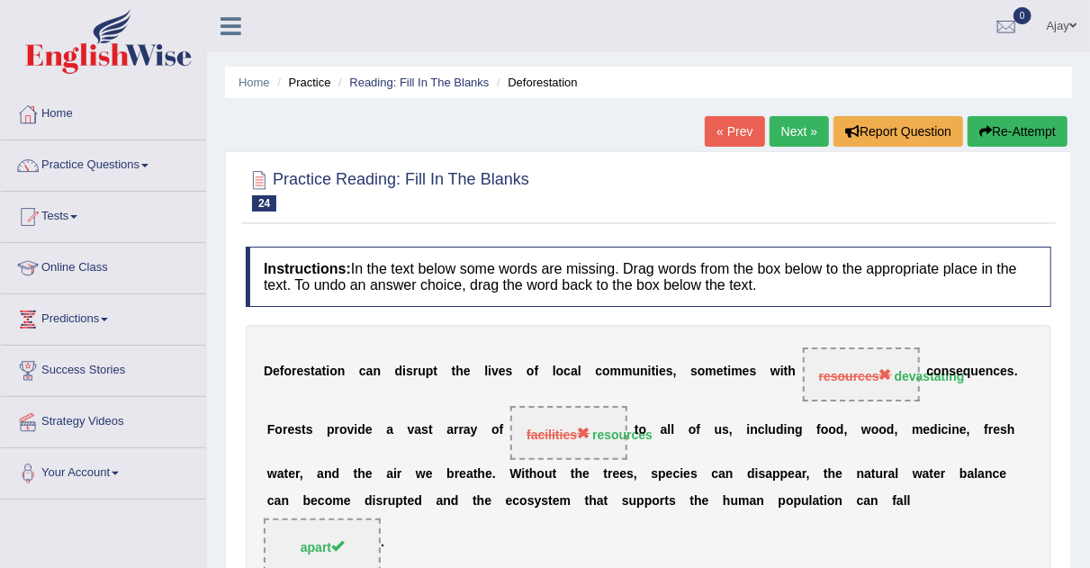
click at [789, 134] on link "Next »" at bounding box center [799, 131] width 59 height 31
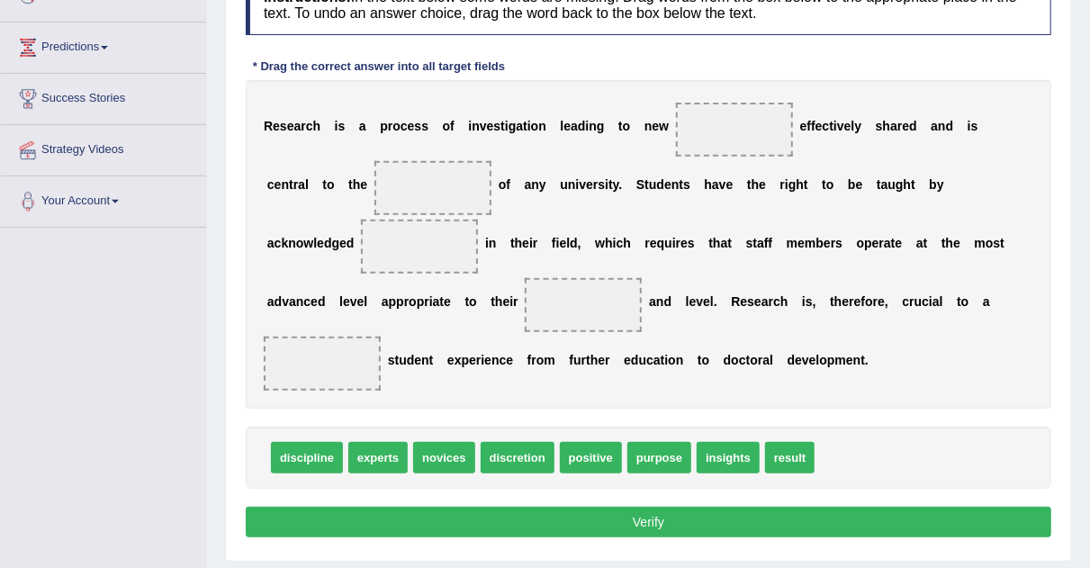
scroll to position [267, 0]
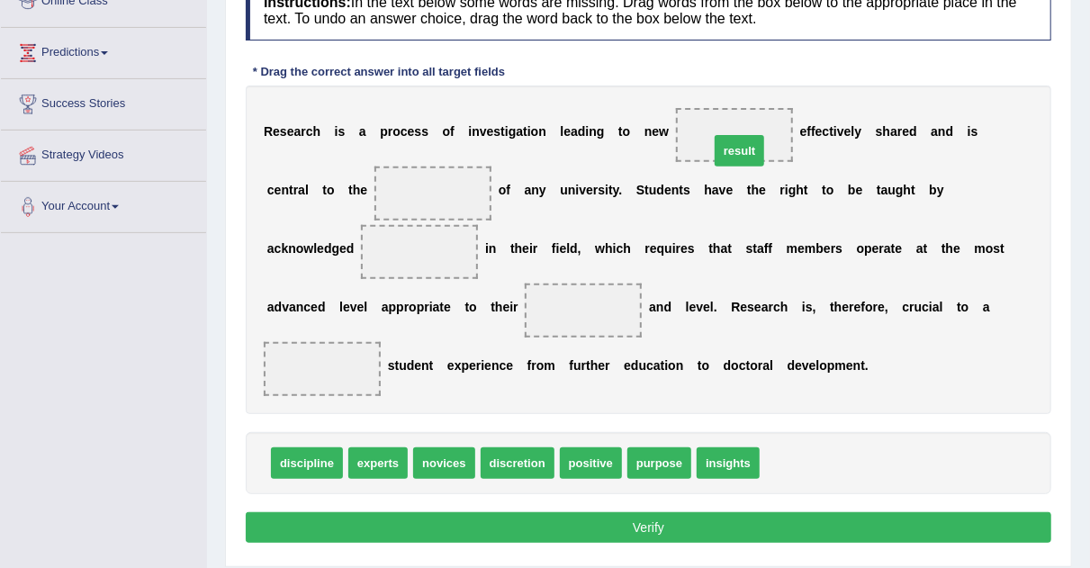
drag, startPoint x: 794, startPoint y: 439, endPoint x: 745, endPoint y: 86, distance: 356.3
click at [745, 135] on span "result" at bounding box center [740, 151] width 50 height 32
drag, startPoint x: 776, startPoint y: 420, endPoint x: 700, endPoint y: 119, distance: 310.3
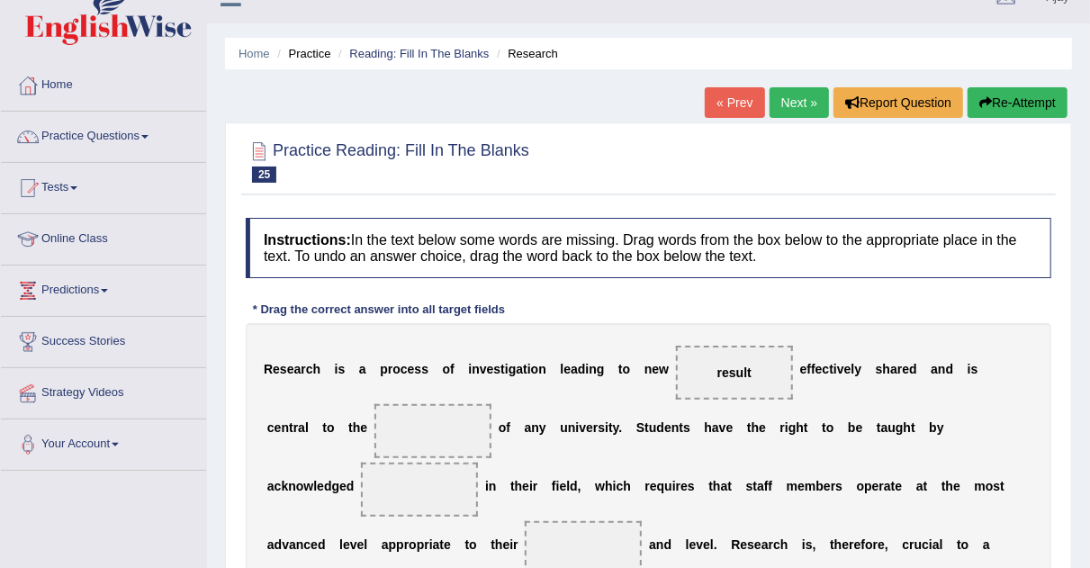
scroll to position [28, 0]
click at [81, 247] on link "Online Class" at bounding box center [103, 237] width 205 height 45
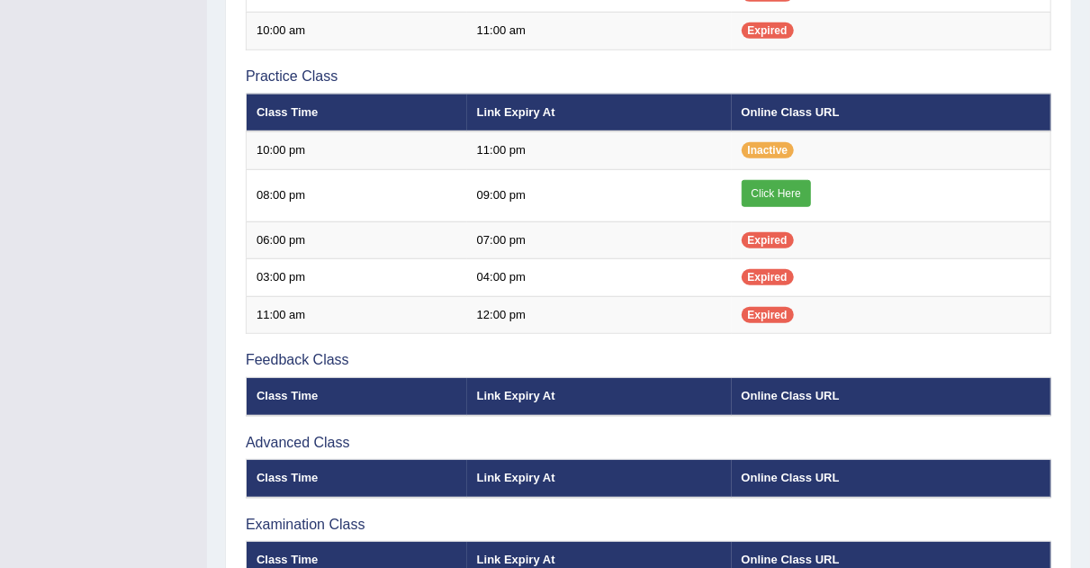
scroll to position [569, 0]
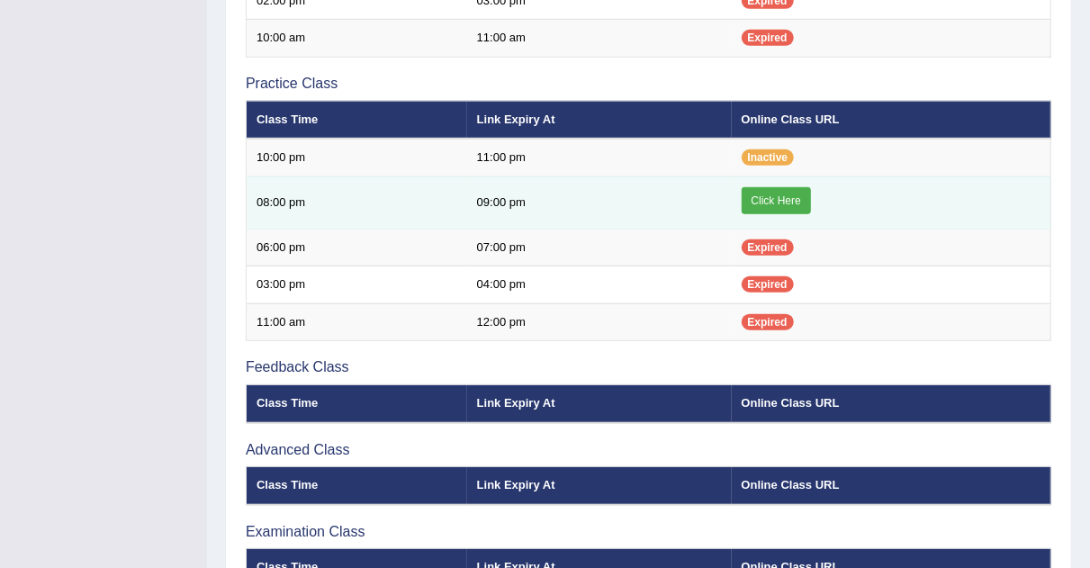
click at [514, 218] on td "09:00 pm" at bounding box center [599, 202] width 265 height 52
click at [766, 203] on link "Click Here" at bounding box center [776, 200] width 69 height 27
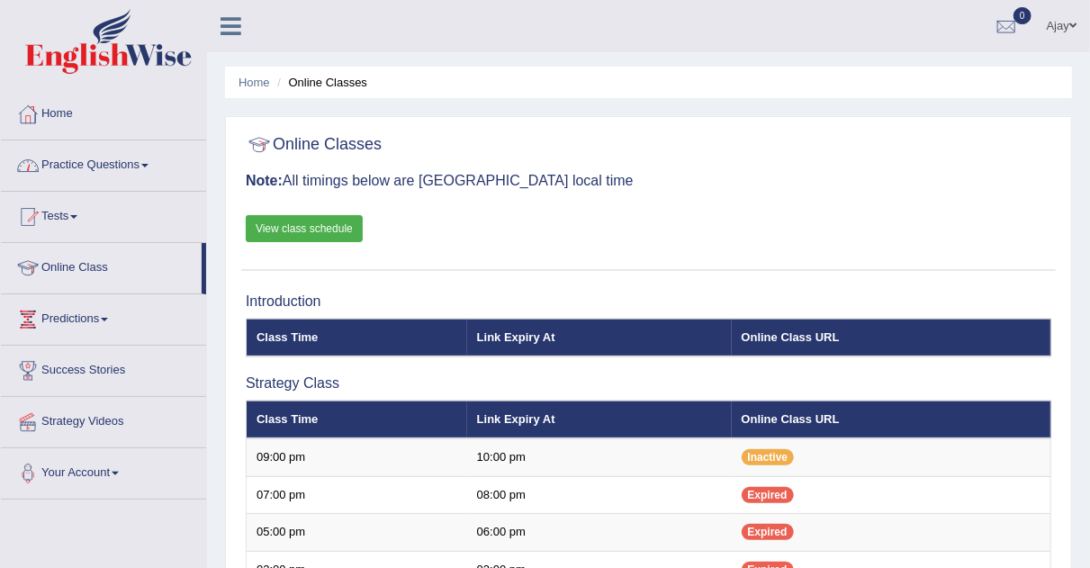
click at [143, 159] on link "Practice Questions" at bounding box center [103, 162] width 205 height 45
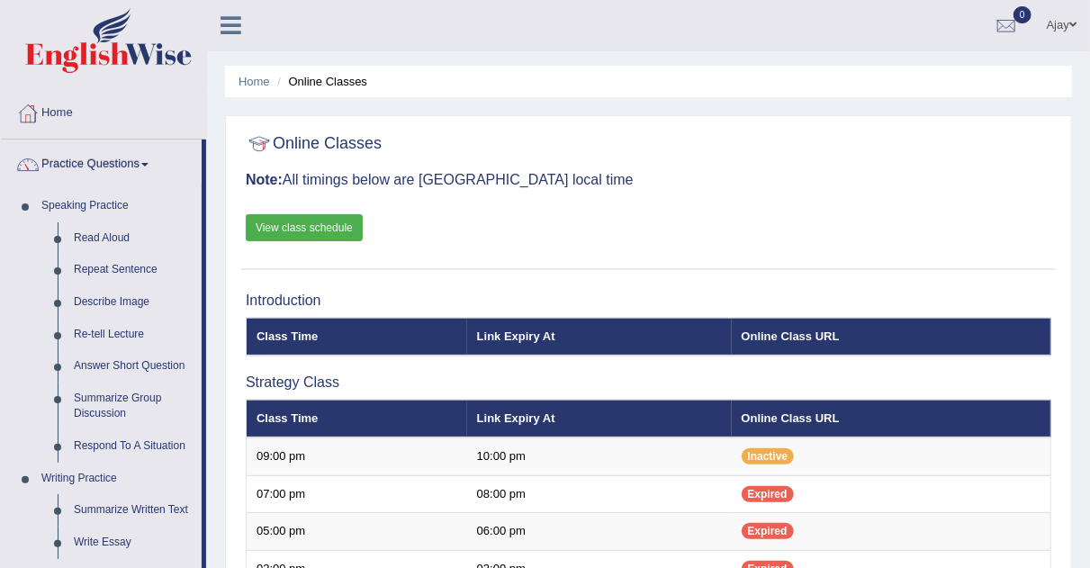
scroll to position [2, 0]
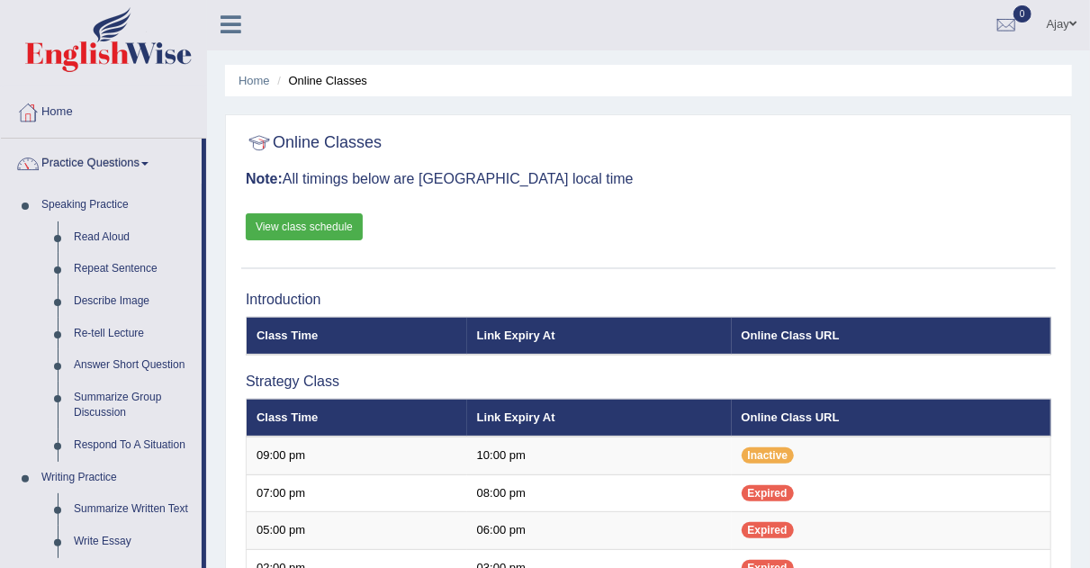
click at [287, 226] on link "View class schedule" at bounding box center [304, 226] width 117 height 27
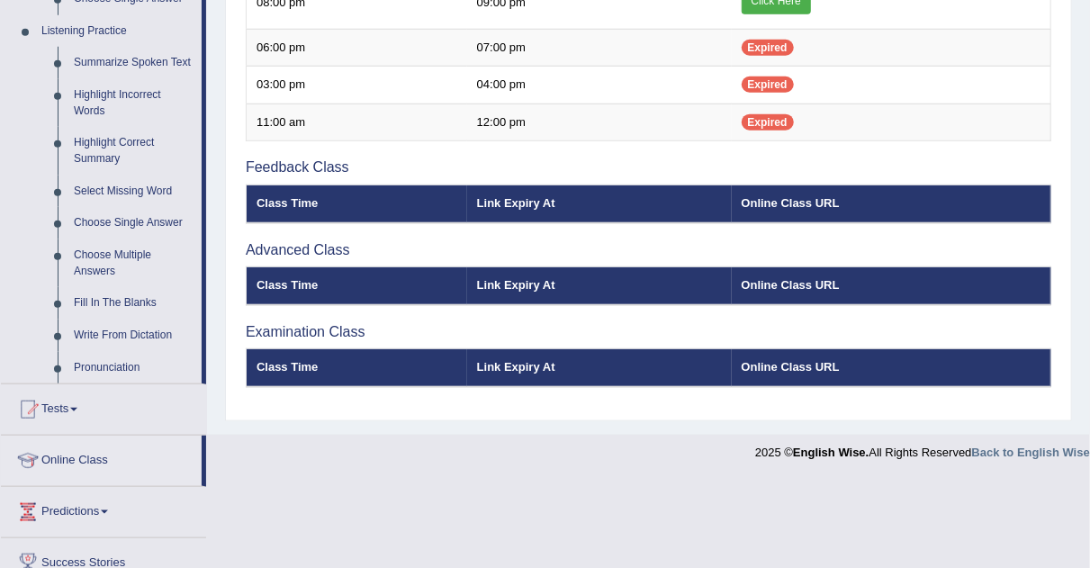
scroll to position [497, 0]
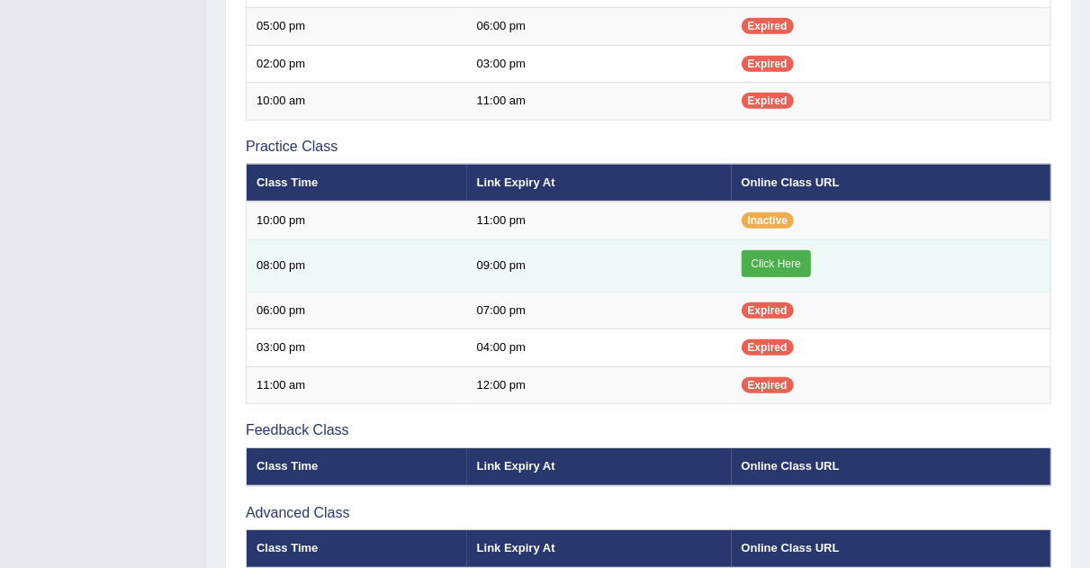
scroll to position [497, 0]
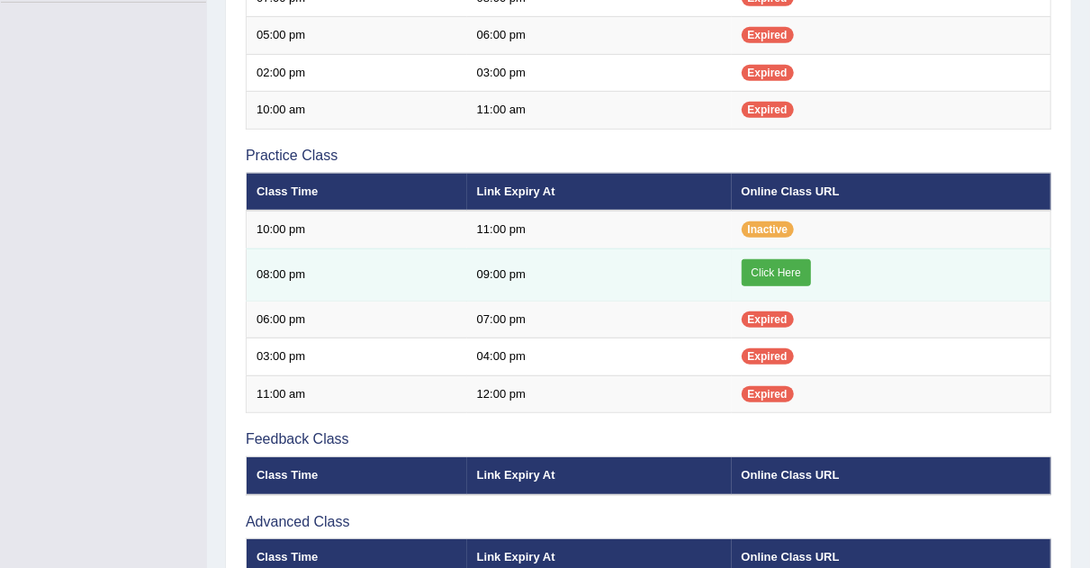
click at [772, 259] on link "Click Here" at bounding box center [776, 272] width 69 height 27
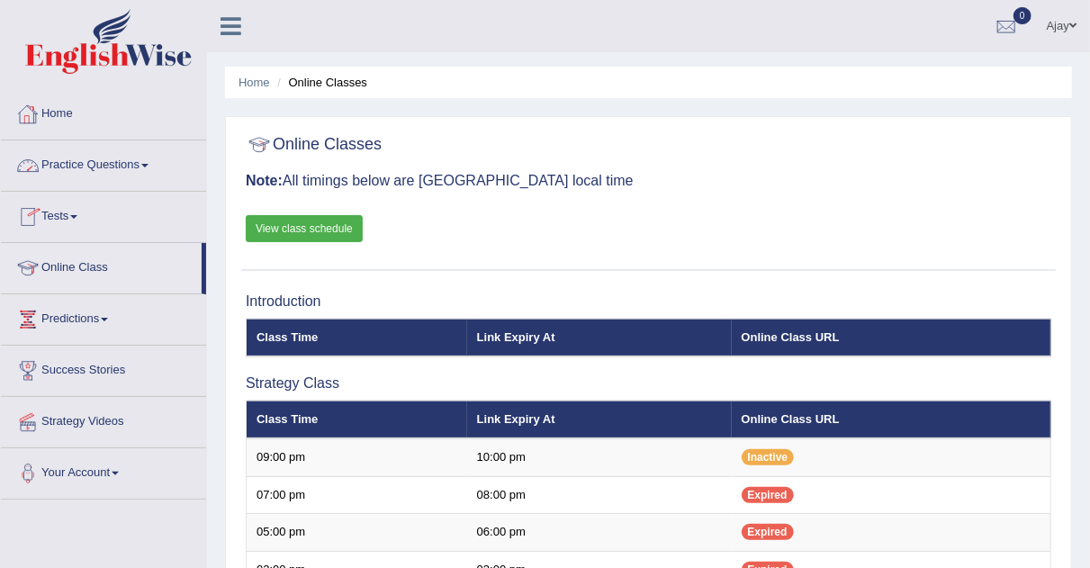
scroll to position [2, 0]
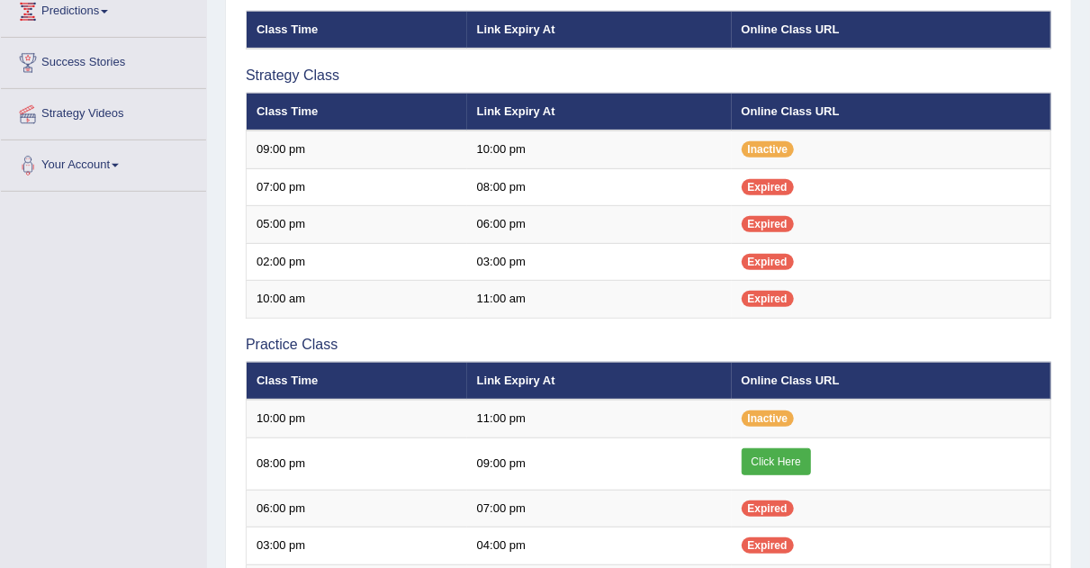
scroll to position [323, 0]
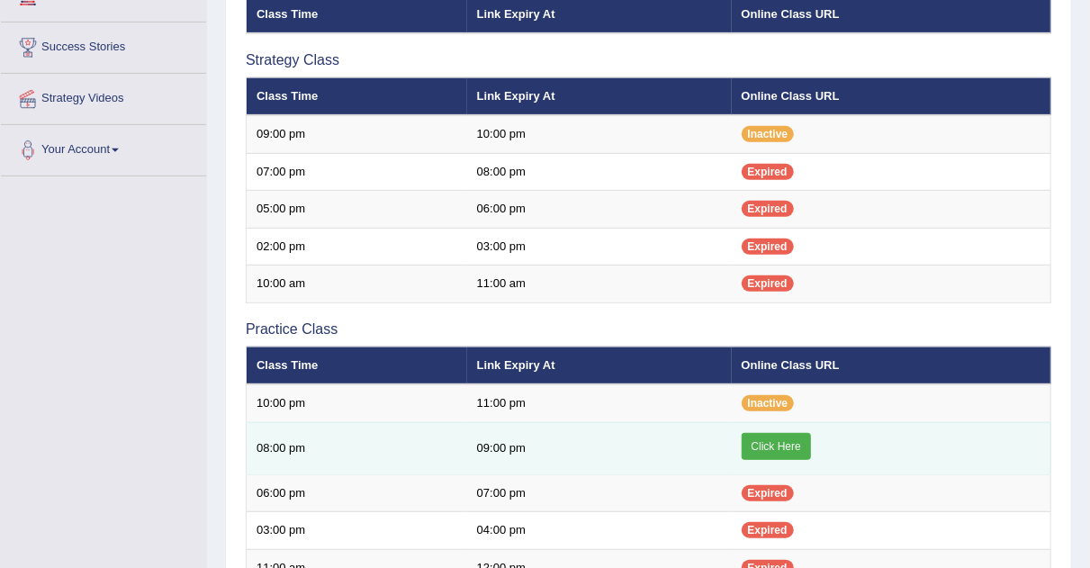
click at [781, 445] on link "Click Here" at bounding box center [776, 446] width 69 height 27
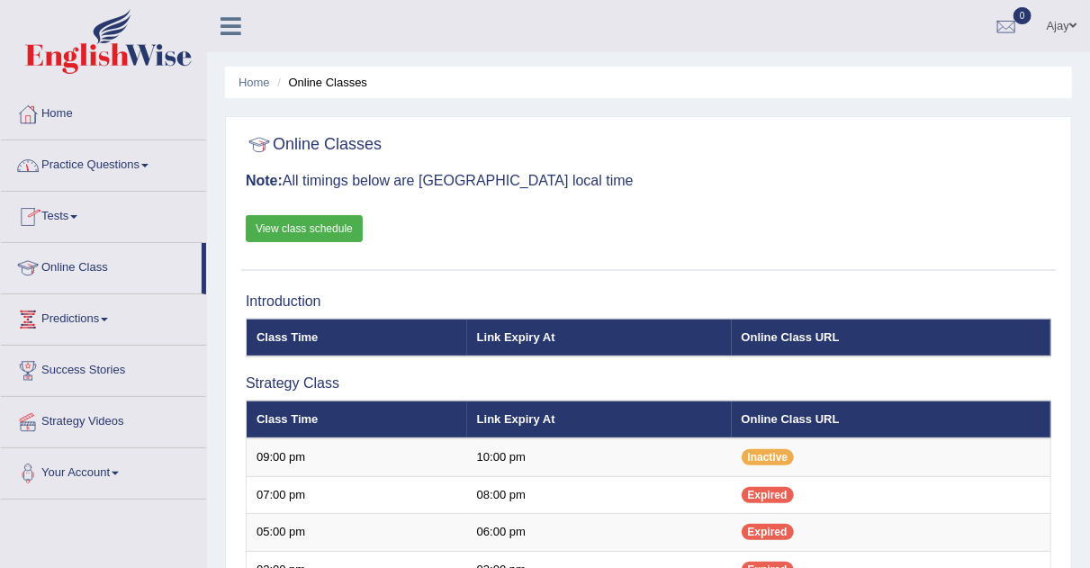
click at [150, 156] on link "Practice Questions" at bounding box center [103, 162] width 205 height 45
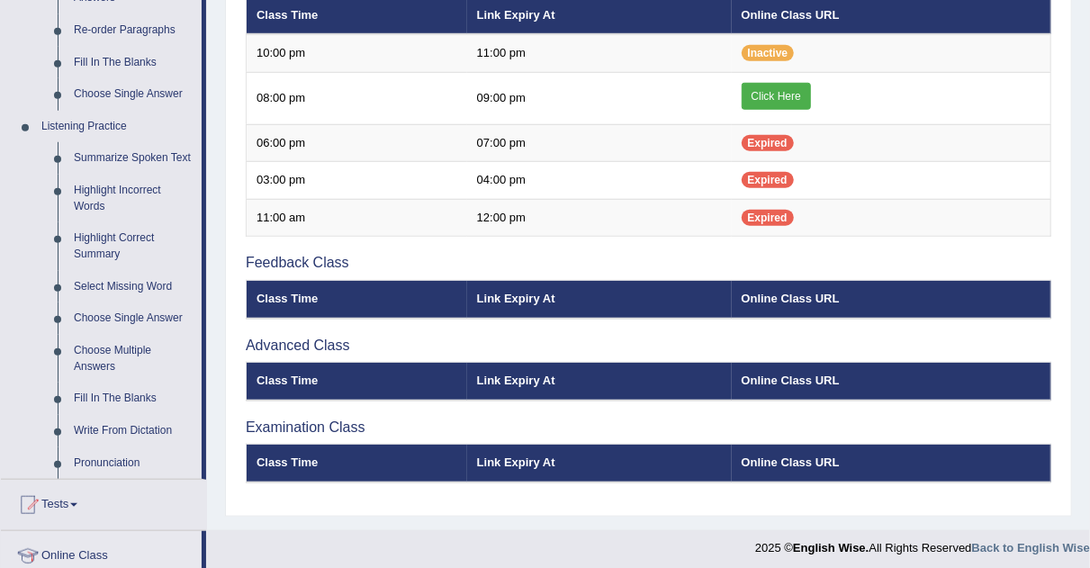
scroll to position [672, 0]
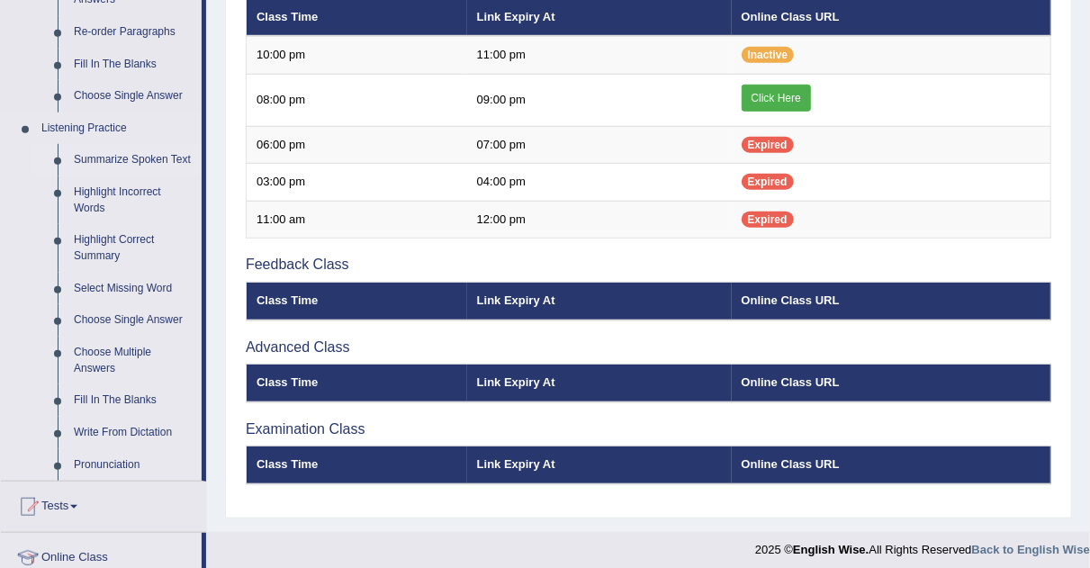
click at [100, 153] on link "Summarize Spoken Text" at bounding box center [134, 160] width 136 height 32
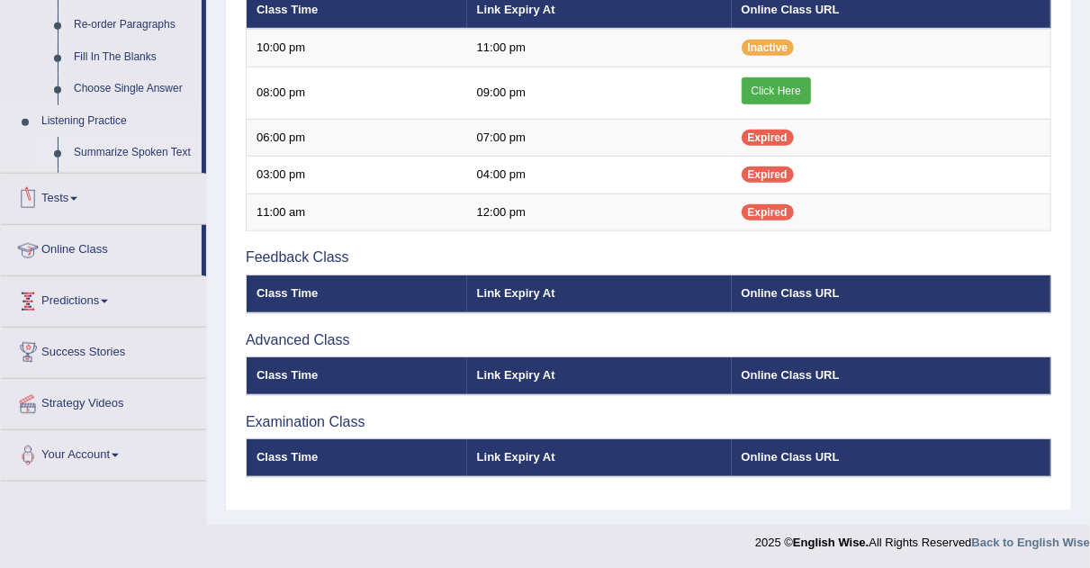
scroll to position [673, 0]
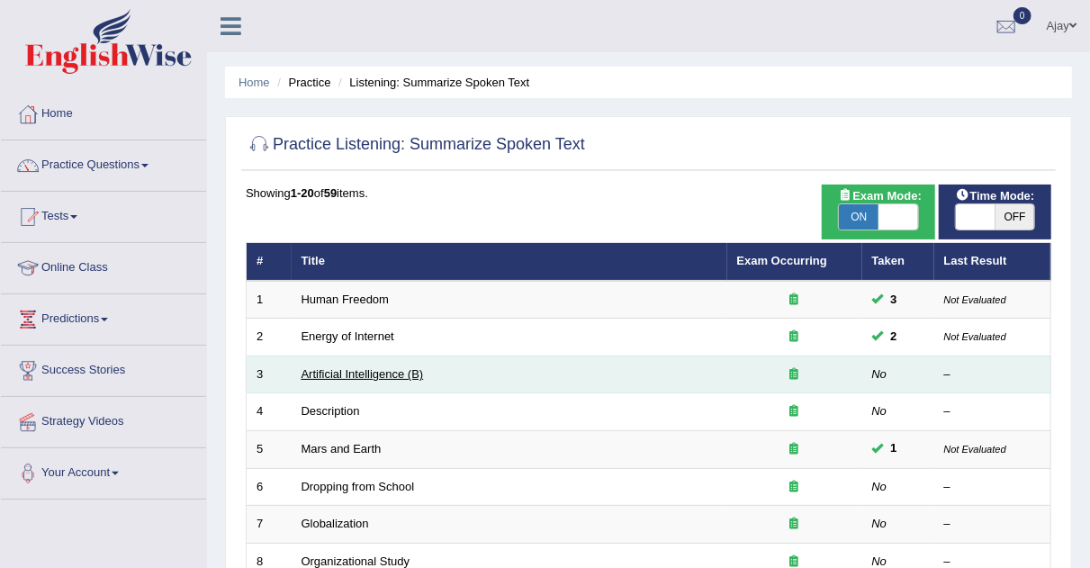
click at [356, 369] on link "Artificial Intelligence (B)" at bounding box center [363, 374] width 122 height 14
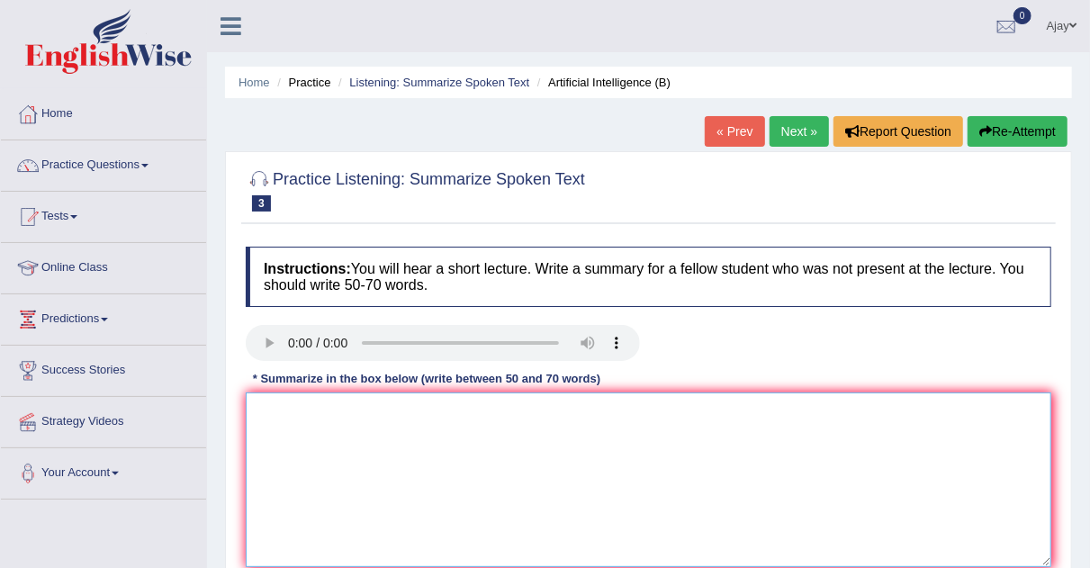
click at [337, 429] on textarea at bounding box center [649, 480] width 806 height 175
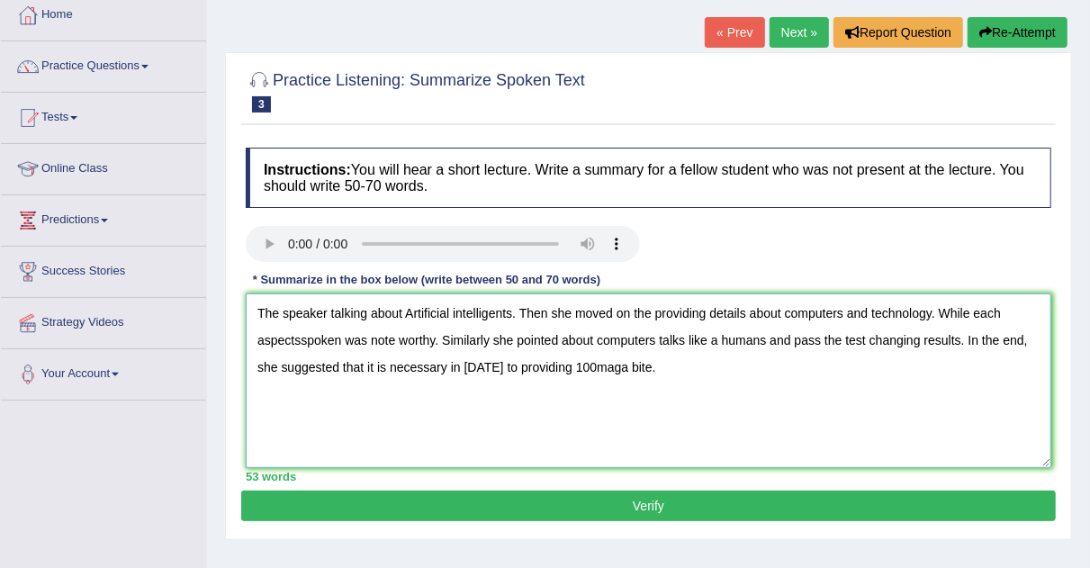
scroll to position [163, 0]
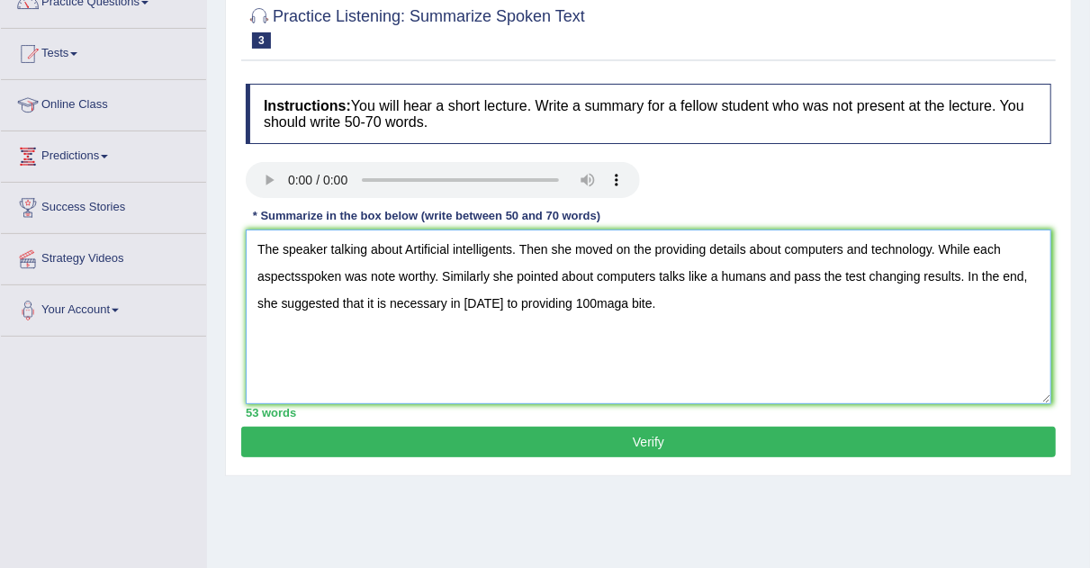
type textarea "The speaker talking about Artificial intelligents. Then she moved on the provid…"
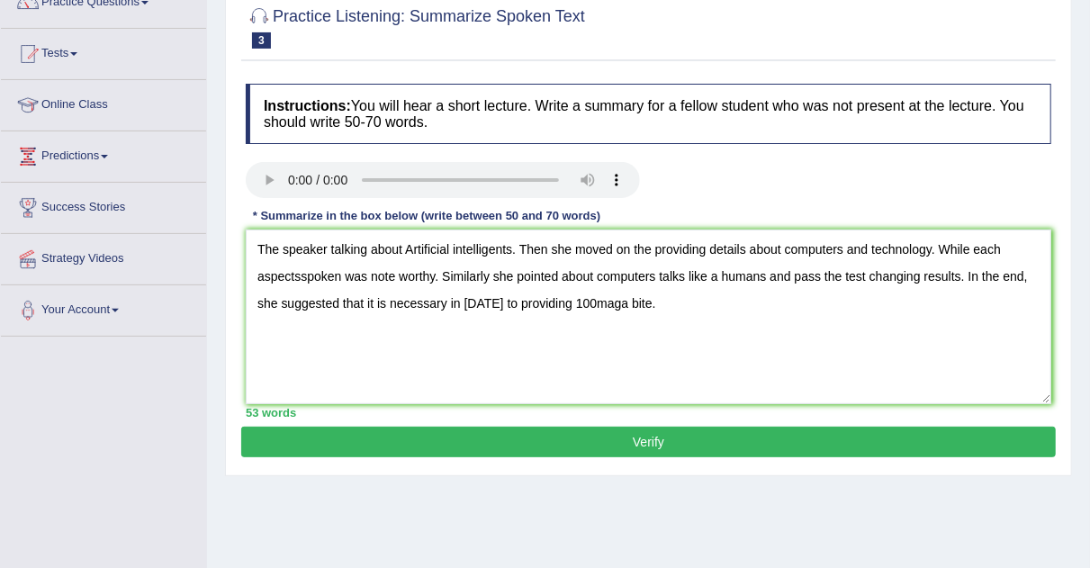
click at [619, 442] on button "Verify" at bounding box center [648, 442] width 815 height 31
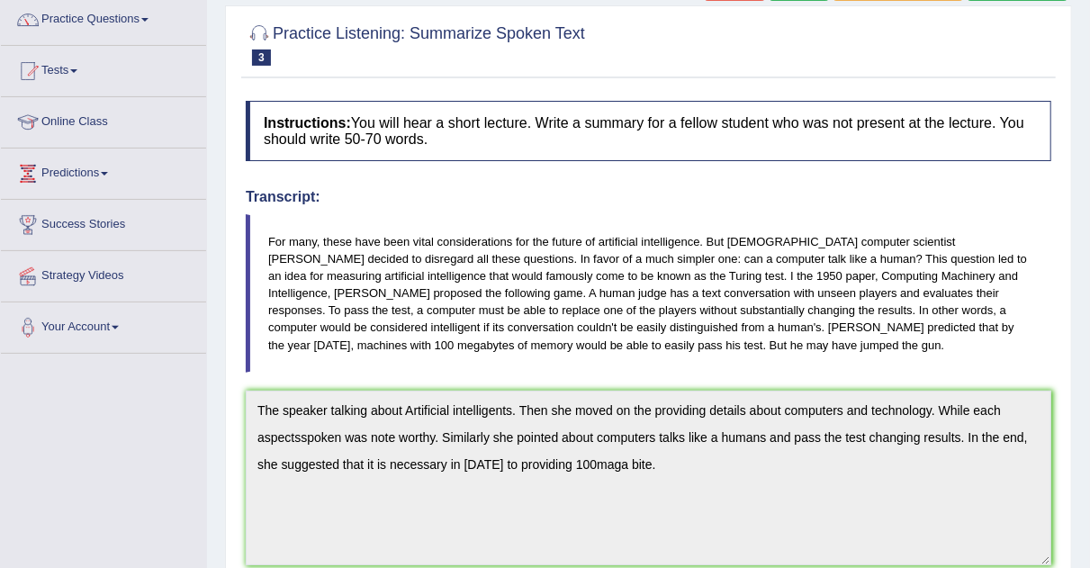
scroll to position [0, 0]
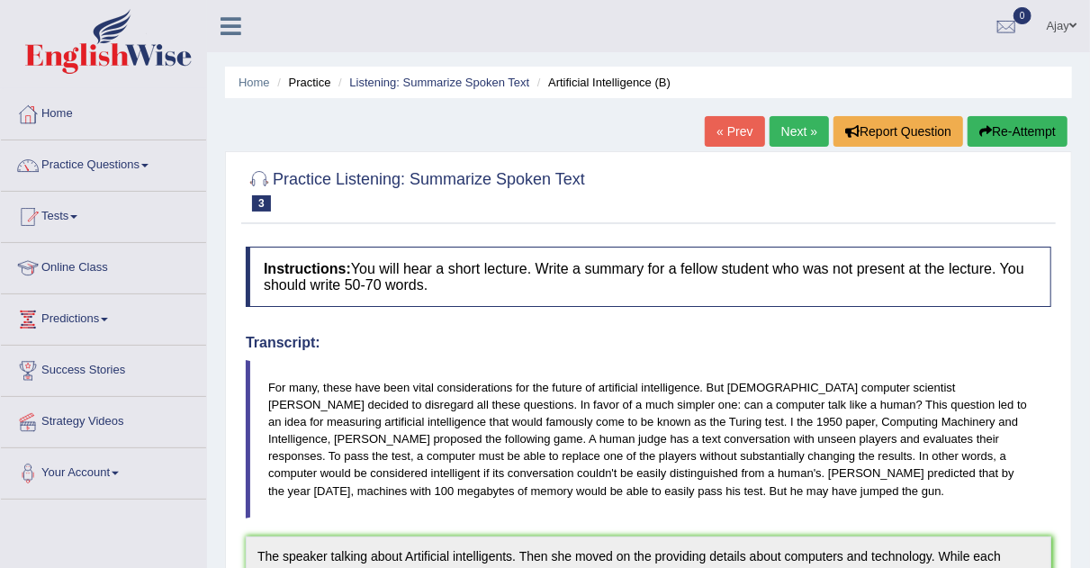
click at [797, 134] on link "Next »" at bounding box center [799, 131] width 59 height 31
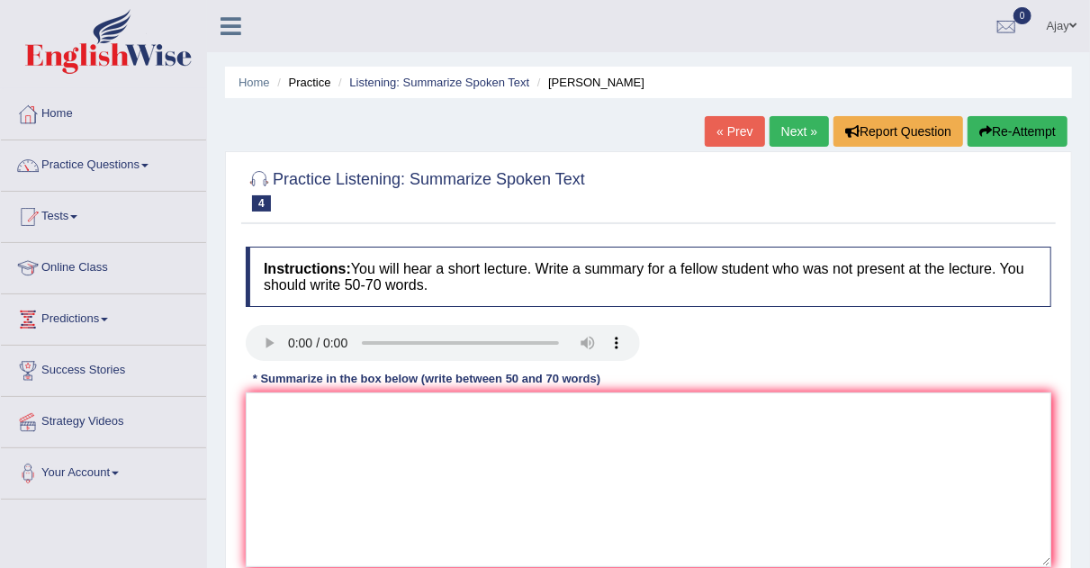
click at [784, 140] on link "Next »" at bounding box center [799, 131] width 59 height 31
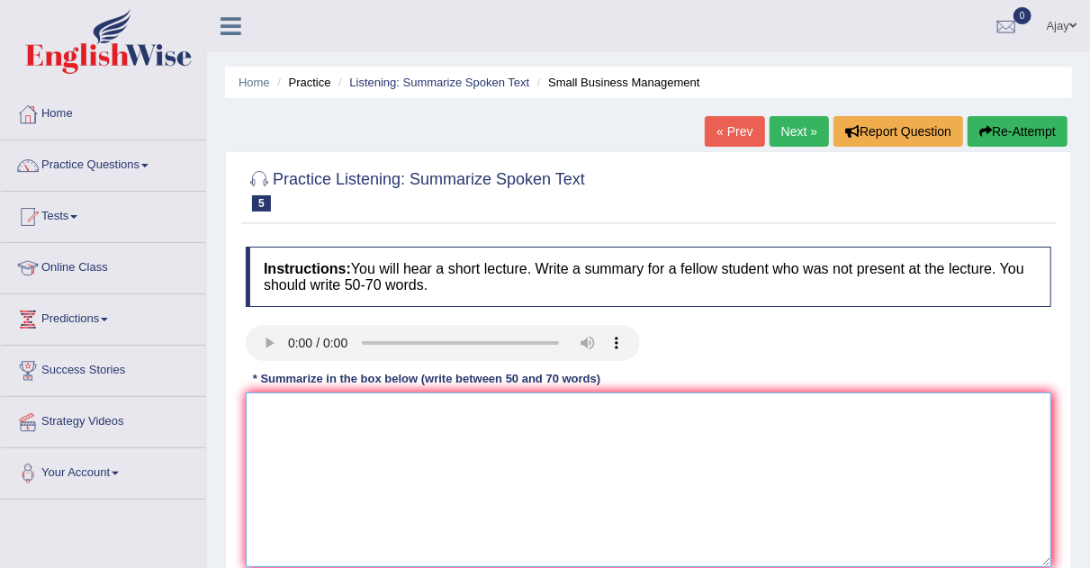
click at [322, 460] on textarea at bounding box center [649, 480] width 806 height 175
type textarea "s"
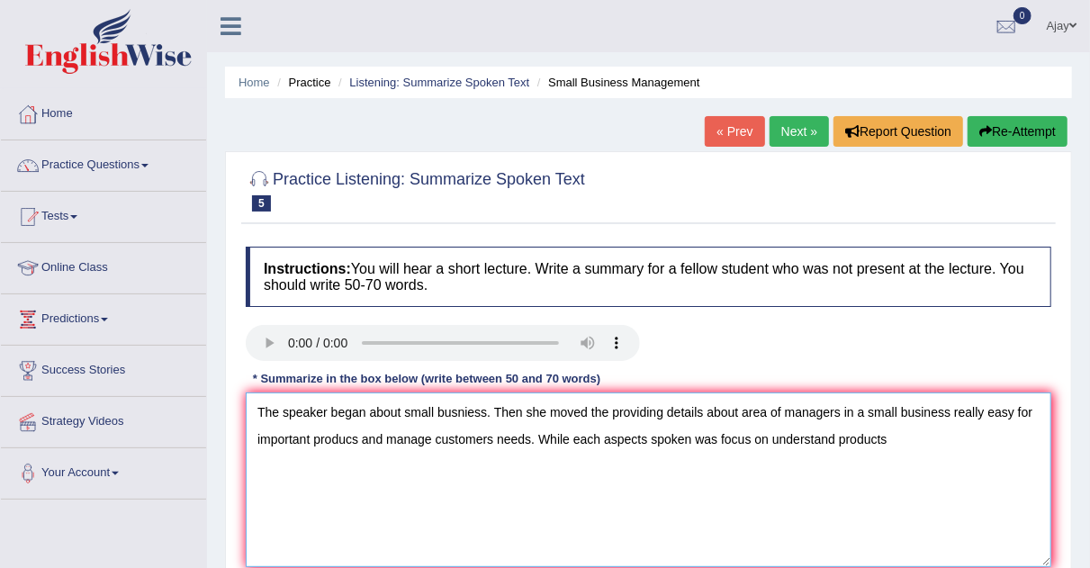
click at [588, 415] on textarea "The speaker began about small busniess. Then she moved the providing details ab…" at bounding box center [649, 480] width 806 height 175
click at [908, 438] on textarea "The speaker began about small busniess. Then she moved the providing details ab…" at bounding box center [649, 480] width 806 height 175
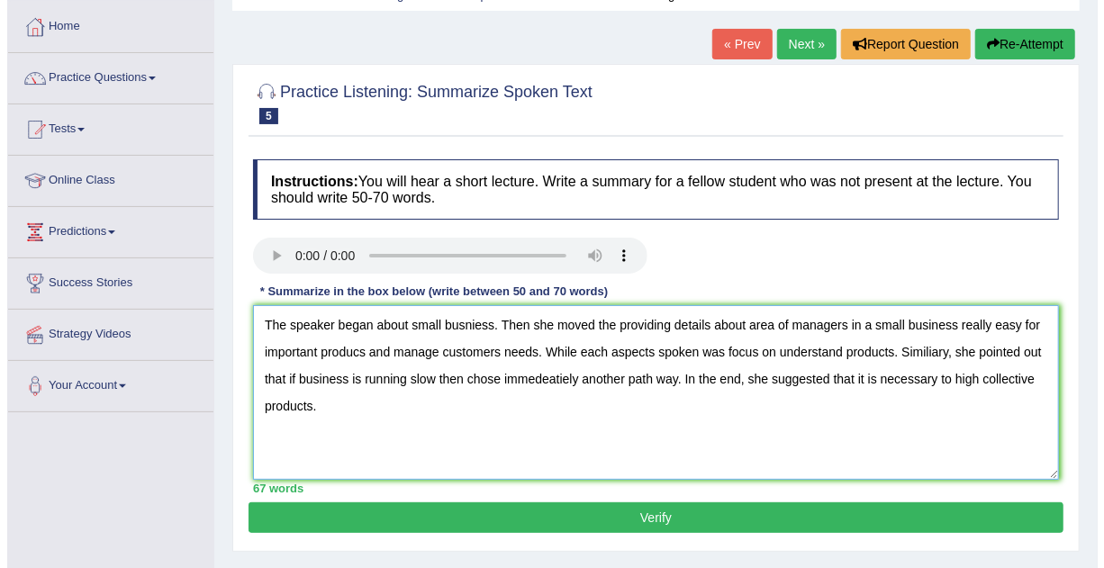
scroll to position [182, 0]
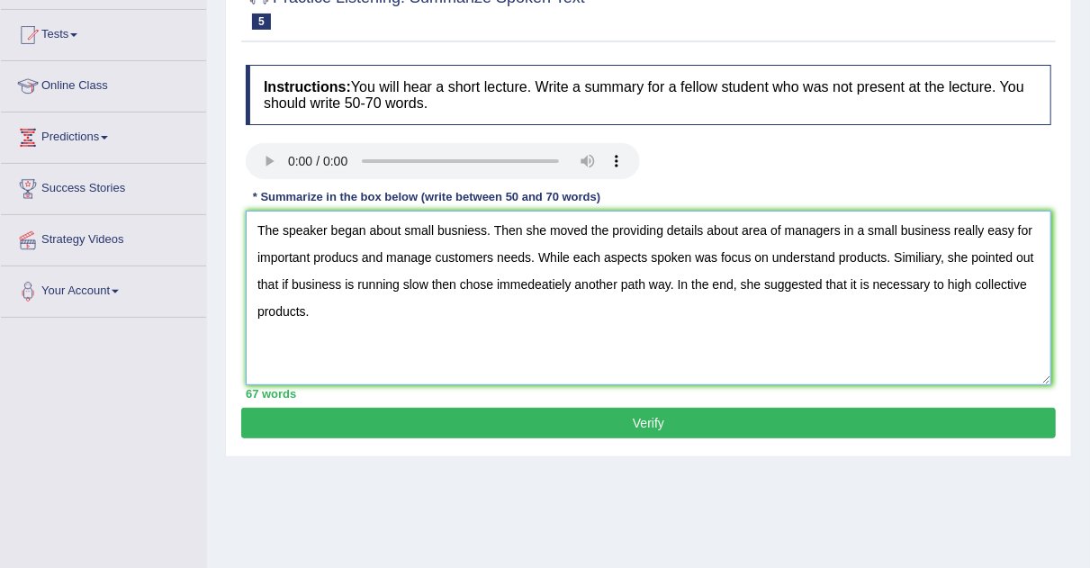
type textarea "The speaker began about small busniess. Then she moved the providing details ab…"
click at [574, 423] on button "Verify" at bounding box center [648, 423] width 815 height 31
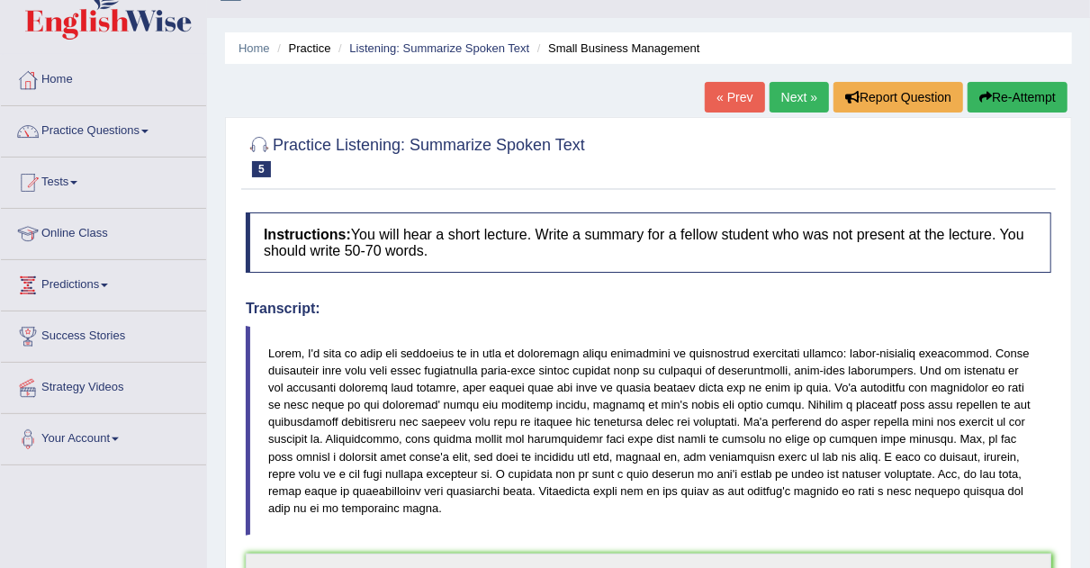
scroll to position [0, 0]
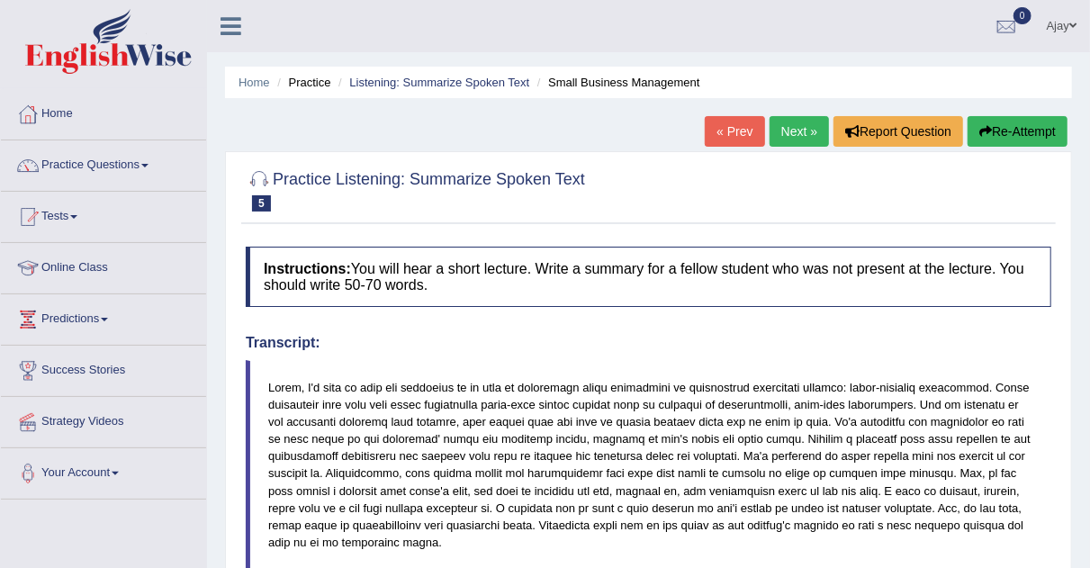
click at [804, 140] on link "Next »" at bounding box center [799, 131] width 59 height 31
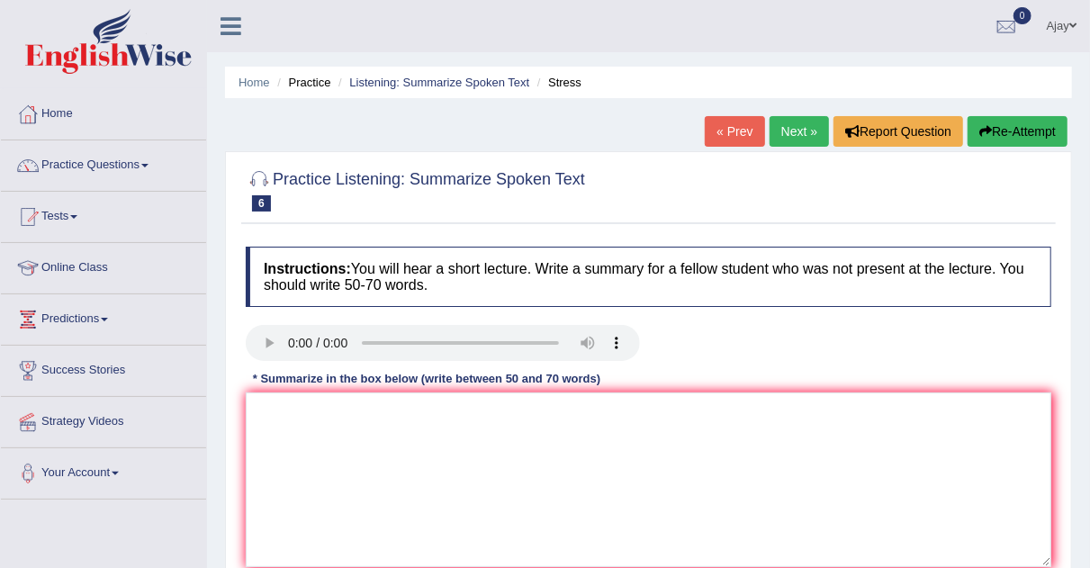
click at [775, 122] on link "Next »" at bounding box center [799, 131] width 59 height 31
click at [793, 131] on link "Next »" at bounding box center [799, 131] width 59 height 31
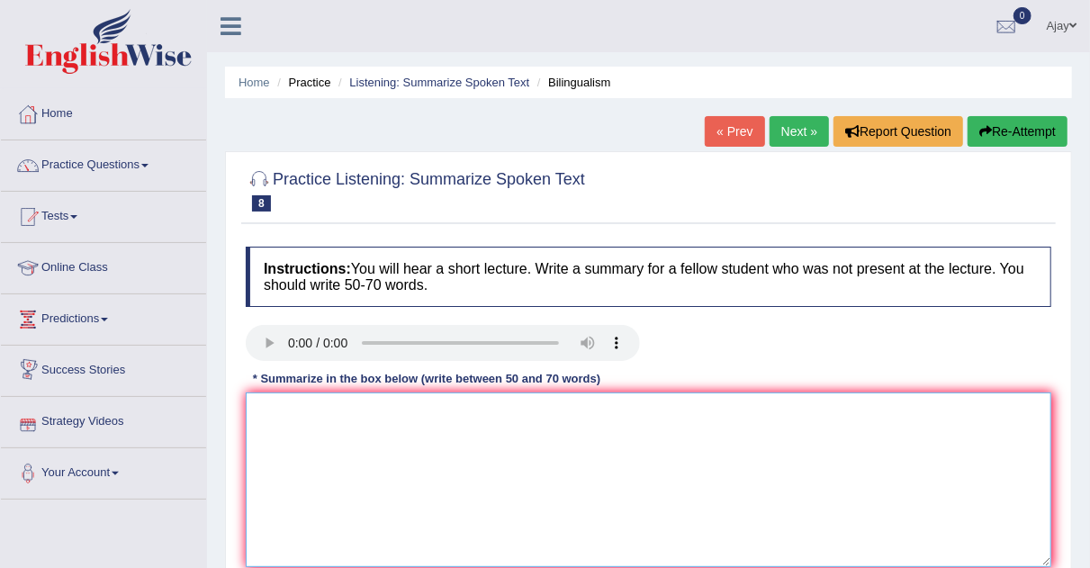
click at [366, 402] on textarea at bounding box center [649, 480] width 806 height 175
type textarea "Y"
click at [370, 402] on textarea "The speaker was taloking about three countries babies. Then she moved" at bounding box center [649, 480] width 806 height 175
click at [682, 418] on textarea "The speaker was talking about three countries babies. Then she moved" at bounding box center [649, 480] width 806 height 175
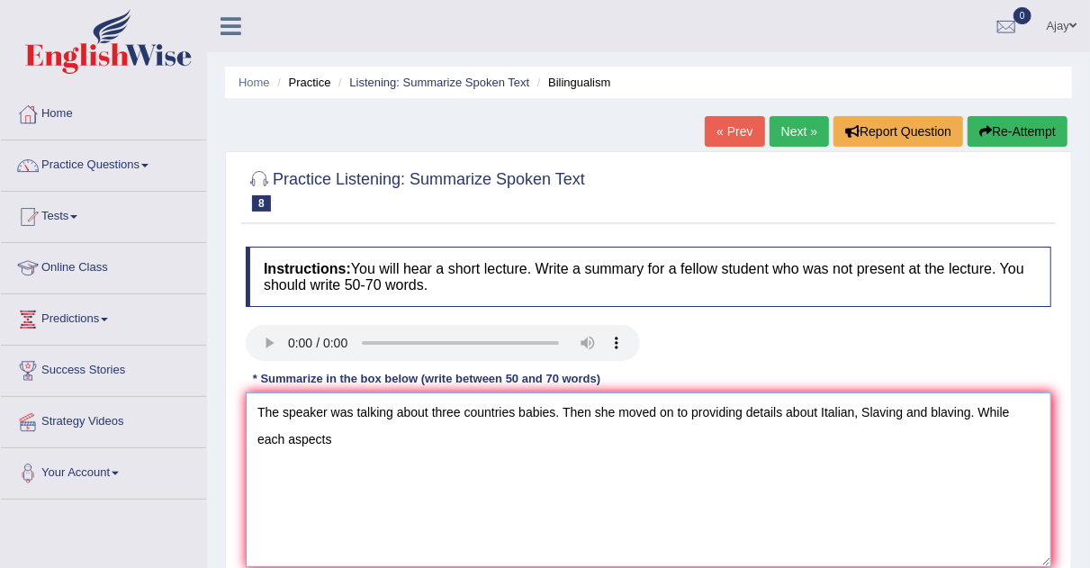
type textarea "The speaker was talking about three countries babies. Then she moved on to prov…"
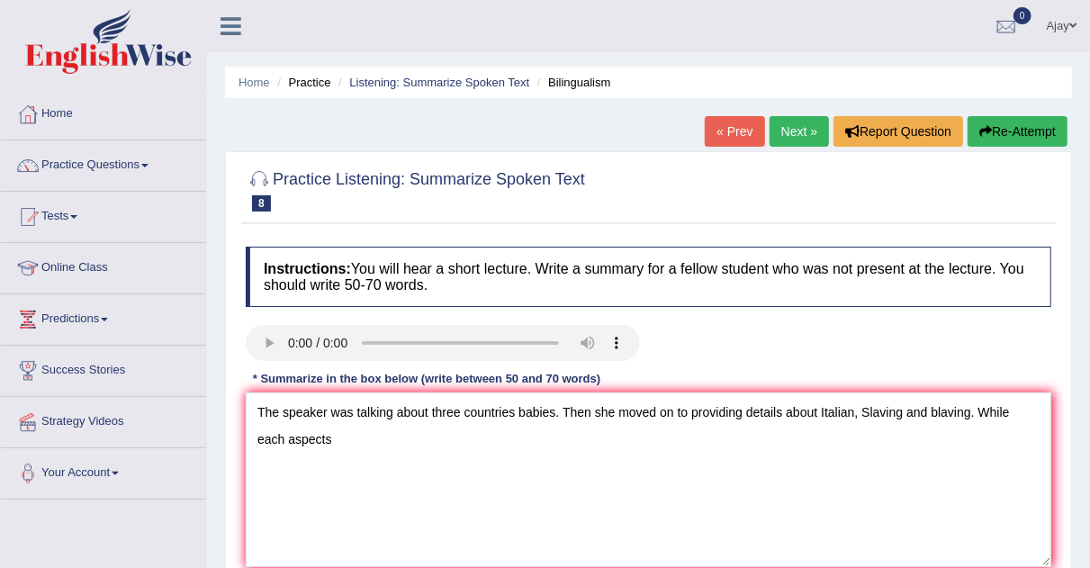
click at [787, 142] on link "Next »" at bounding box center [799, 131] width 59 height 31
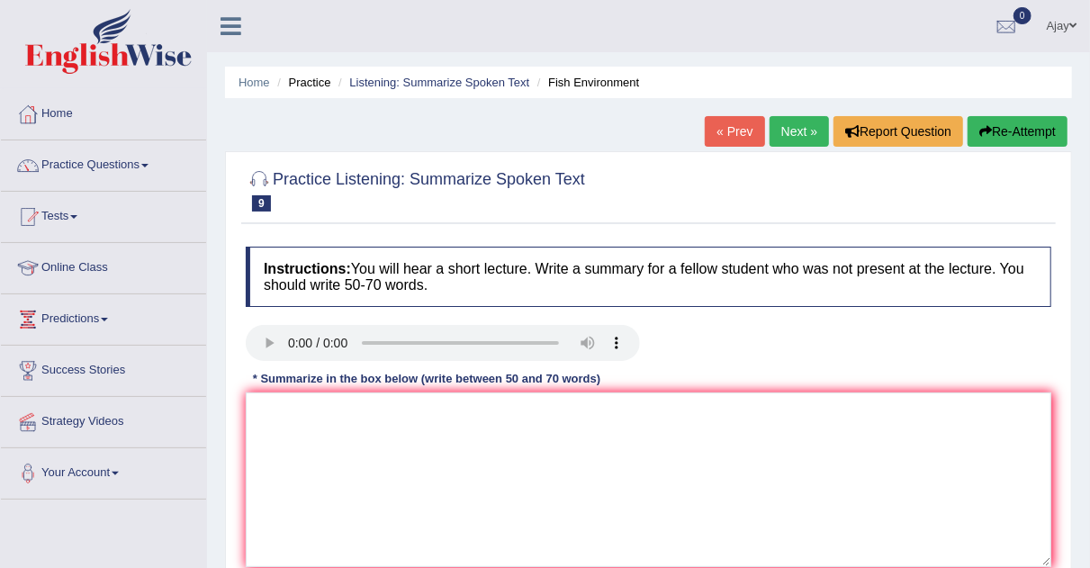
click at [806, 122] on link "Next »" at bounding box center [799, 131] width 59 height 31
click at [795, 130] on link "Next »" at bounding box center [799, 131] width 59 height 31
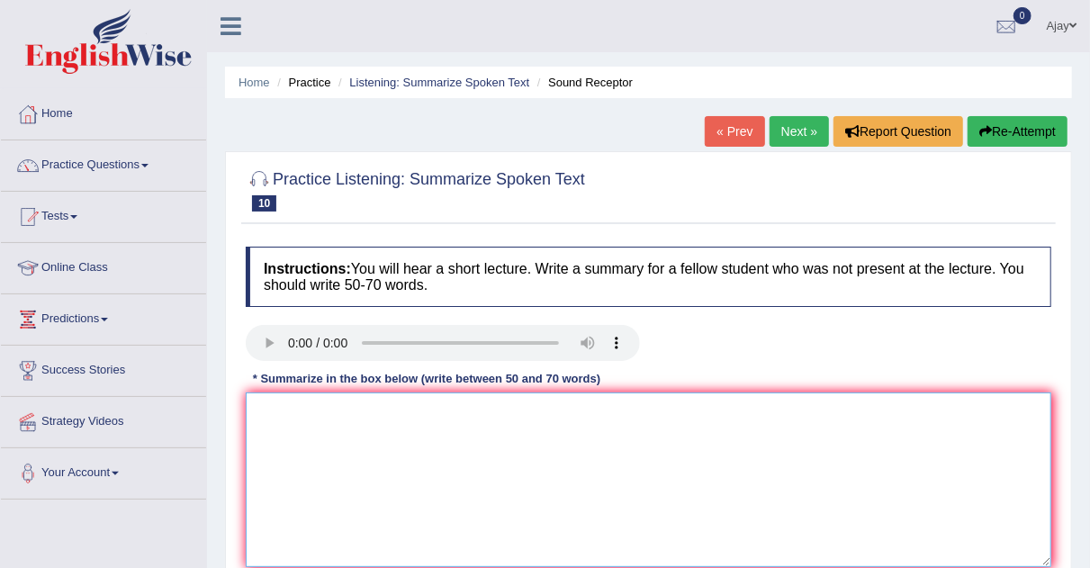
click at [303, 411] on textarea at bounding box center [649, 480] width 806 height 175
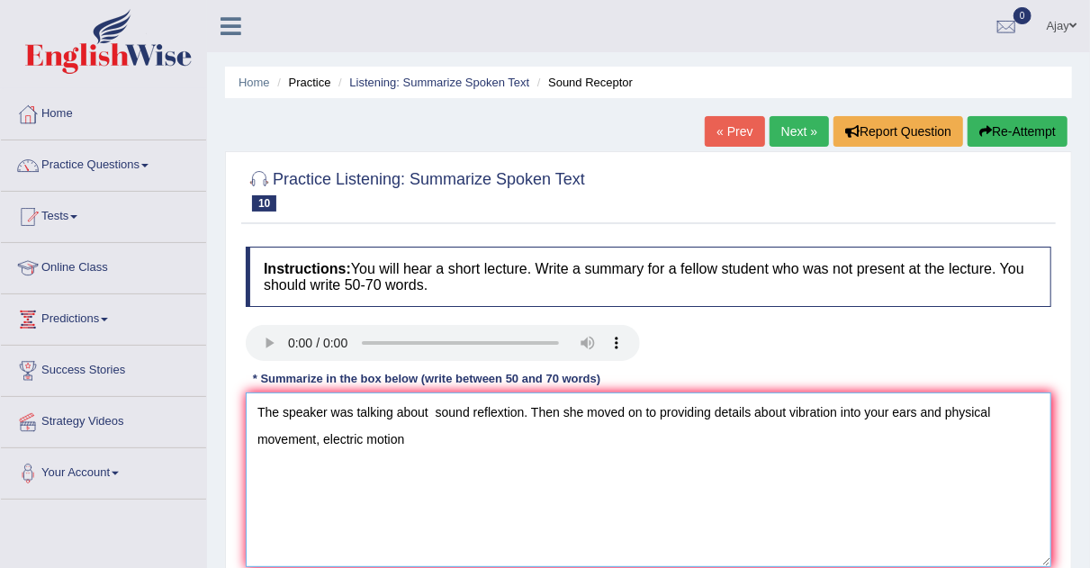
click at [944, 409] on textarea "The speaker was talking about sound reflextion. Then she moved on to providing …" at bounding box center [649, 480] width 806 height 175
click at [443, 436] on textarea "The speaker was talking about sound reflextion. Then she moved on to providing …" at bounding box center [649, 480] width 806 height 175
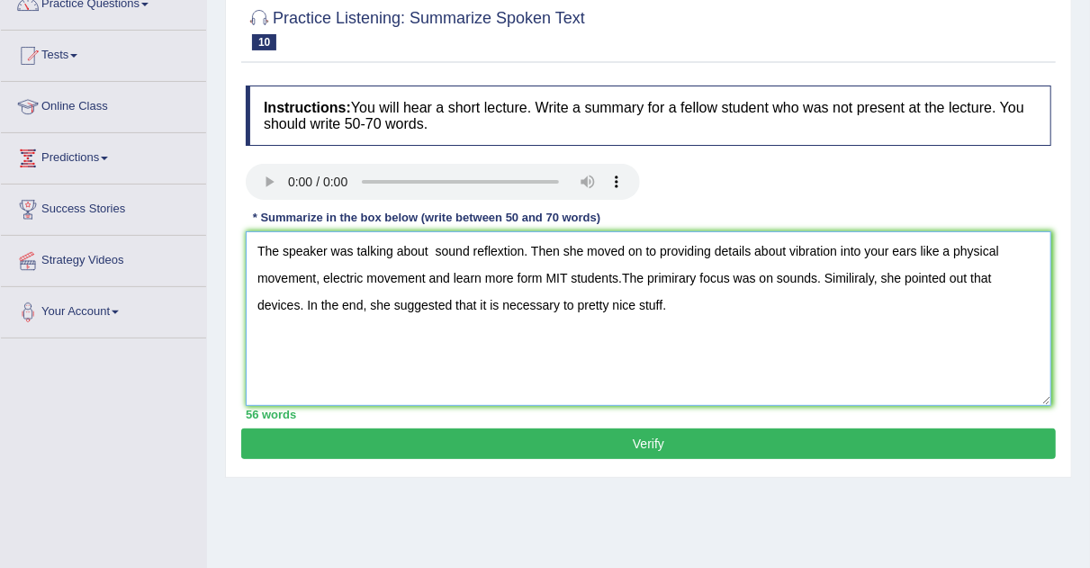
scroll to position [162, 0]
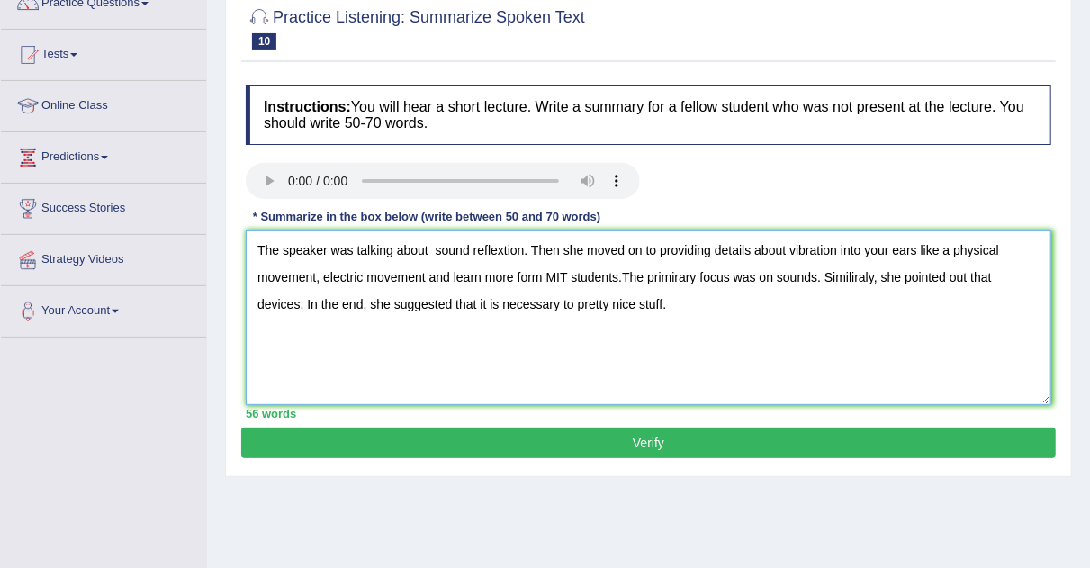
type textarea "The speaker was talking about sound reflextion. Then she moved on to providing …"
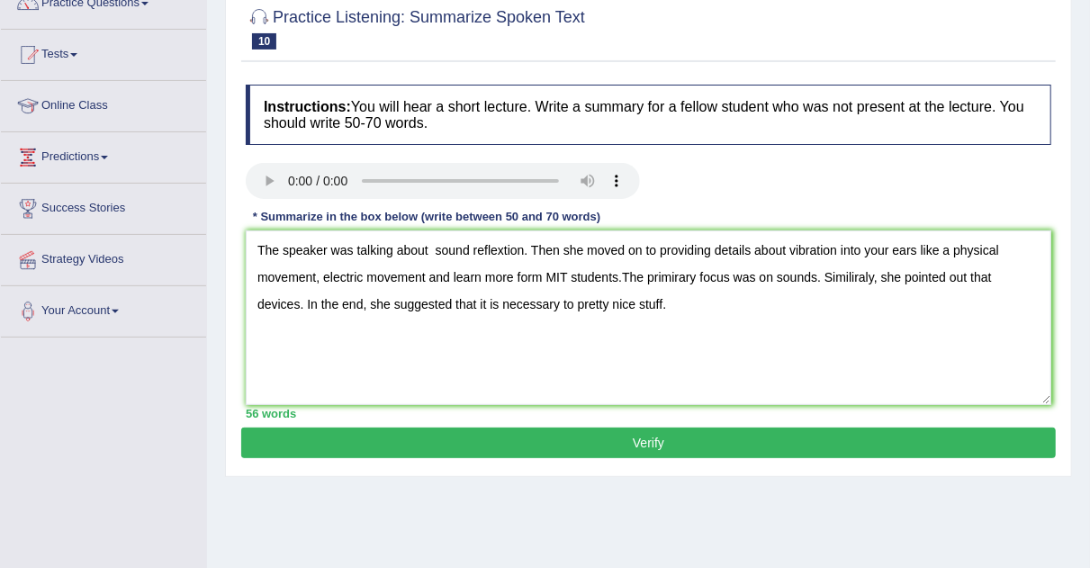
click at [551, 439] on button "Verify" at bounding box center [648, 443] width 815 height 31
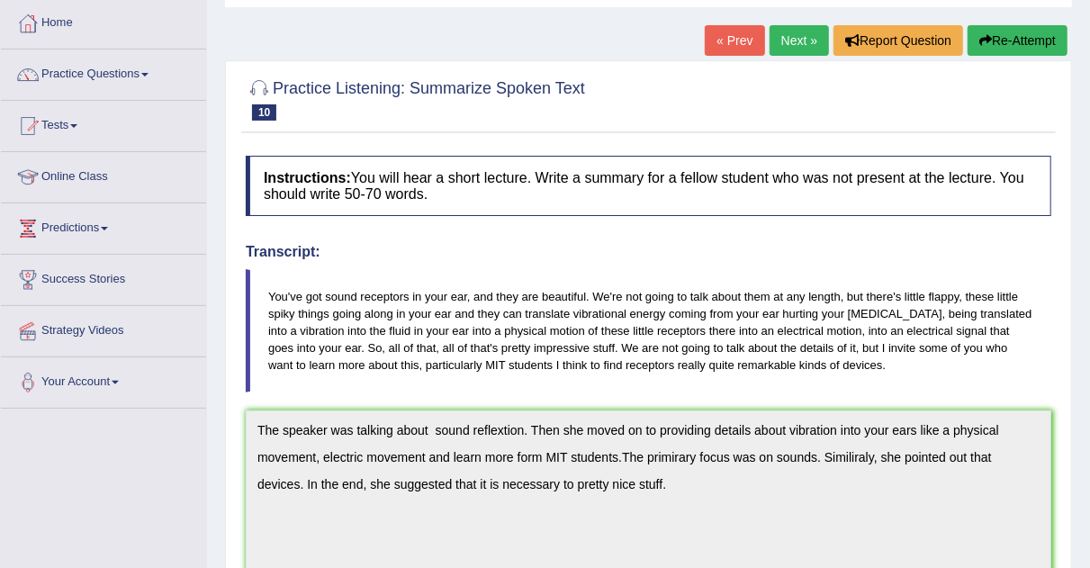
scroll to position [95, 0]
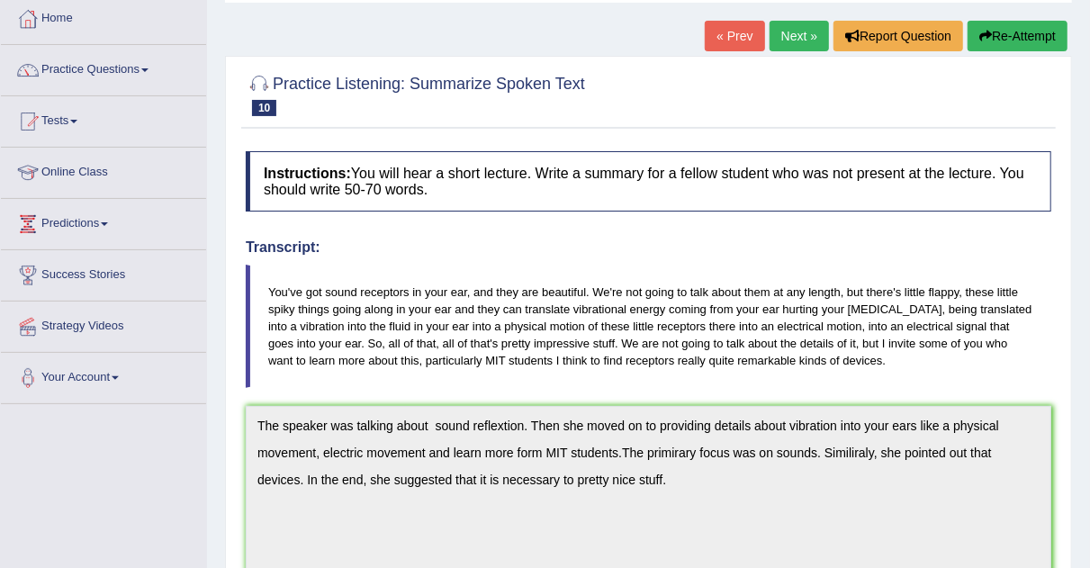
click at [803, 43] on link "Next »" at bounding box center [799, 36] width 59 height 31
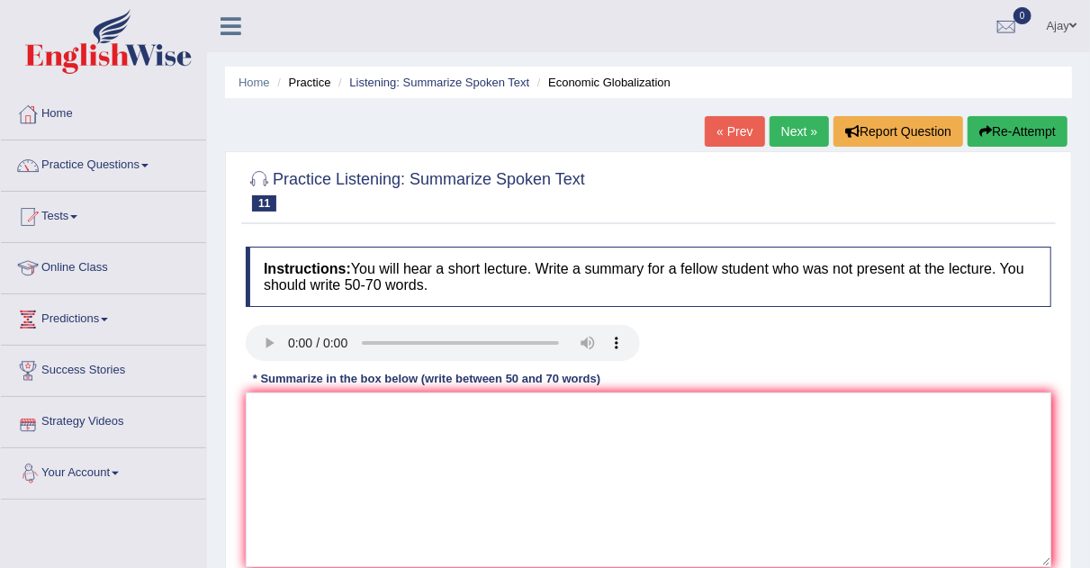
drag, startPoint x: 385, startPoint y: 382, endPoint x: 363, endPoint y: 426, distance: 49.5
click at [363, 426] on div "Instructions: You will hear a short lecture. Write a summary for a fellow stude…" at bounding box center [648, 414] width 815 height 352
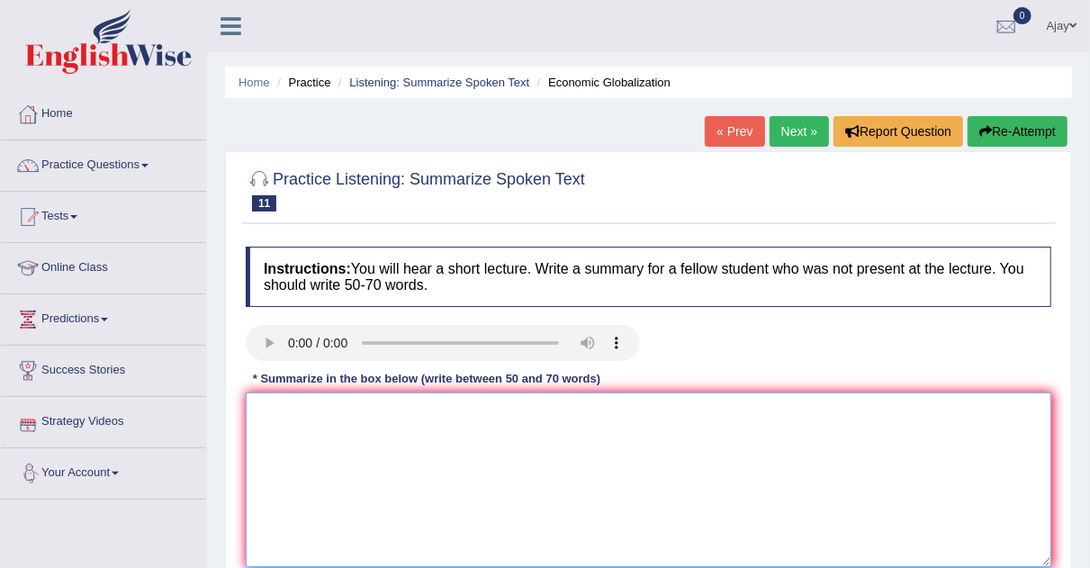
click at [363, 426] on textarea at bounding box center [649, 480] width 806 height 175
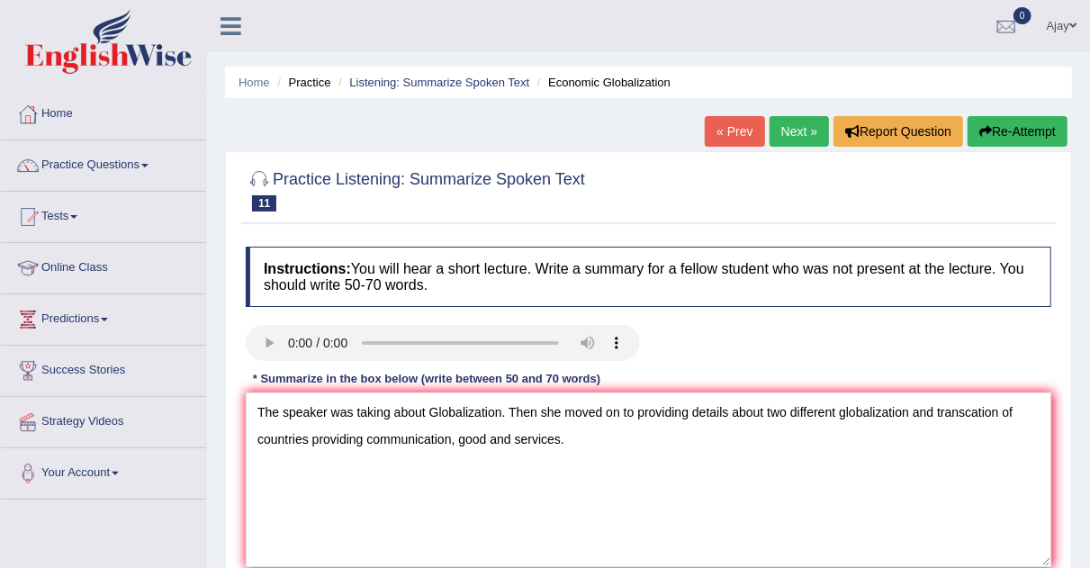
click at [1012, 346] on div at bounding box center [649, 345] width 824 height 41
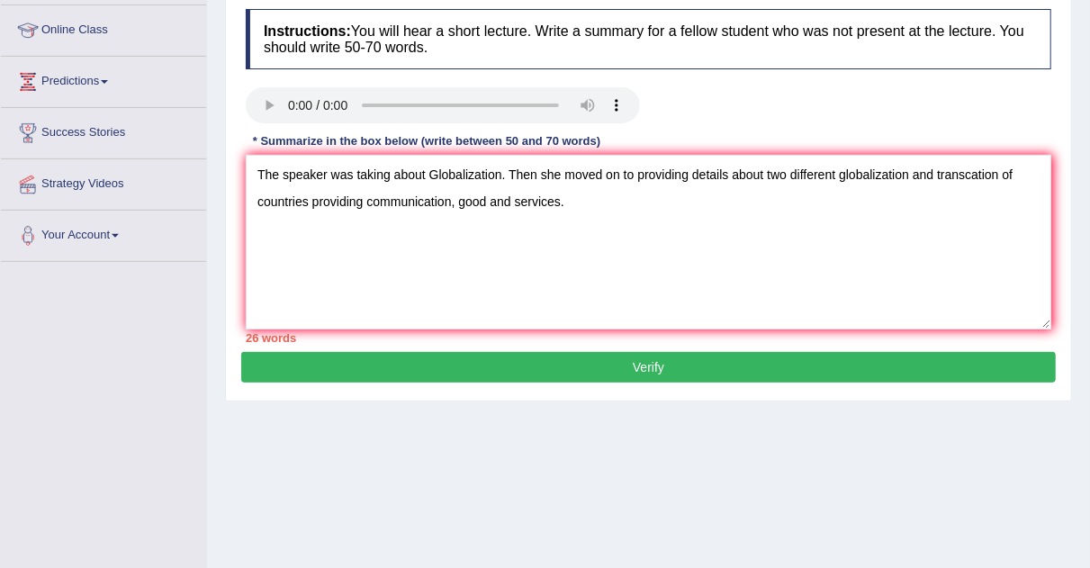
scroll to position [217, 0]
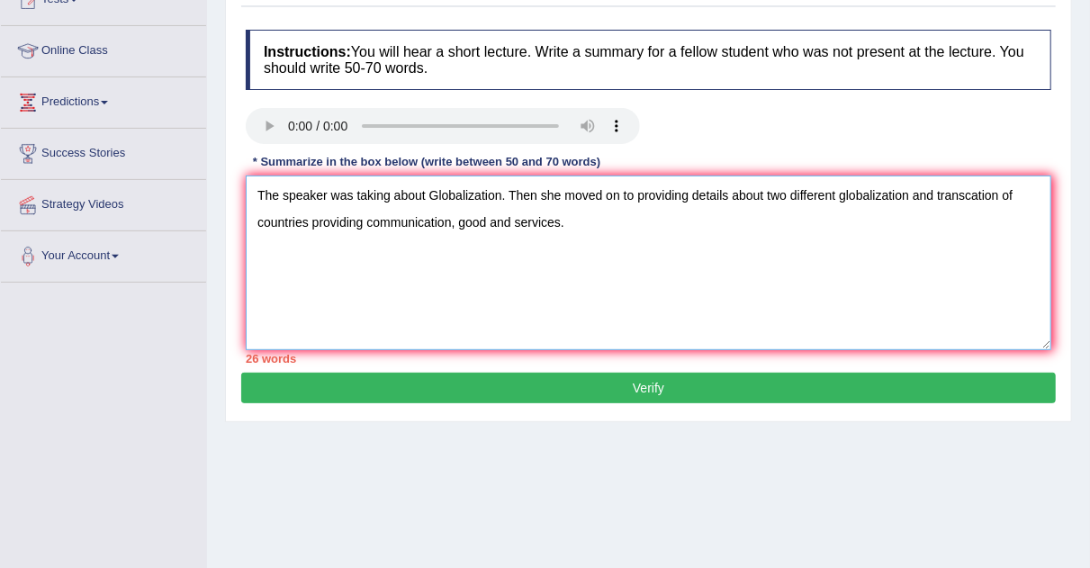
click at [630, 230] on textarea "The speaker was taking about Globalization. Then she moved on to providing deta…" at bounding box center [649, 263] width 806 height 175
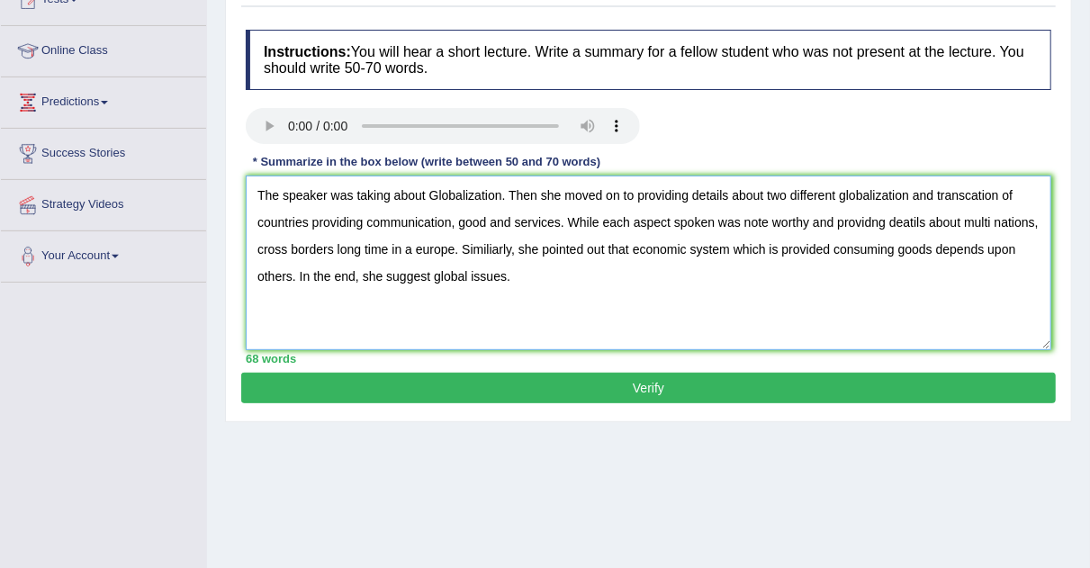
type textarea "The speaker was taking about Globalization. Then she moved on to providing deta…"
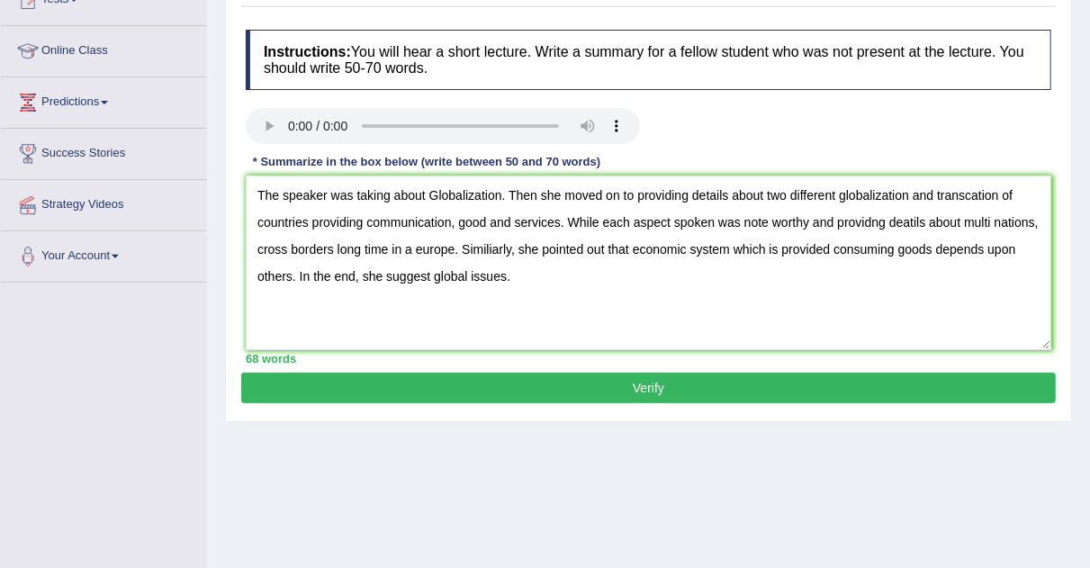
click at [671, 396] on button "Verify" at bounding box center [648, 388] width 815 height 31
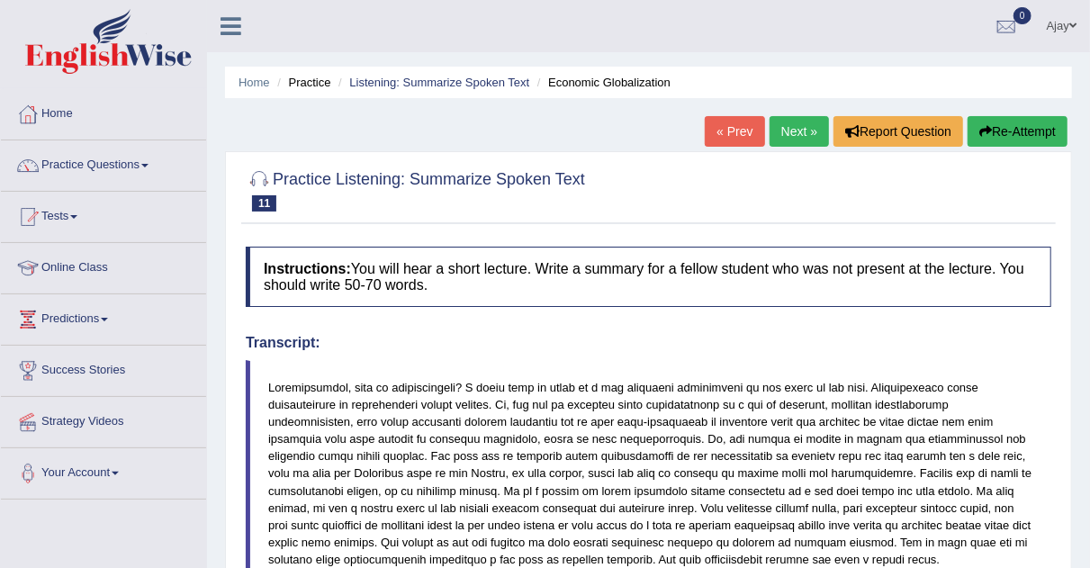
scroll to position [26, 0]
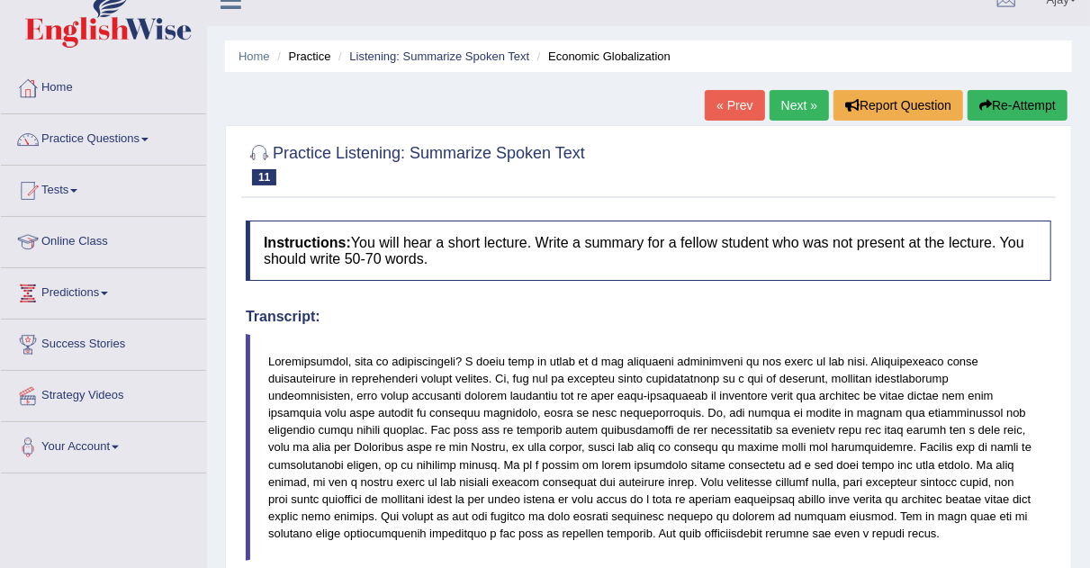
click at [786, 98] on link "Next »" at bounding box center [799, 105] width 59 height 31
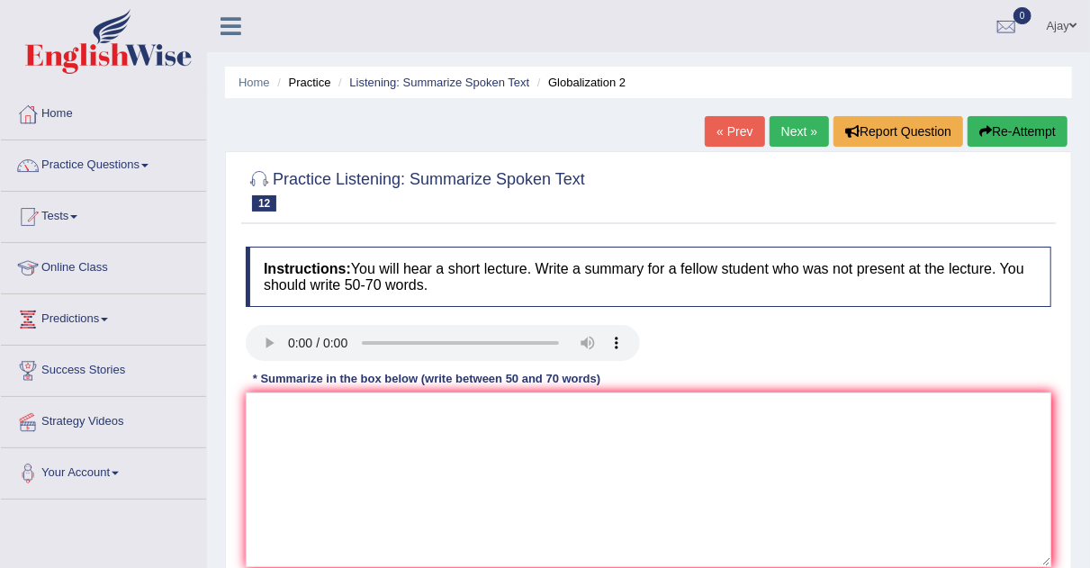
click at [808, 126] on link "Next »" at bounding box center [799, 131] width 59 height 31
click at [149, 164] on span at bounding box center [144, 166] width 7 height 4
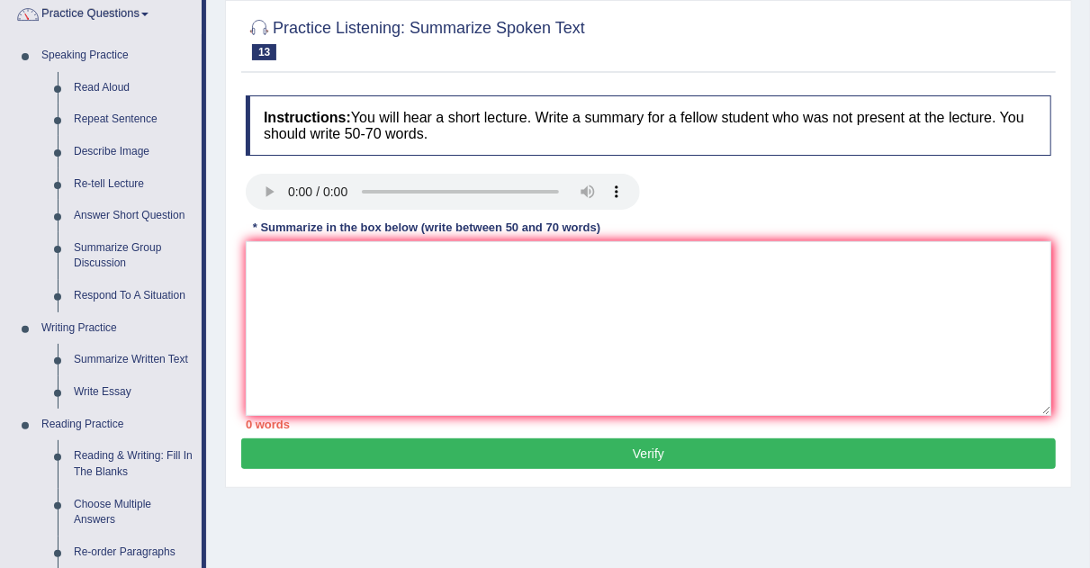
scroll to position [140, 0]
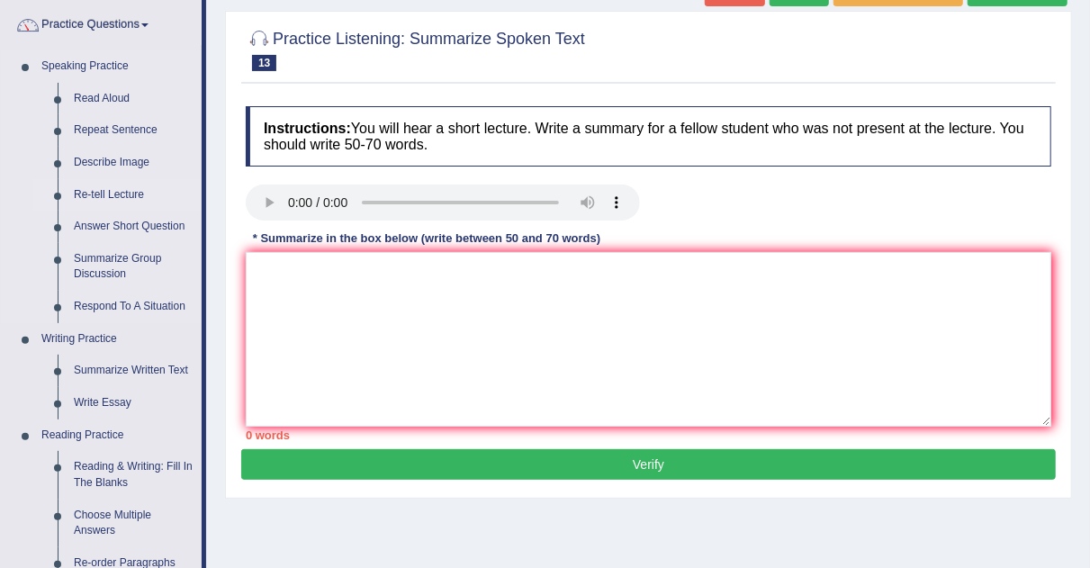
click at [121, 194] on link "Re-tell Lecture" at bounding box center [134, 195] width 136 height 32
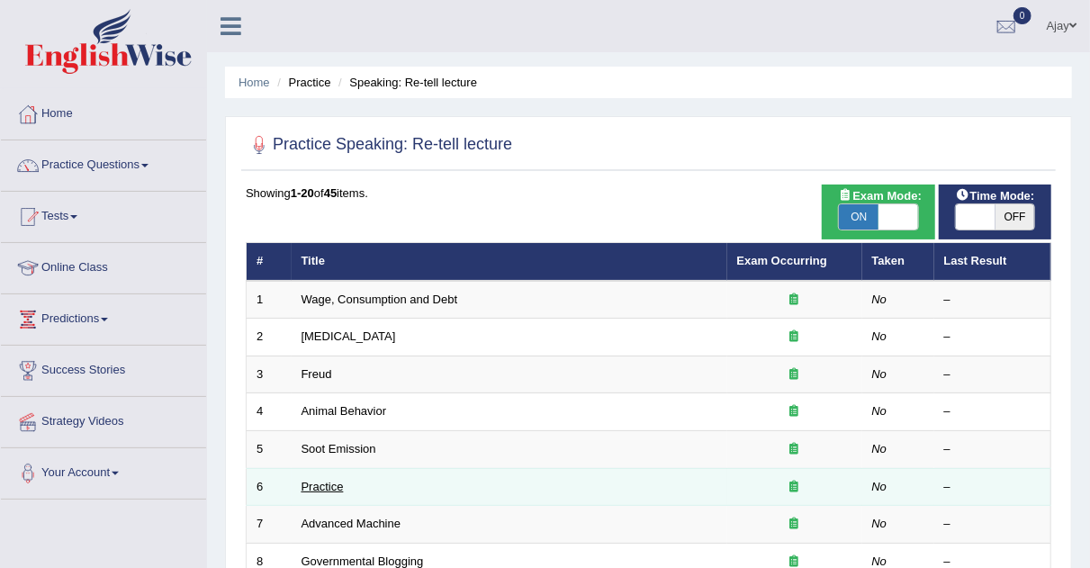
click at [325, 480] on link "Practice" at bounding box center [323, 487] width 42 height 14
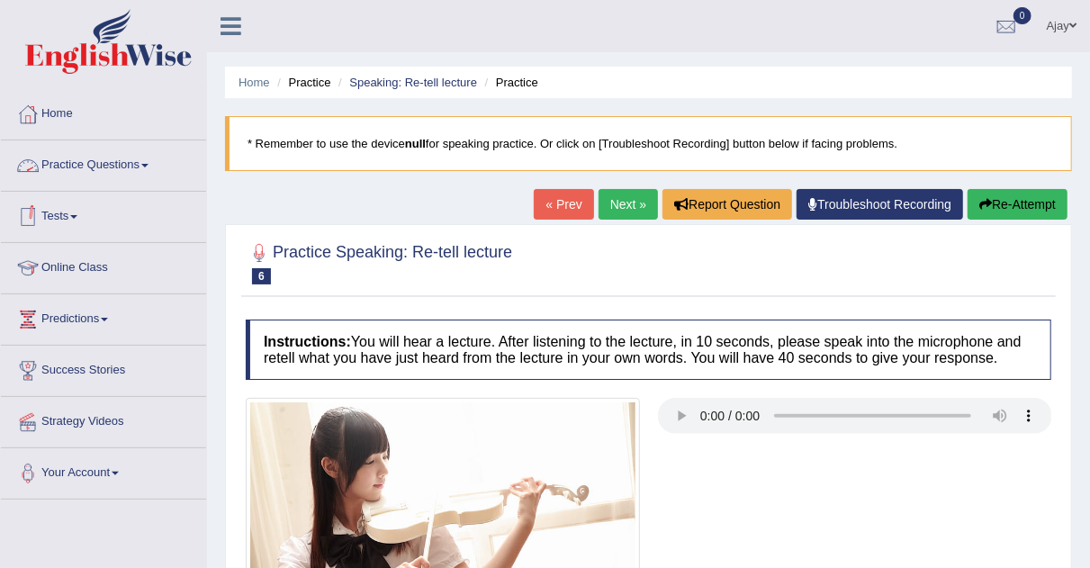
click at [81, 212] on link "Tests" at bounding box center [103, 214] width 205 height 45
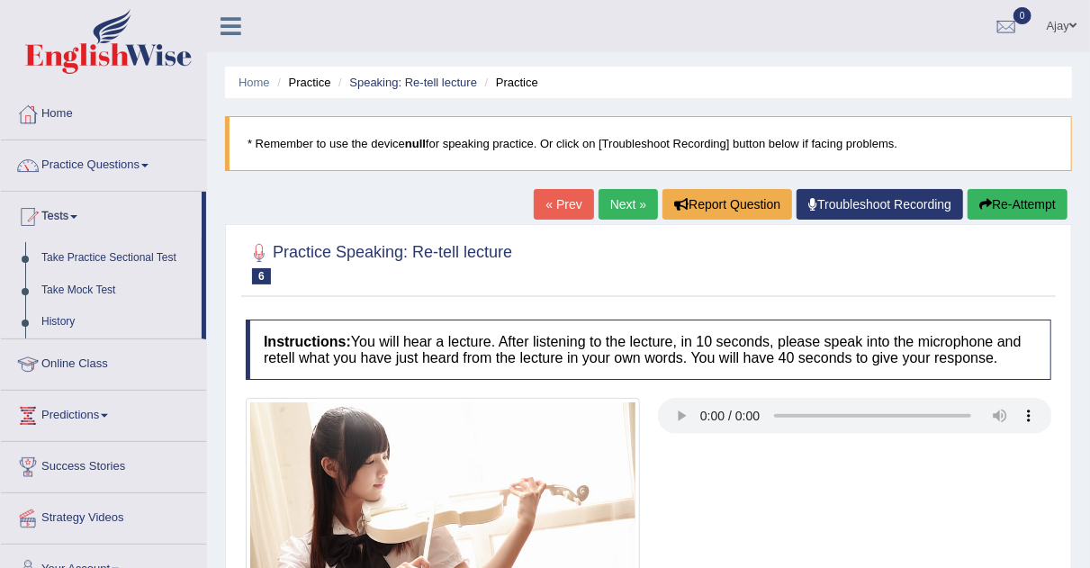
click at [149, 166] on span at bounding box center [144, 166] width 7 height 4
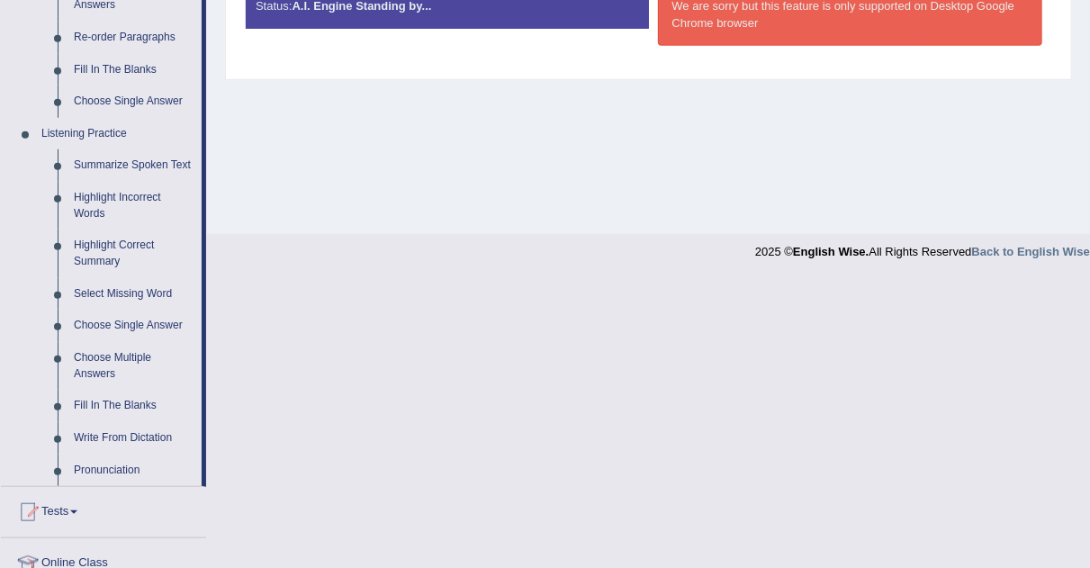
scroll to position [667, 0]
click at [118, 397] on link "Fill In The Blanks" at bounding box center [134, 405] width 136 height 32
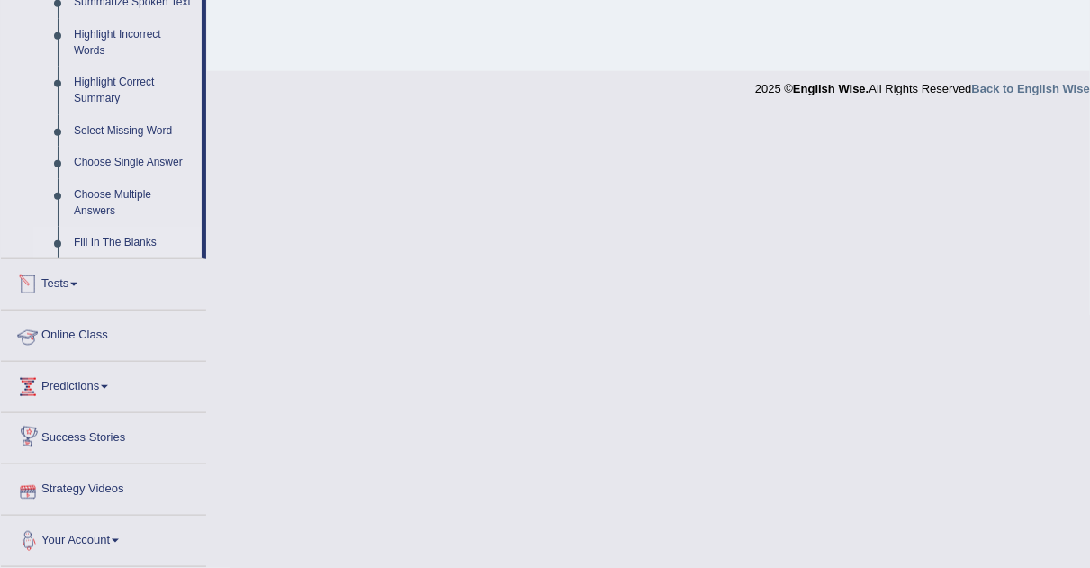
scroll to position [767, 0]
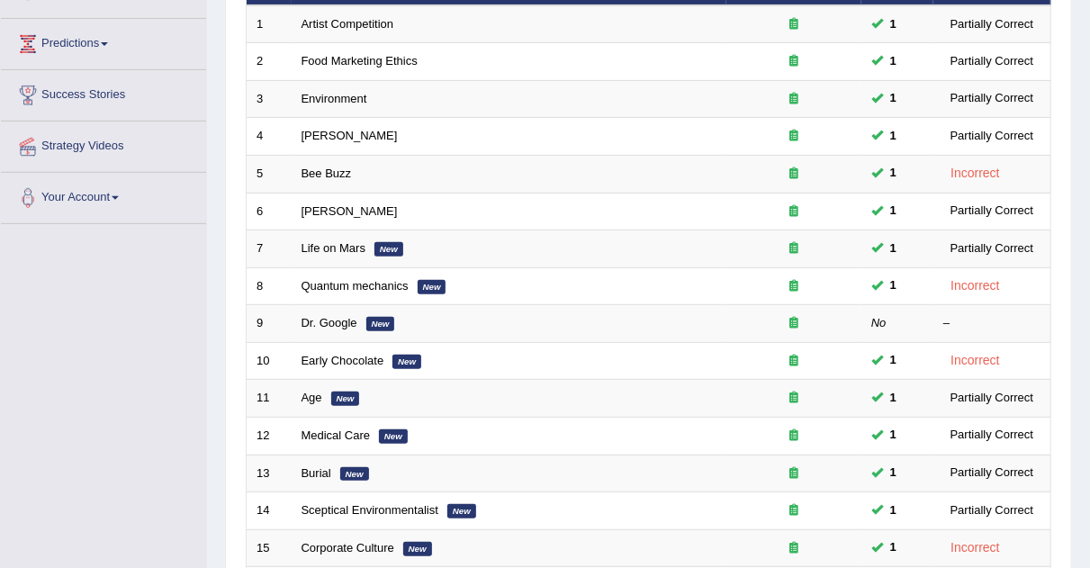
scroll to position [273, 0]
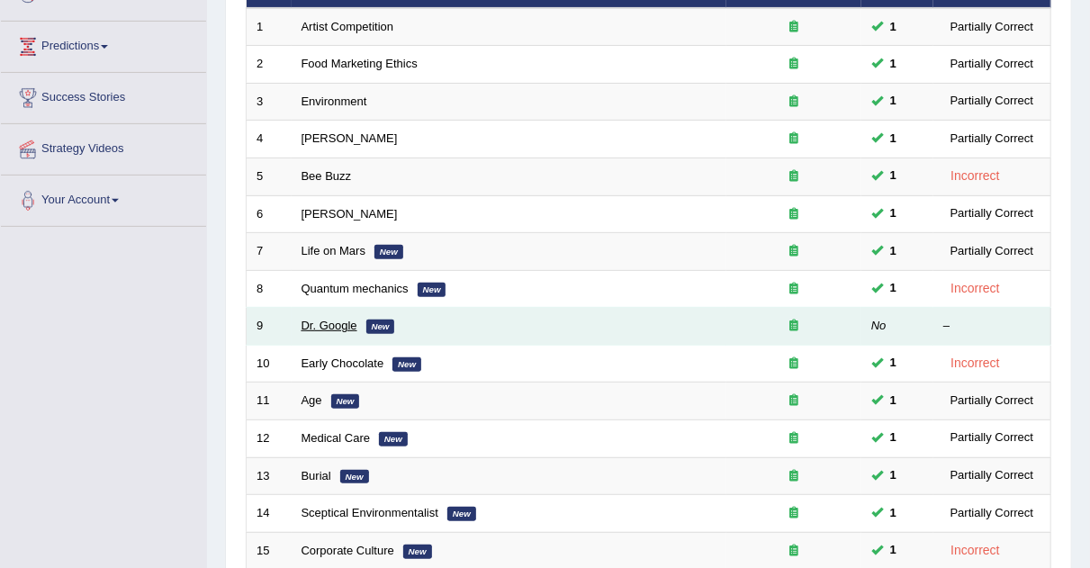
click at [349, 322] on link "Dr. Google" at bounding box center [330, 326] width 56 height 14
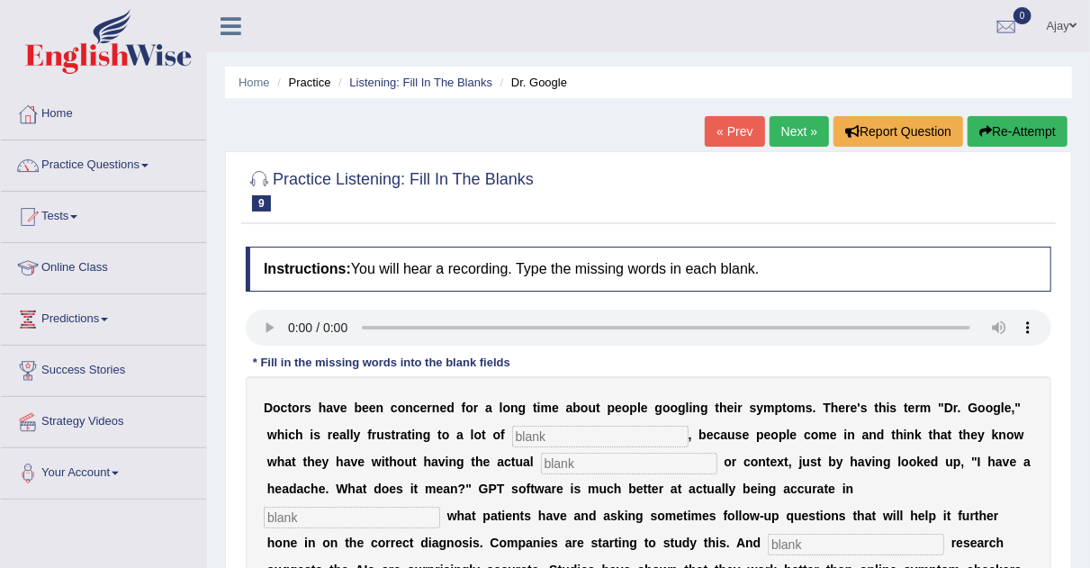
click at [556, 432] on input "text" at bounding box center [600, 437] width 176 height 22
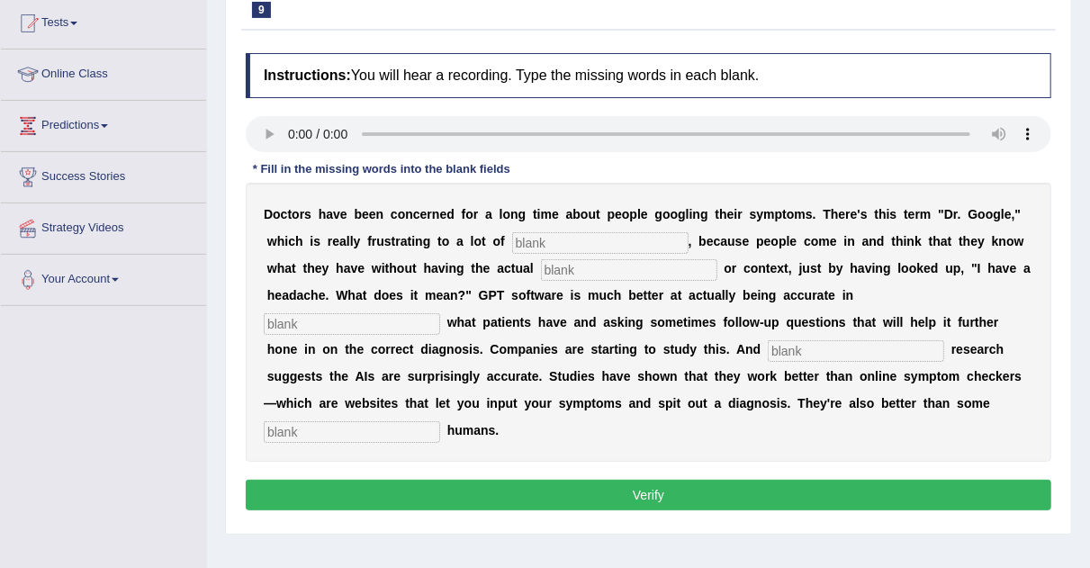
scroll to position [194, 0]
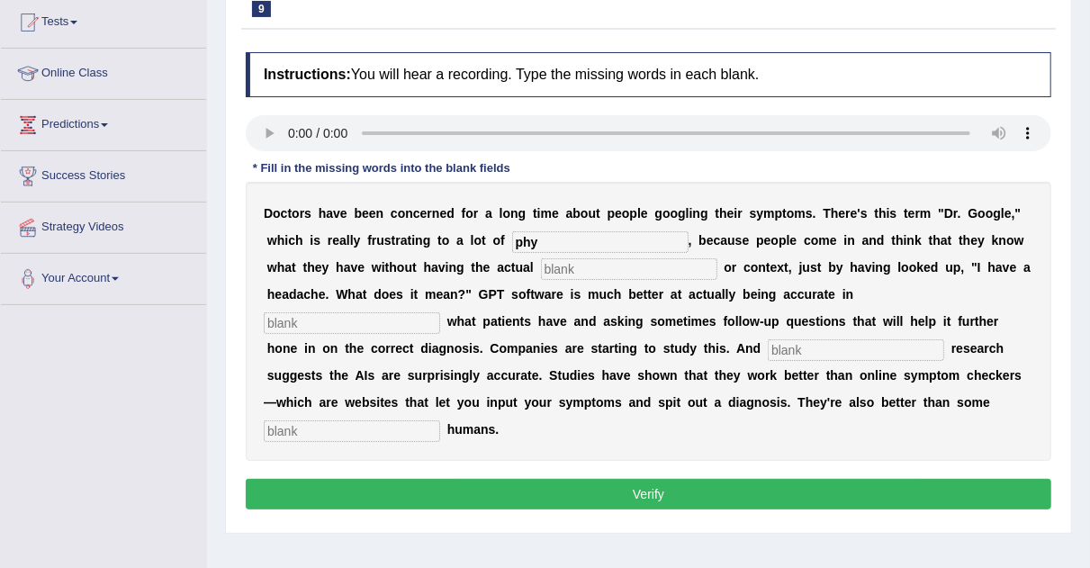
click at [550, 237] on input "phy" at bounding box center [600, 242] width 176 height 22
type input "phyicien"
click at [575, 274] on input "text" at bounding box center [629, 269] width 176 height 22
click at [616, 264] on input "expertise" at bounding box center [629, 269] width 176 height 22
type input "expertey"
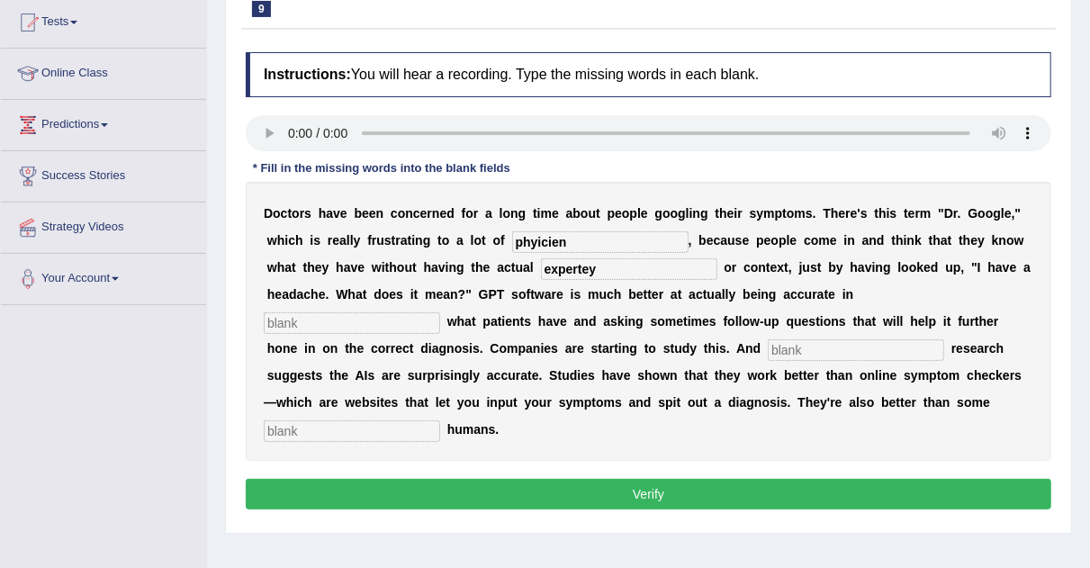
click at [389, 328] on input "text" at bounding box center [352, 323] width 176 height 22
click at [799, 349] on input "text" at bounding box center [856, 350] width 176 height 22
type input "plimerary"
click at [356, 421] on input "text" at bounding box center [352, 431] width 176 height 22
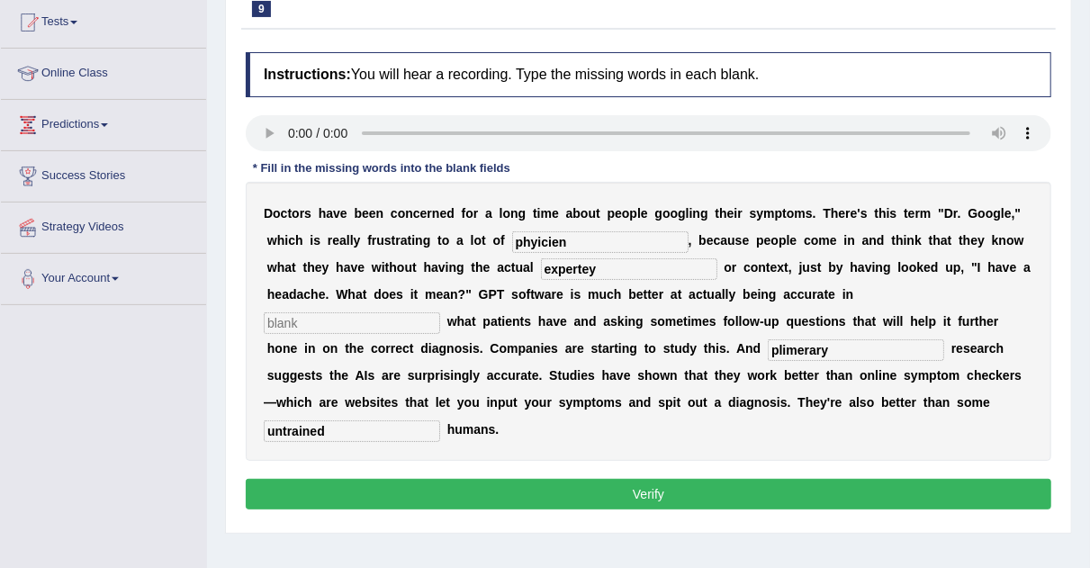
type input "untrained"
click at [332, 320] on input "text" at bounding box center [352, 323] width 176 height 22
click at [332, 320] on input "s" at bounding box center [352, 323] width 176 height 22
type input "s"
click at [539, 490] on button "Verify" at bounding box center [649, 494] width 806 height 31
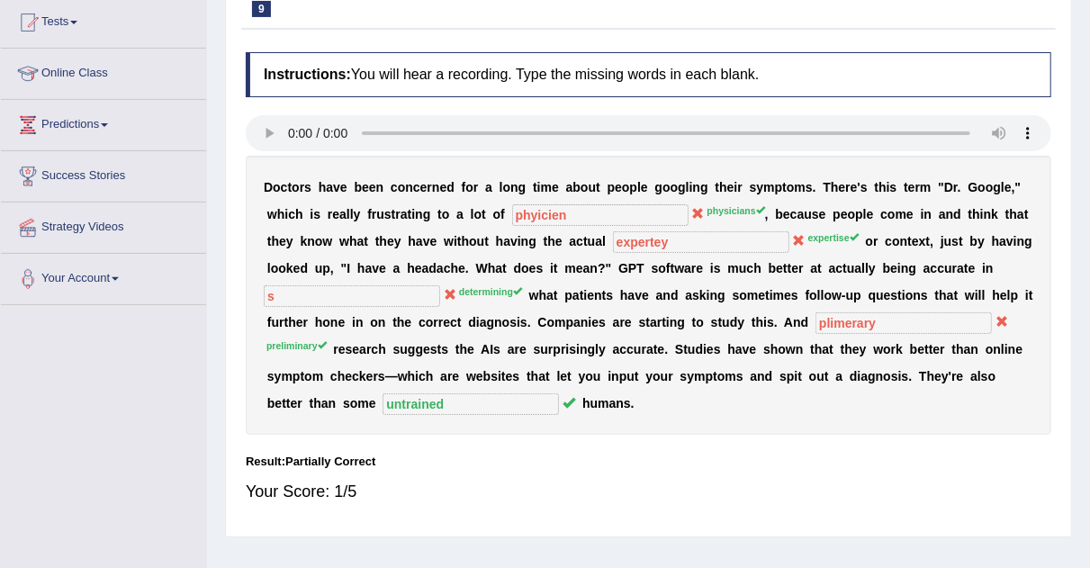
scroll to position [0, 0]
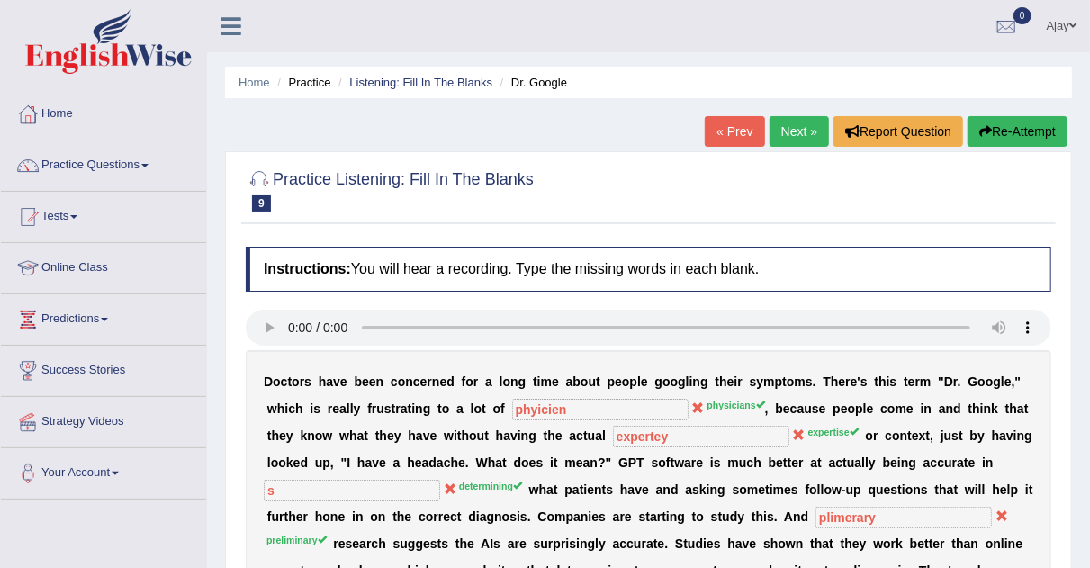
click at [779, 131] on link "Next »" at bounding box center [799, 131] width 59 height 31
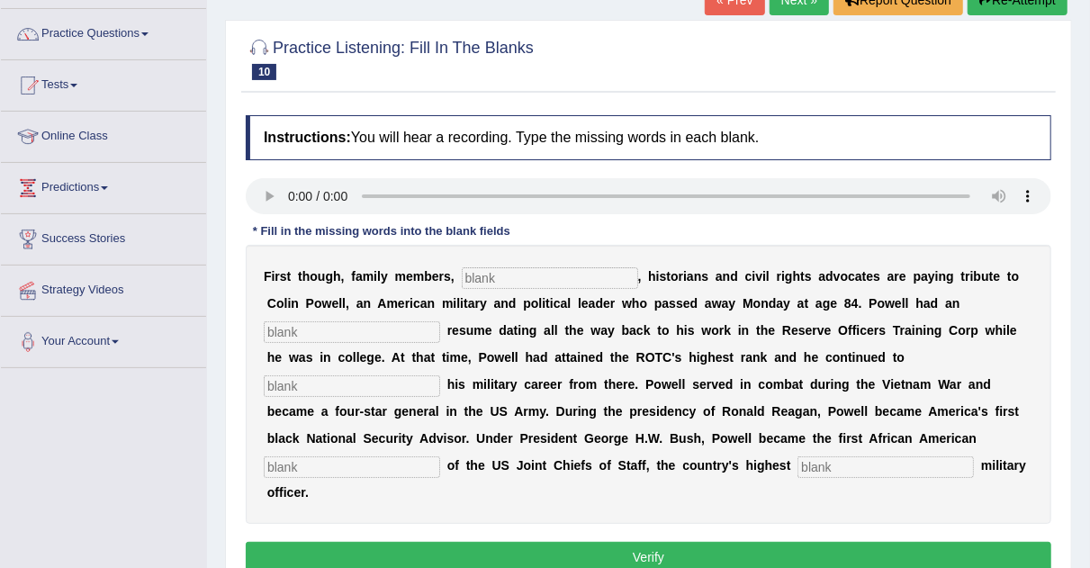
scroll to position [137, 0]
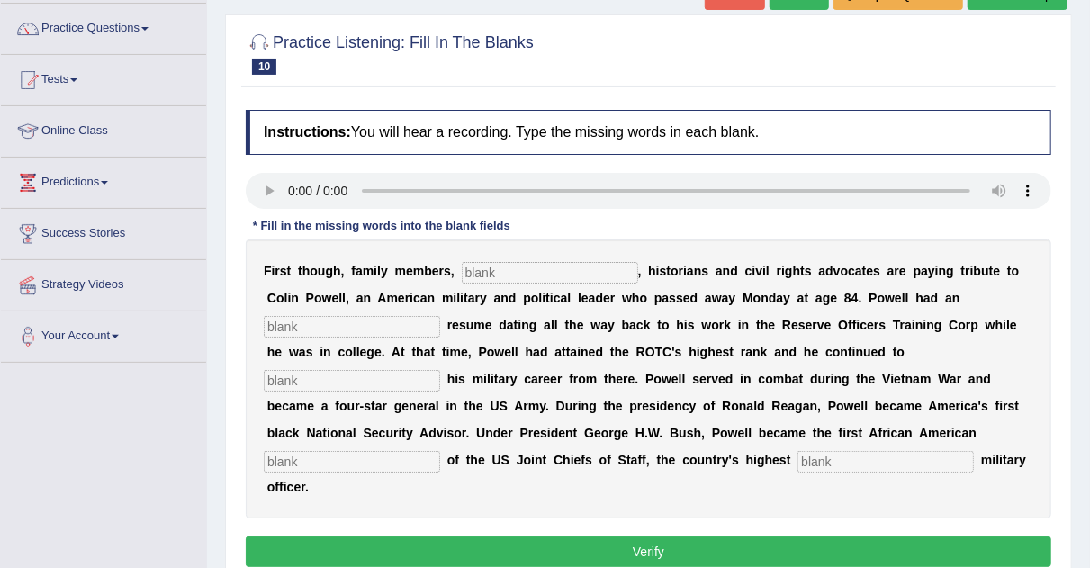
click at [501, 267] on input "text" at bounding box center [550, 273] width 176 height 22
type input "politician"
click at [376, 324] on input "text" at bounding box center [352, 327] width 176 height 22
click at [282, 322] on input "text" at bounding box center [352, 327] width 176 height 22
click at [329, 322] on input "extraordinery" at bounding box center [352, 327] width 176 height 22
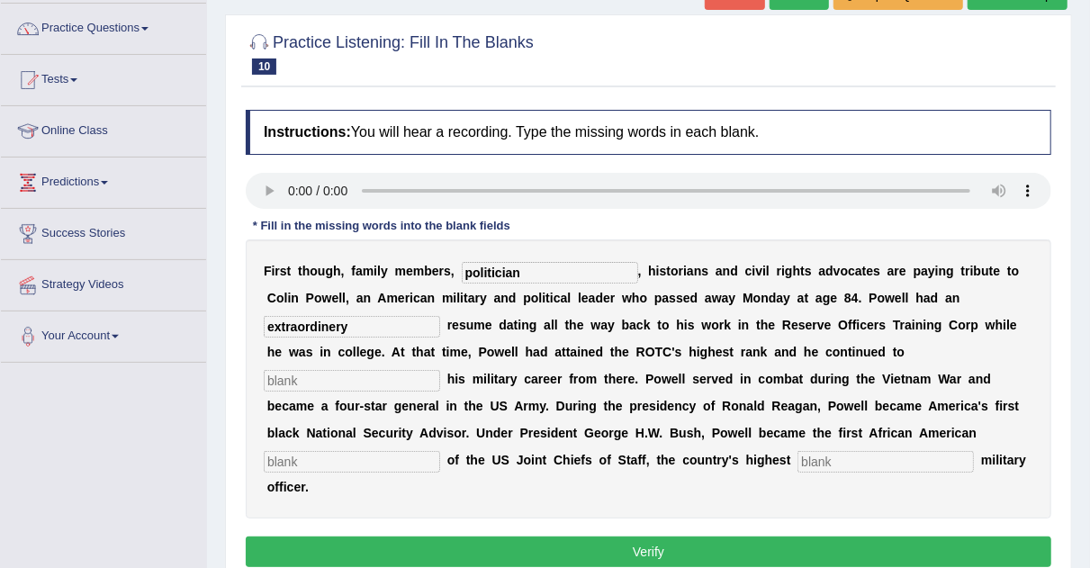
click at [336, 322] on input "extraordinery" at bounding box center [352, 327] width 176 height 22
type input "extraordinary"
click at [330, 378] on input "text" at bounding box center [352, 381] width 176 height 22
click at [335, 318] on input "extraordinary" at bounding box center [352, 327] width 176 height 22
type input "extrary"
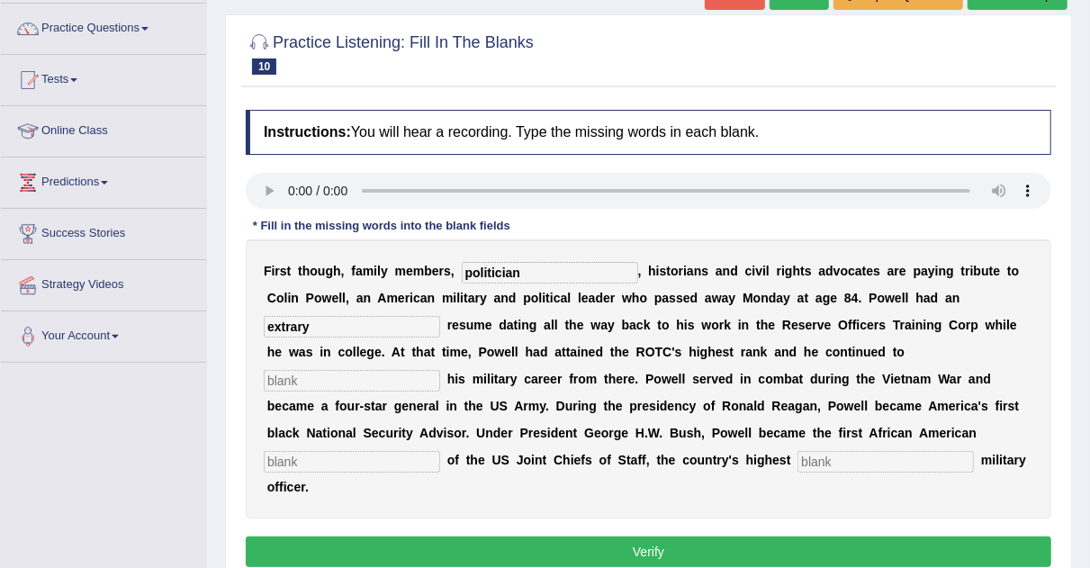
click at [381, 384] on input "text" at bounding box center [352, 381] width 176 height 22
type input "advanced"
click at [355, 320] on input "extrary" at bounding box center [352, 327] width 176 height 22
click at [300, 321] on input "extrarnery" at bounding box center [352, 327] width 176 height 22
type input "extranery"
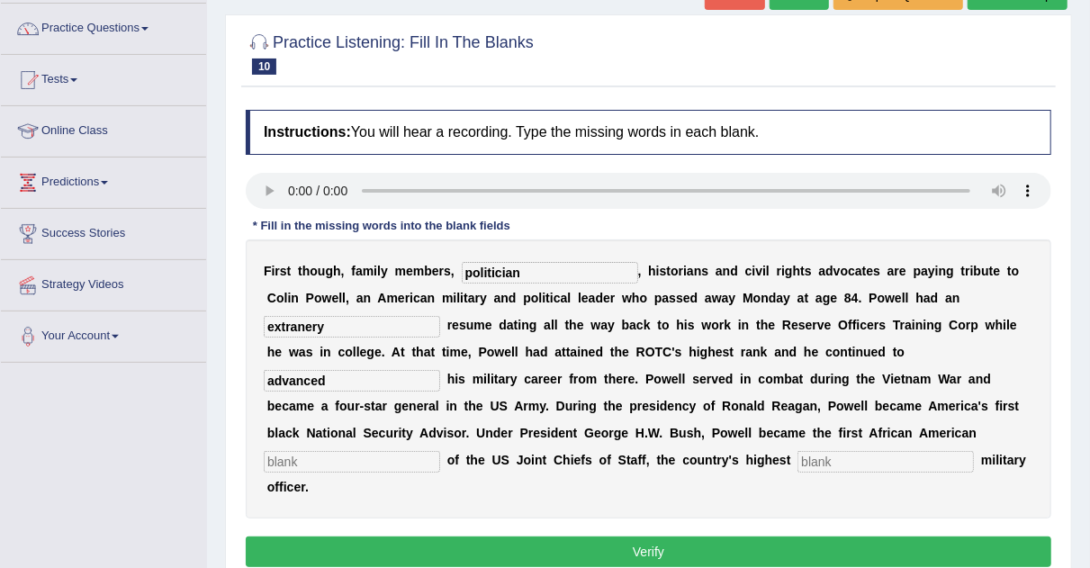
click at [357, 461] on input "text" at bounding box center [352, 462] width 176 height 22
type input "chairman"
click at [858, 459] on input "text" at bounding box center [886, 462] width 176 height 22
type input "ranked"
click at [769, 549] on button "Verify" at bounding box center [649, 552] width 806 height 31
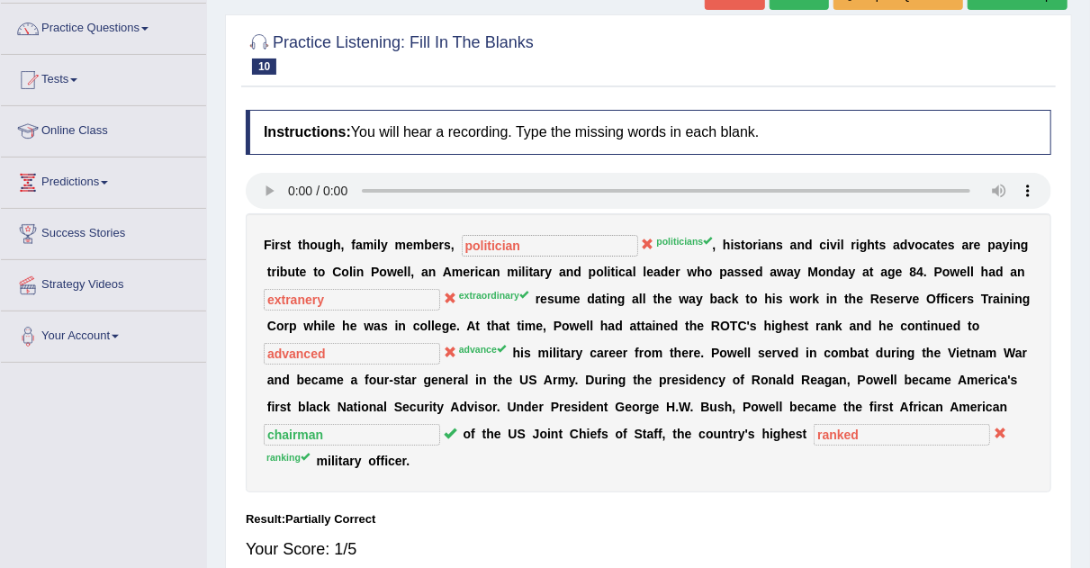
scroll to position [0, 0]
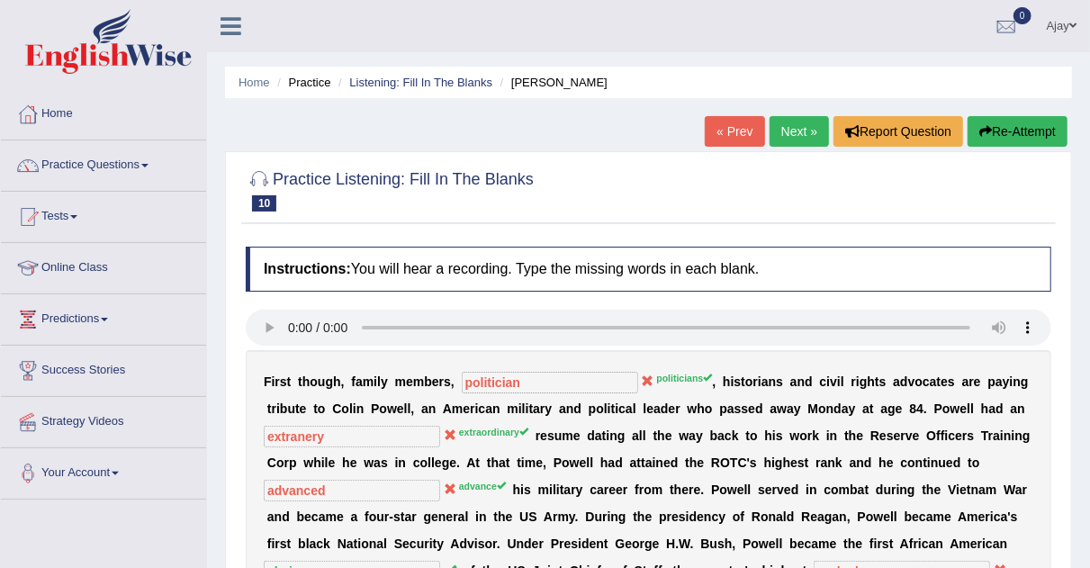
click at [793, 129] on link "Next »" at bounding box center [799, 131] width 59 height 31
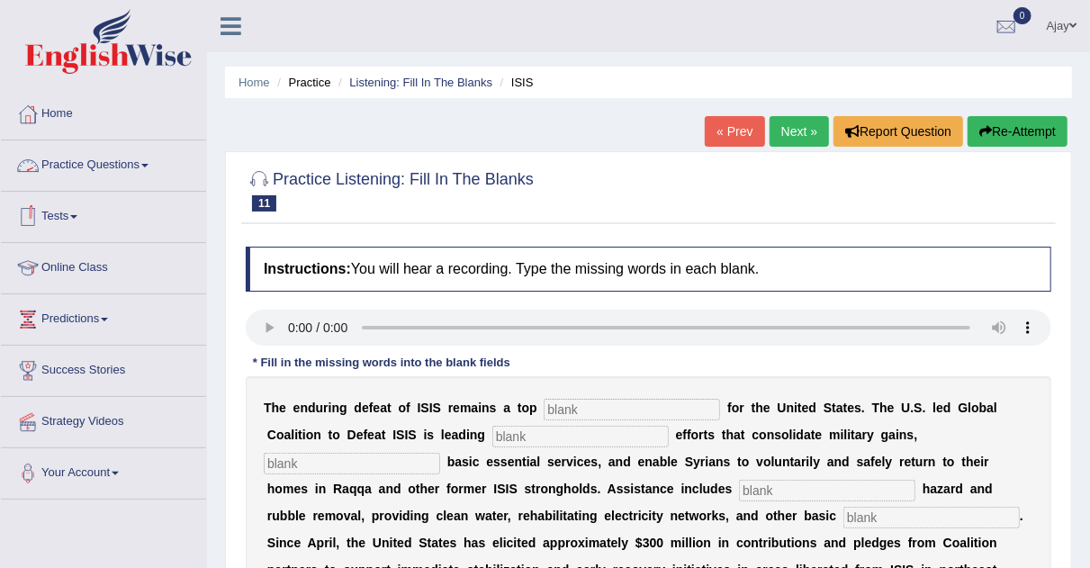
click at [161, 163] on link "Practice Questions" at bounding box center [103, 162] width 205 height 45
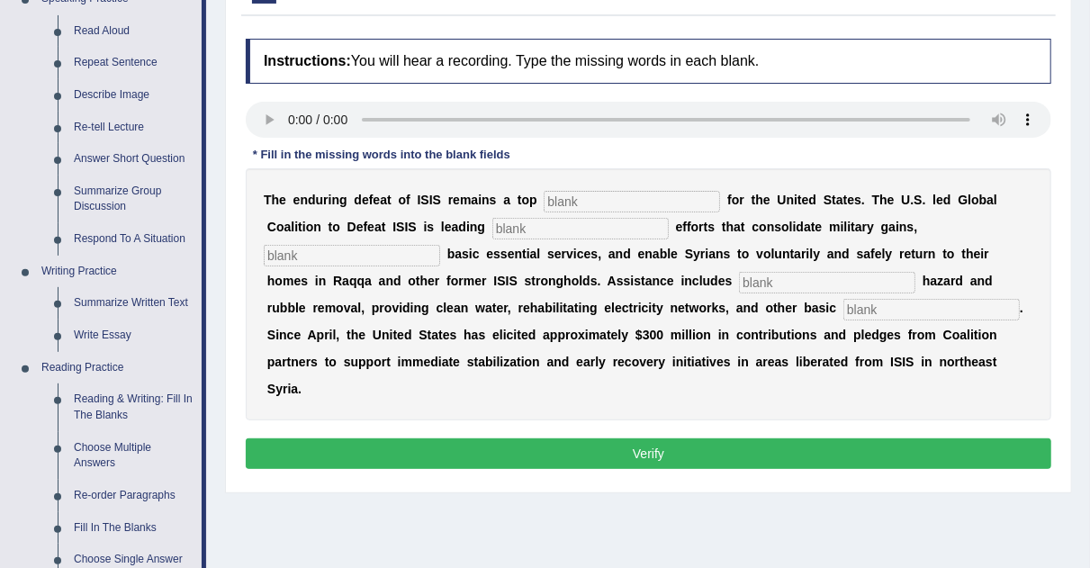
scroll to position [209, 0]
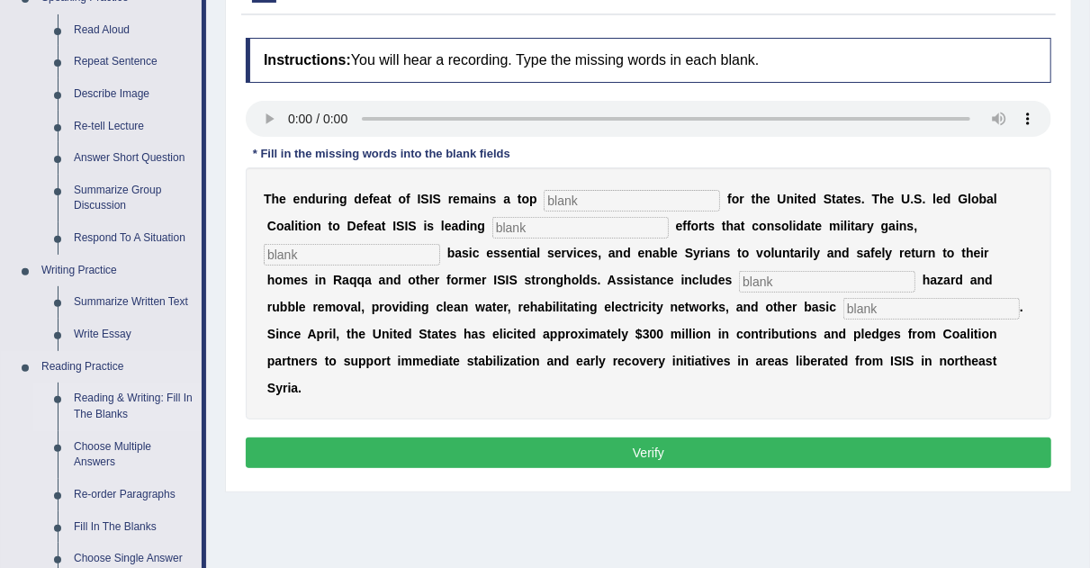
click at [105, 399] on link "Reading & Writing: Fill In The Blanks" at bounding box center [134, 407] width 136 height 48
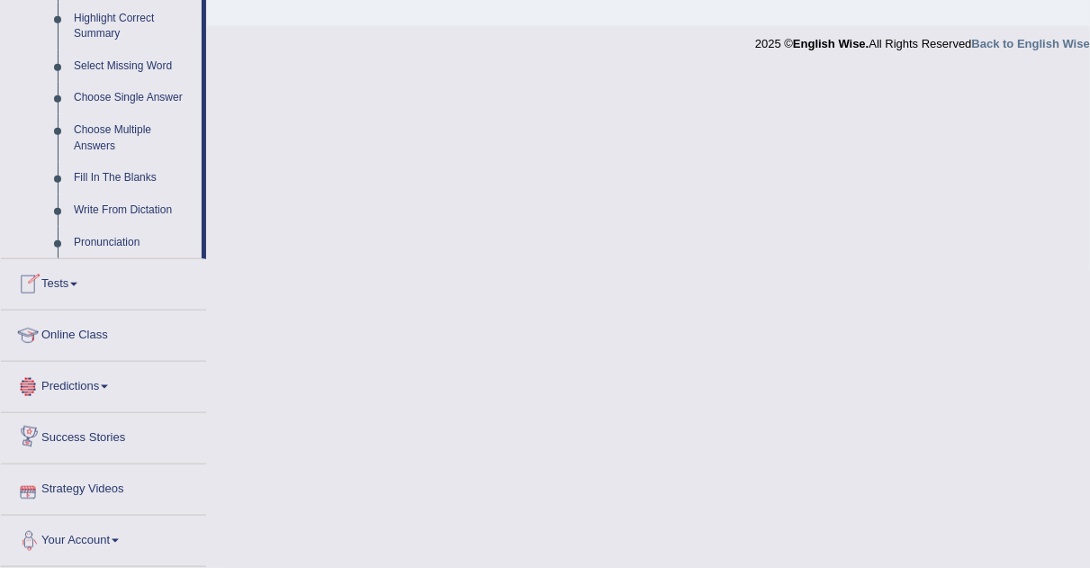
scroll to position [890, 0]
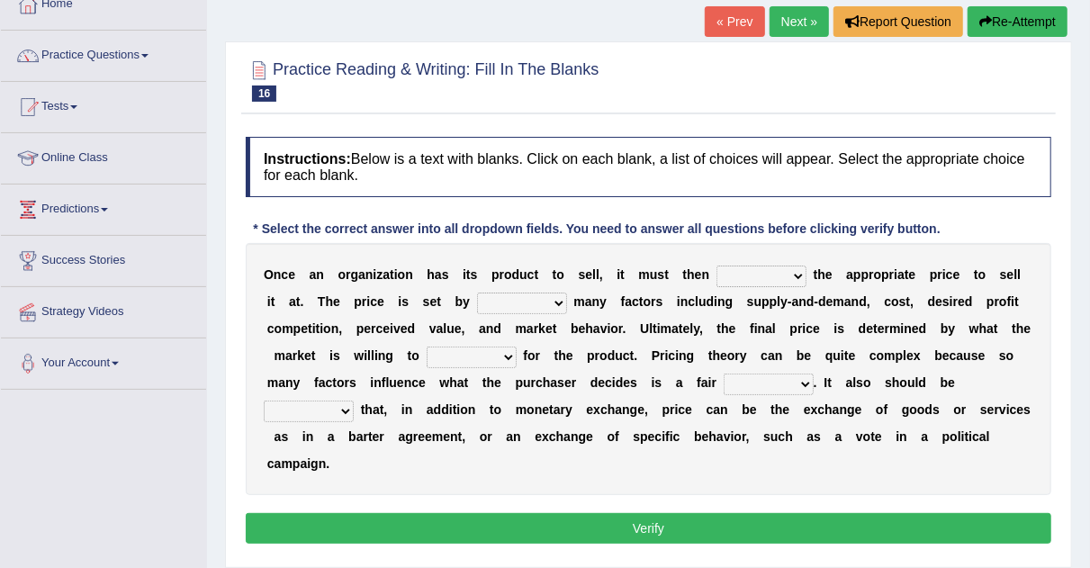
scroll to position [129, 0]
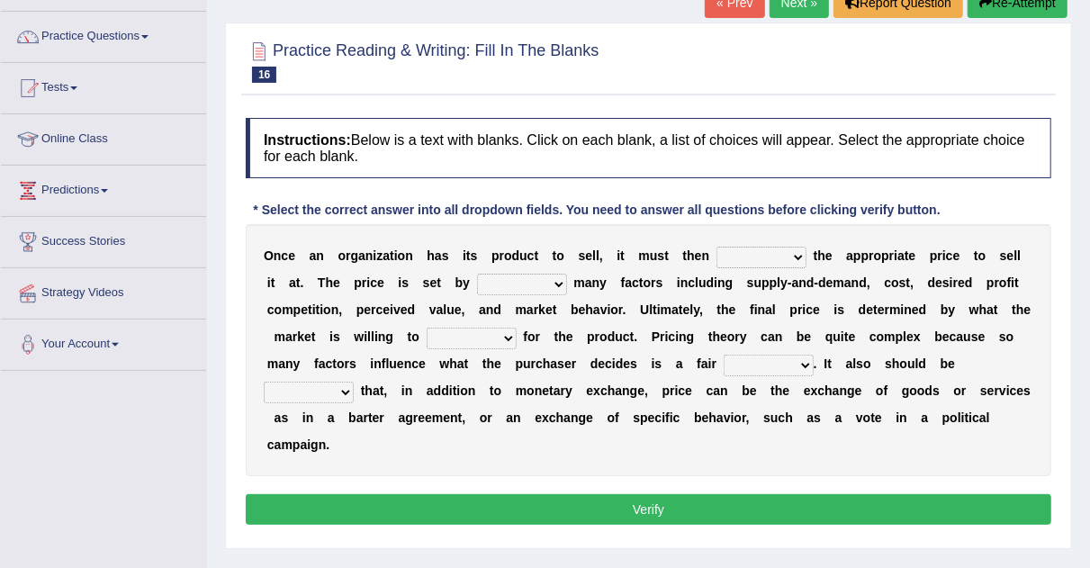
click at [795, 248] on select "tolerate determine fabricate fancy" at bounding box center [762, 258] width 90 height 22
select select "determine"
click at [717, 247] on select "tolerate determine fabricate fancy" at bounding box center [762, 258] width 90 height 22
click at [559, 281] on select "comparing begetting balancing offsetting" at bounding box center [522, 285] width 90 height 22
select select "balancing"
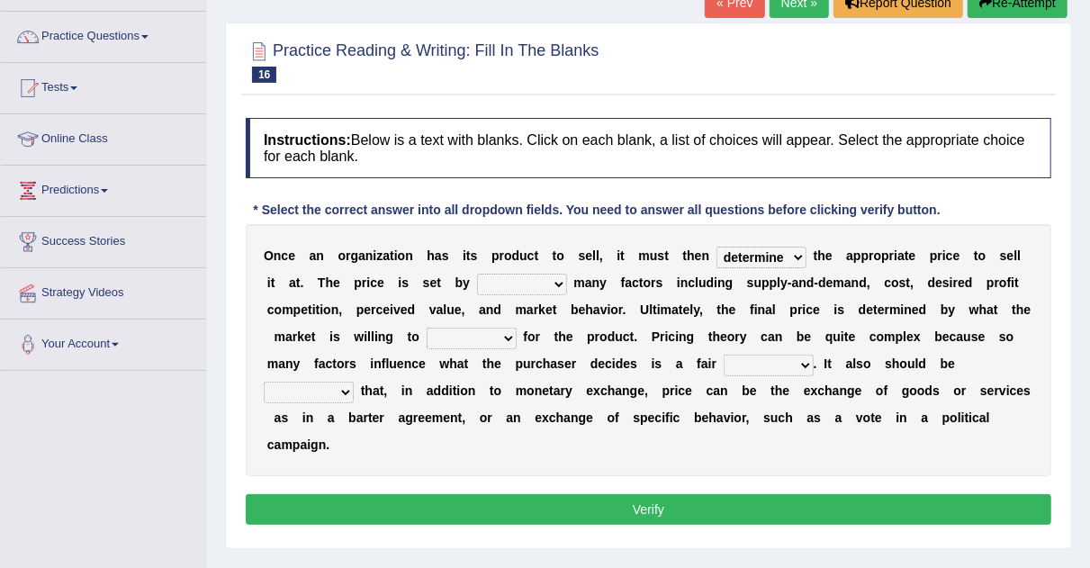
click at [477, 274] on select "comparing begetting balancing offsetting" at bounding box center [522, 285] width 90 height 22
click at [510, 339] on select "consign design exchange prepare" at bounding box center [472, 339] width 90 height 22
click at [584, 424] on div "O n c e a n o r g a n i z a t i o n h a s i t s p r o d u c t t o s e l l , i t…" at bounding box center [649, 350] width 806 height 252
click at [804, 364] on select "addition shape content value" at bounding box center [769, 366] width 90 height 22
select select "value"
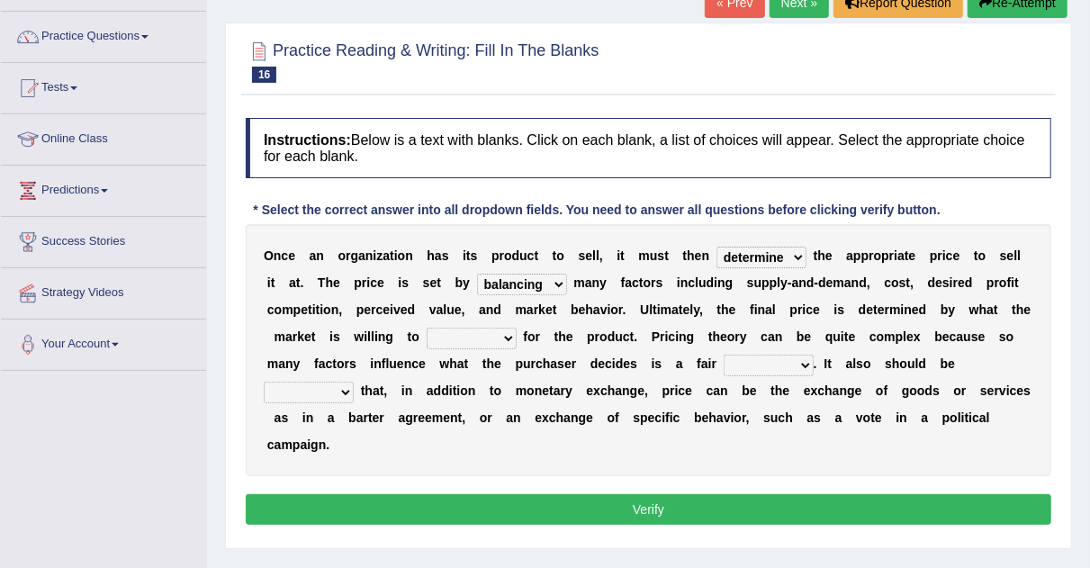
click at [724, 355] on select "addition shape content value" at bounding box center [769, 366] width 90 height 22
click at [343, 393] on select "explained enlarged overrated noted" at bounding box center [309, 393] width 90 height 22
select select "explained"
click at [264, 382] on select "explained enlarged overrated noted" at bounding box center [309, 393] width 90 height 22
click at [506, 330] on select "consign design exchange prepare" at bounding box center [472, 339] width 90 height 22
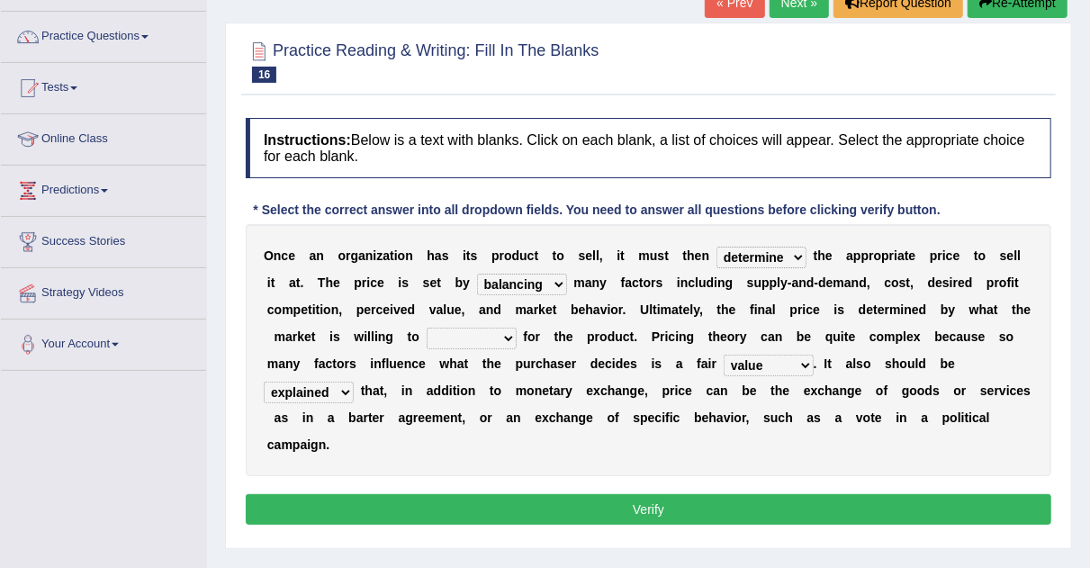
select select "exchange"
click at [427, 328] on select "consign design exchange prepare" at bounding box center [472, 339] width 90 height 22
click at [501, 337] on select "consign design exchange prepare" at bounding box center [472, 339] width 90 height 22
click at [483, 513] on button "Verify" at bounding box center [649, 509] width 806 height 31
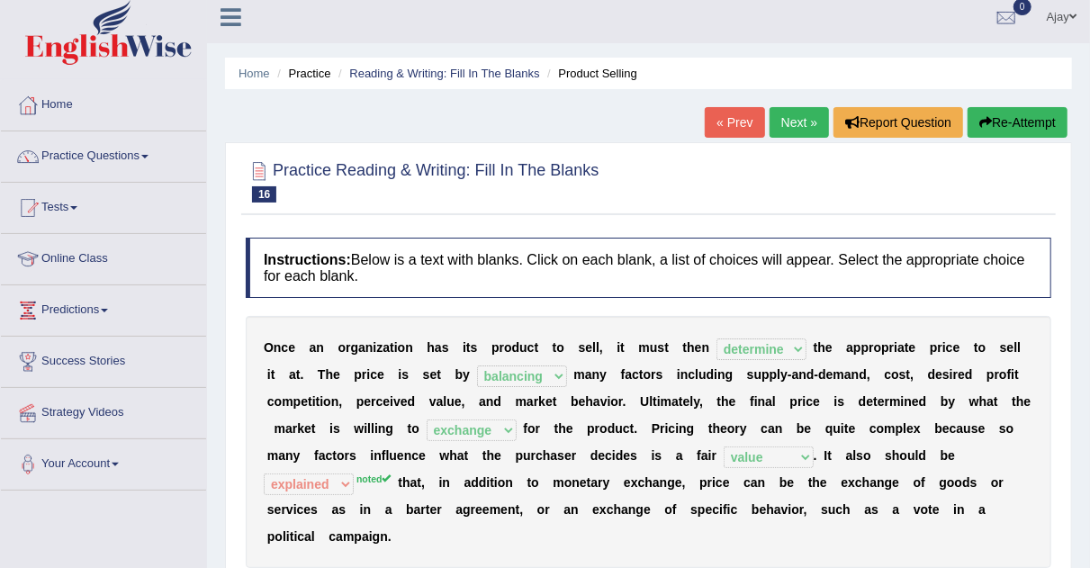
scroll to position [0, 0]
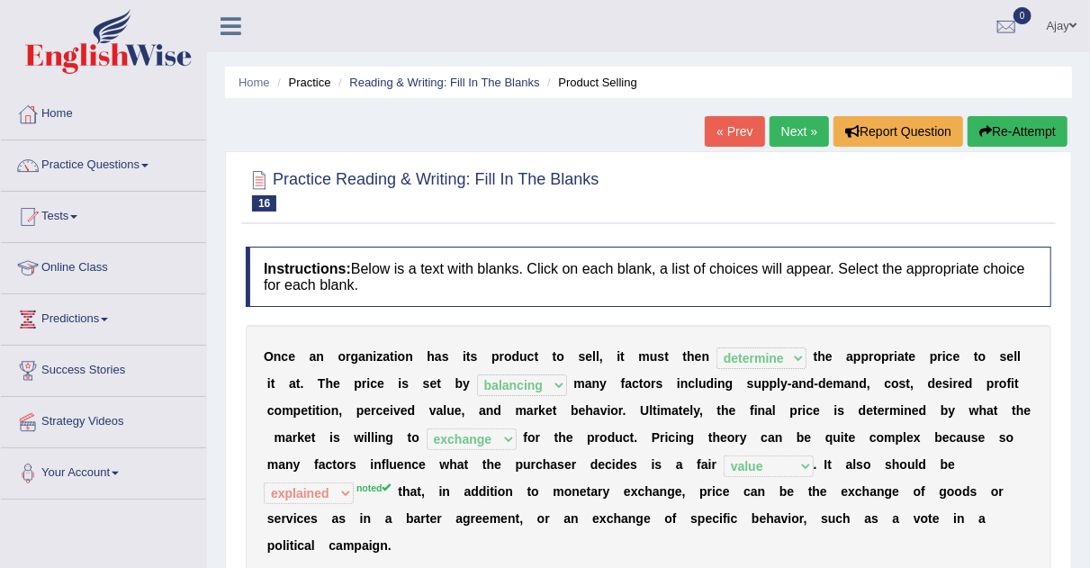
click at [792, 133] on link "Next »" at bounding box center [799, 131] width 59 height 31
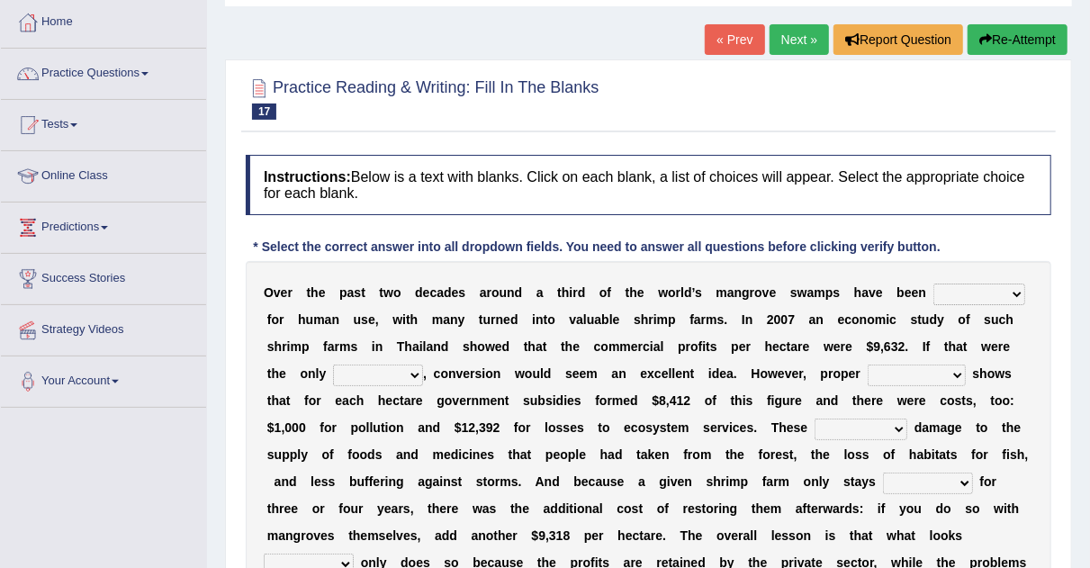
scroll to position [121, 0]
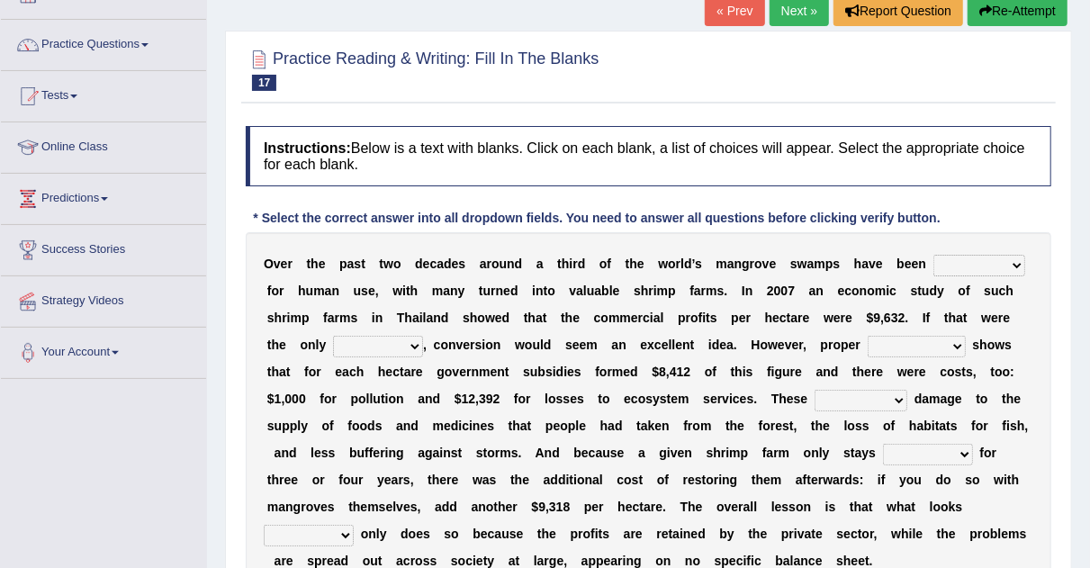
click at [1014, 255] on select "rearranged exchanged conserved converted" at bounding box center [980, 266] width 92 height 22
click at [893, 408] on select "comprised uneven neglected augmented" at bounding box center [861, 401] width 93 height 22
click at [1012, 248] on div "O v e r t h e p a s t t w o d e c a d e s a r o u n d a t h i r d o f t h e w o…" at bounding box center [649, 412] width 806 height 360
click at [1015, 262] on select "rearranged exchanged conserved converted" at bounding box center [980, 266] width 92 height 22
click at [1018, 258] on select "rearranged exchanged conserved converted" at bounding box center [980, 266] width 92 height 22
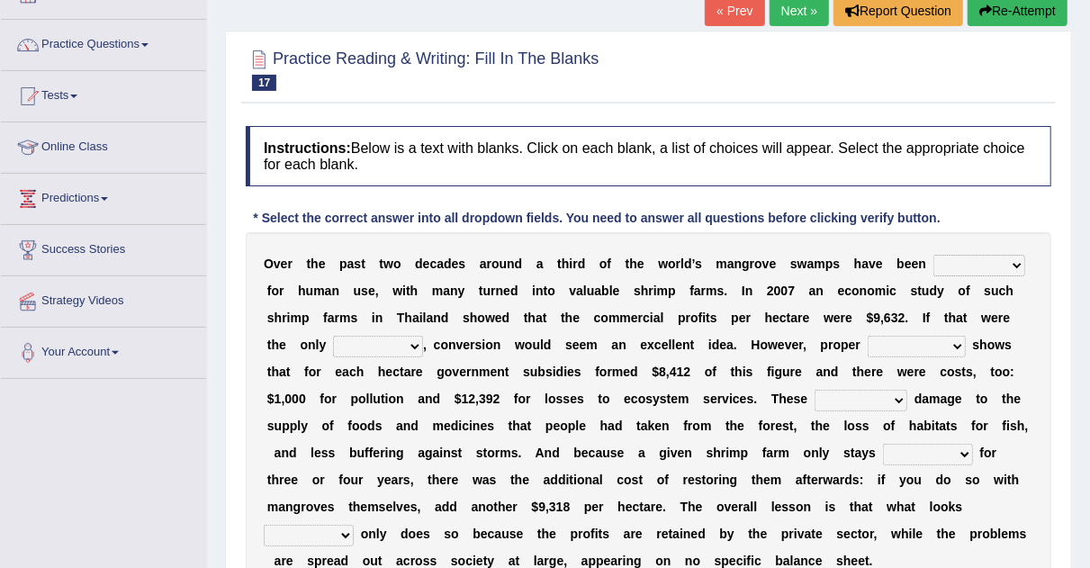
select select "converted"
click at [934, 255] on select "rearranged exchanged conserved converted" at bounding box center [980, 266] width 92 height 22
click at [414, 346] on select "index eliment choice factor" at bounding box center [378, 347] width 90 height 22
select select "choice"
click at [333, 336] on select "index eliment choice factor" at bounding box center [378, 347] width 90 height 22
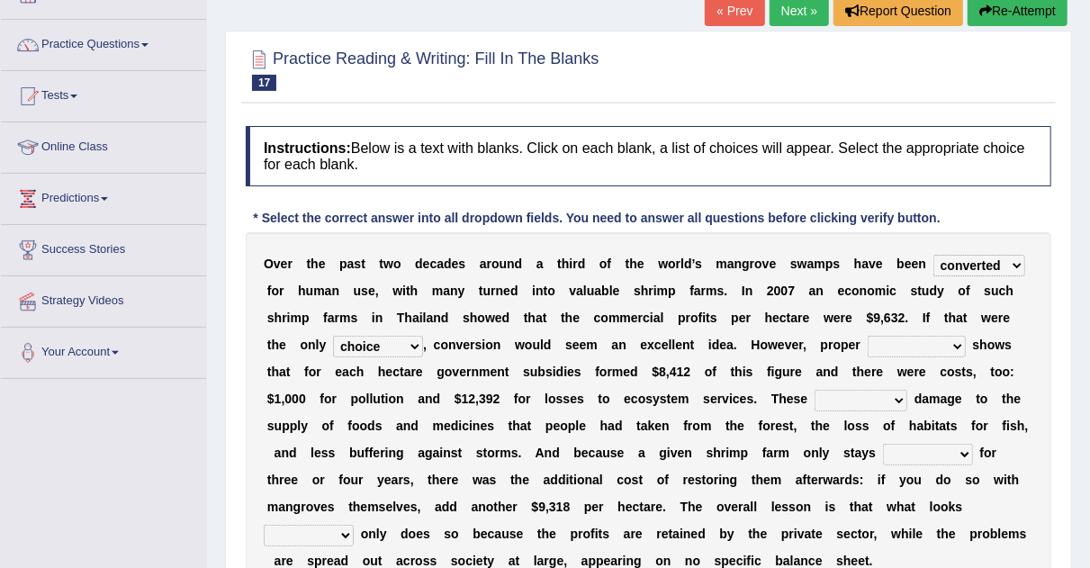
click at [945, 348] on select "accounting percentage aggregation division" at bounding box center [917, 347] width 98 height 22
select select "accounting"
click at [868, 336] on select "accounting percentage aggregation division" at bounding box center [917, 347] width 98 height 22
click at [899, 394] on select "comprised uneven neglected augmented" at bounding box center [861, 401] width 93 height 22
click at [815, 390] on select "comprised uneven neglected augmented" at bounding box center [861, 401] width 93 height 22
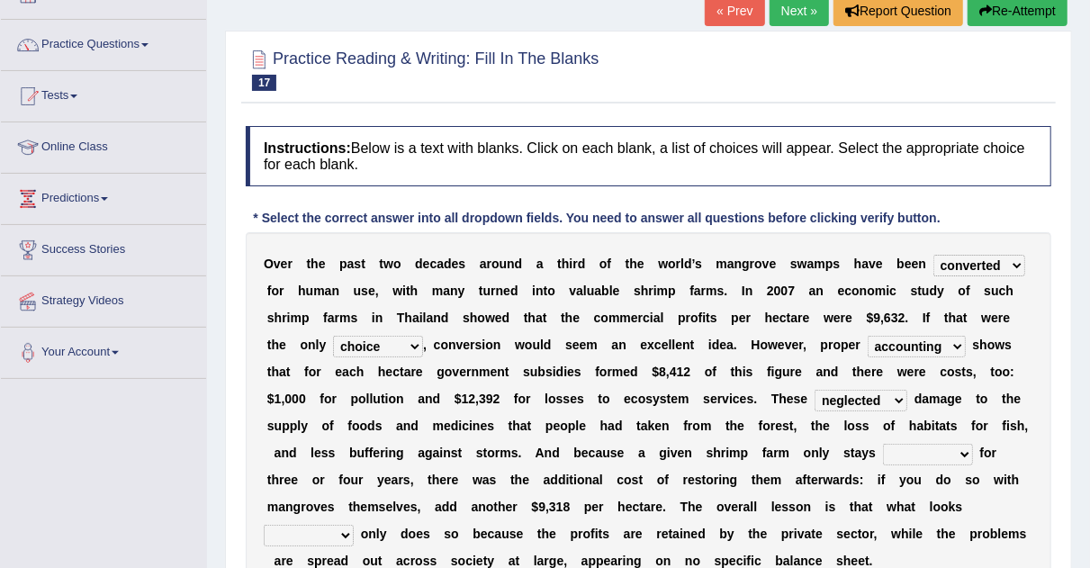
click at [886, 396] on select "comprised uneven neglected augmented" at bounding box center [861, 401] width 93 height 22
select select "uneven"
click at [815, 390] on select "comprised uneven neglected augmented" at bounding box center [861, 401] width 93 height 22
click at [968, 448] on select "interactive distinctive productive collective" at bounding box center [928, 455] width 90 height 22
select select "productive"
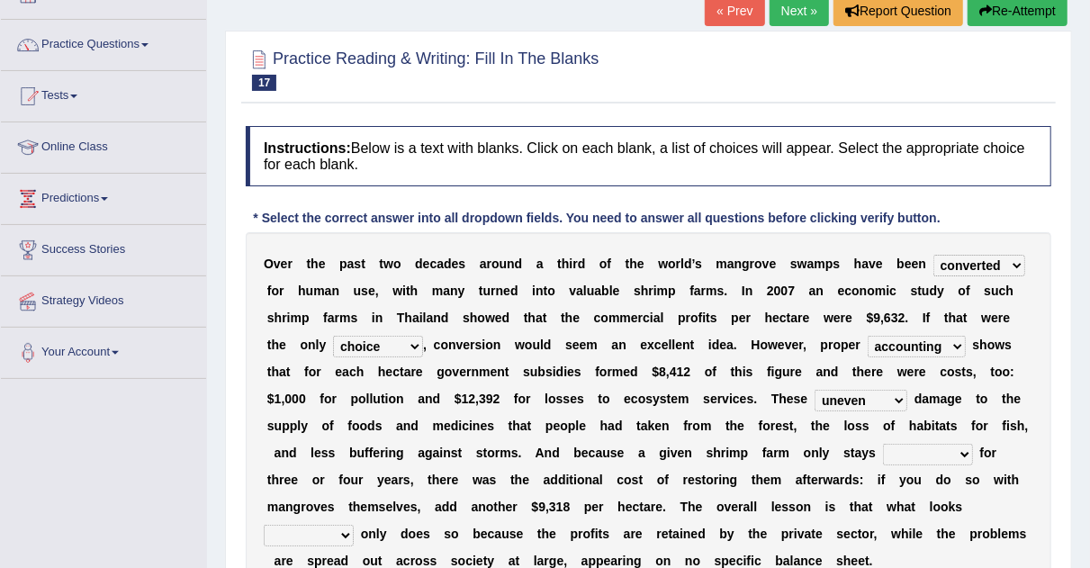
click at [883, 444] on select "interactive distinctive productive collective" at bounding box center [928, 455] width 90 height 22
click at [335, 528] on select "beneficial immediate modest moderate" at bounding box center [309, 536] width 90 height 22
select select "immediate"
click at [264, 525] on select "beneficial immediate modest moderate" at bounding box center [309, 536] width 90 height 22
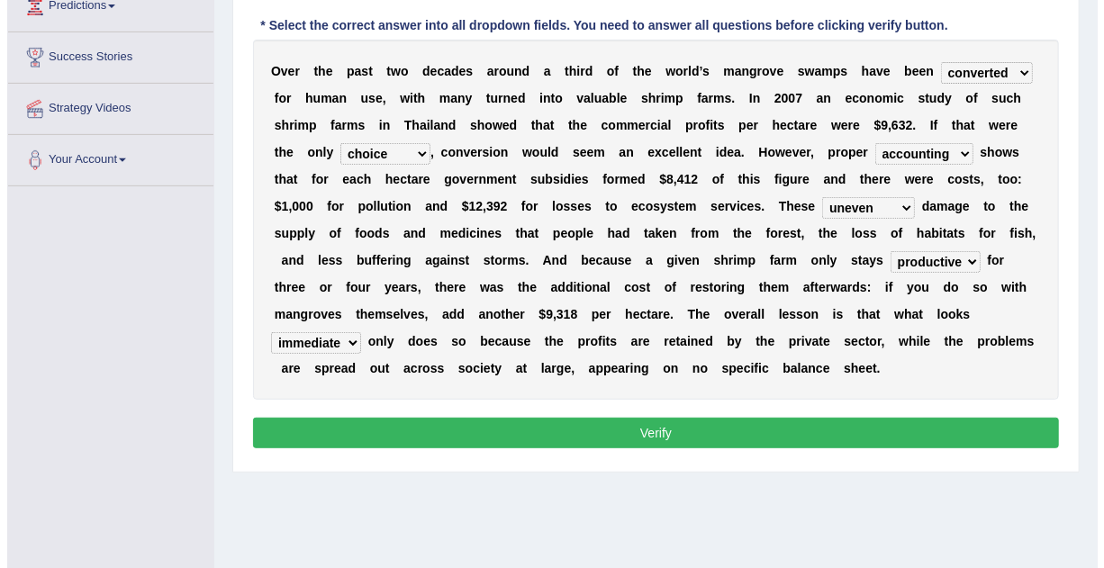
scroll to position [321, 0]
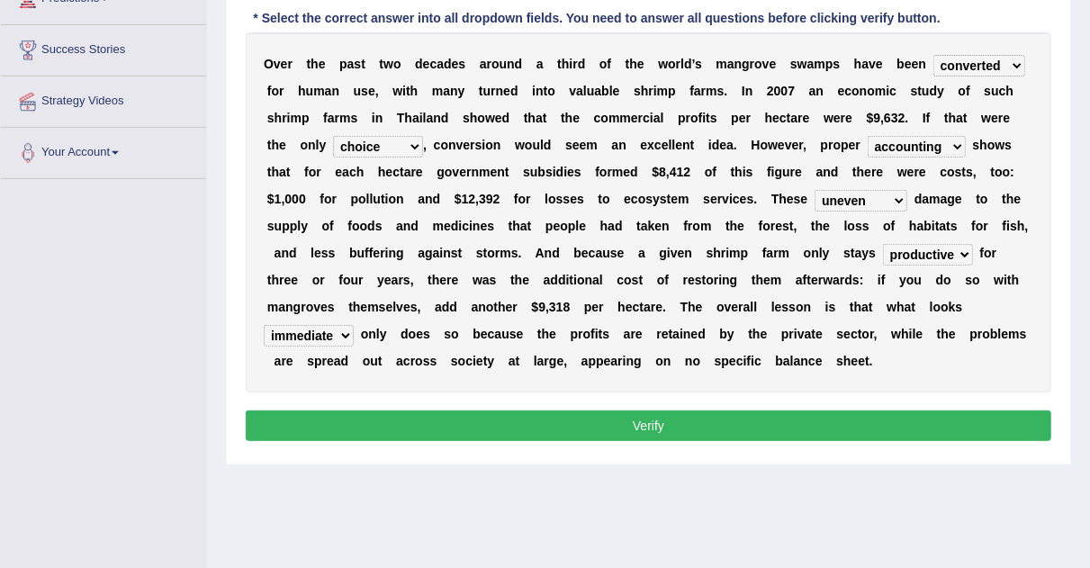
click at [852, 429] on button "Verify" at bounding box center [649, 426] width 806 height 31
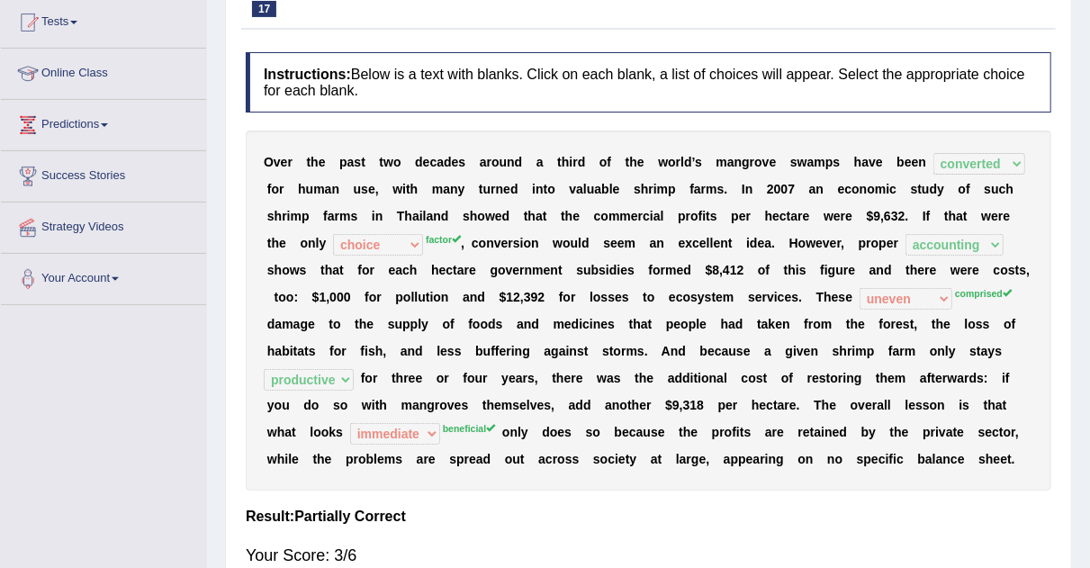
scroll to position [191, 0]
